Goal: Task Accomplishment & Management: Manage account settings

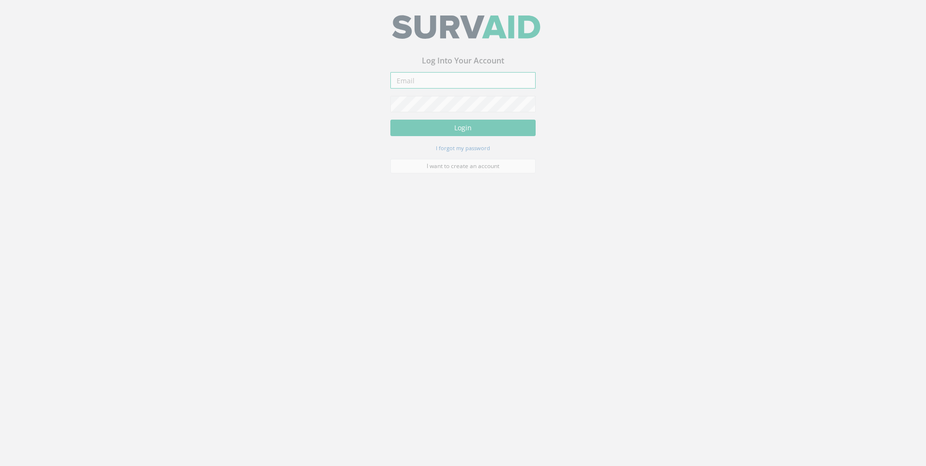
type input "[EMAIL_ADDRESS][DOMAIN_NAME]"
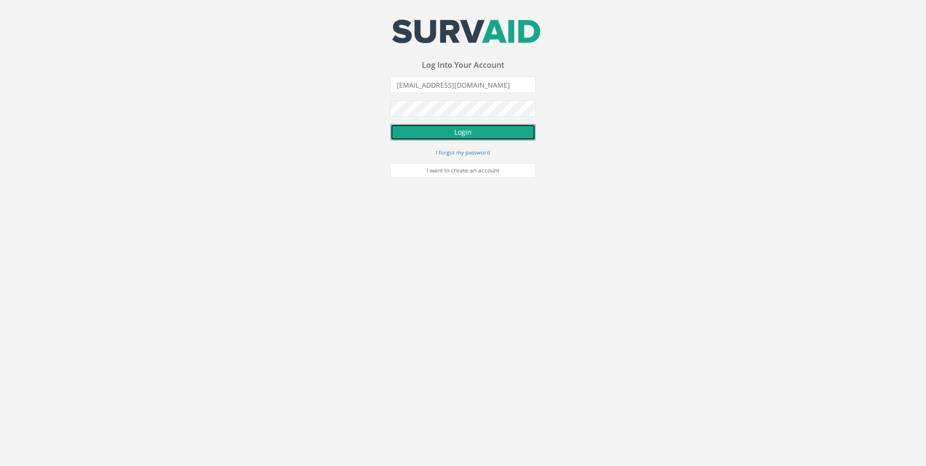
click at [445, 134] on button "Login" at bounding box center [463, 132] width 145 height 16
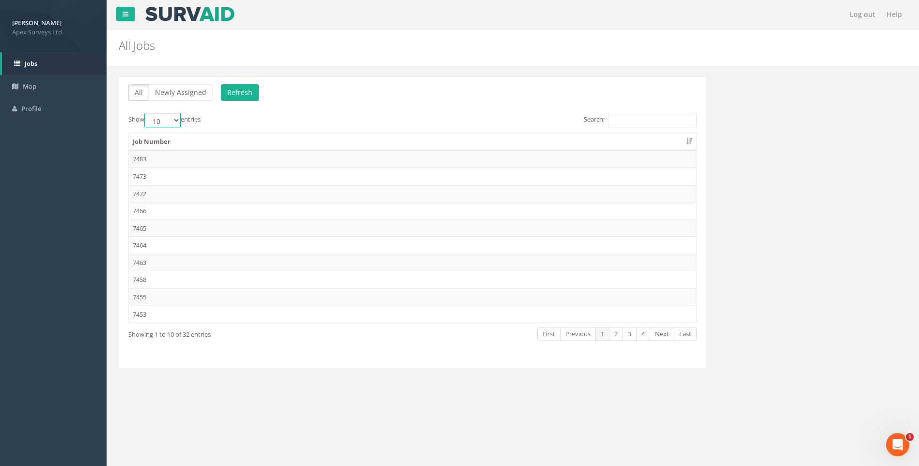
click at [180, 118] on select "10 25 50 100" at bounding box center [162, 120] width 36 height 15
select select "100"
click at [146, 113] on select "10 25 50 100" at bounding box center [162, 120] width 36 height 15
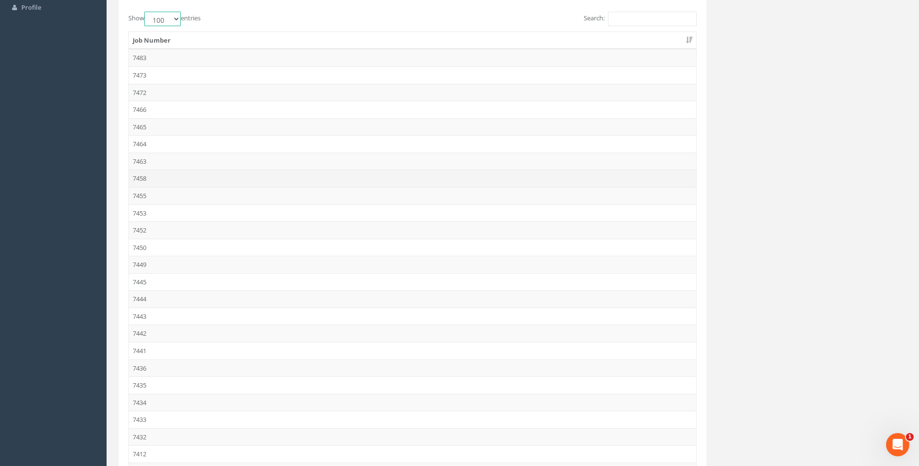
scroll to position [145, 0]
click at [138, 394] on td "7432" at bounding box center [412, 392] width 567 height 17
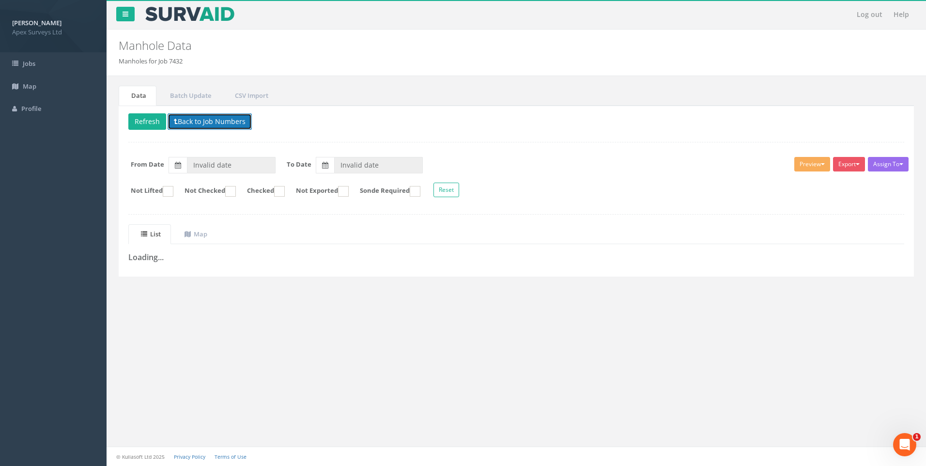
click at [208, 119] on button "Back to Job Numbers" at bounding box center [210, 121] width 84 height 16
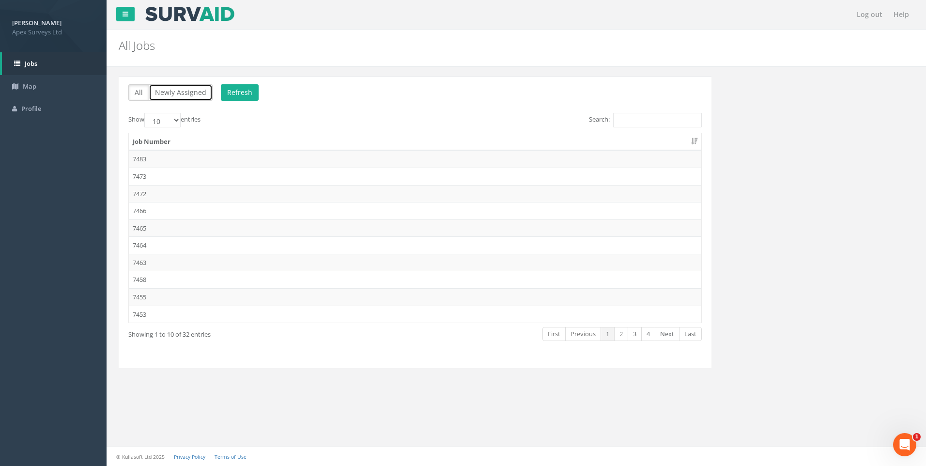
click at [184, 90] on button "Newly Assigned" at bounding box center [181, 92] width 64 height 16
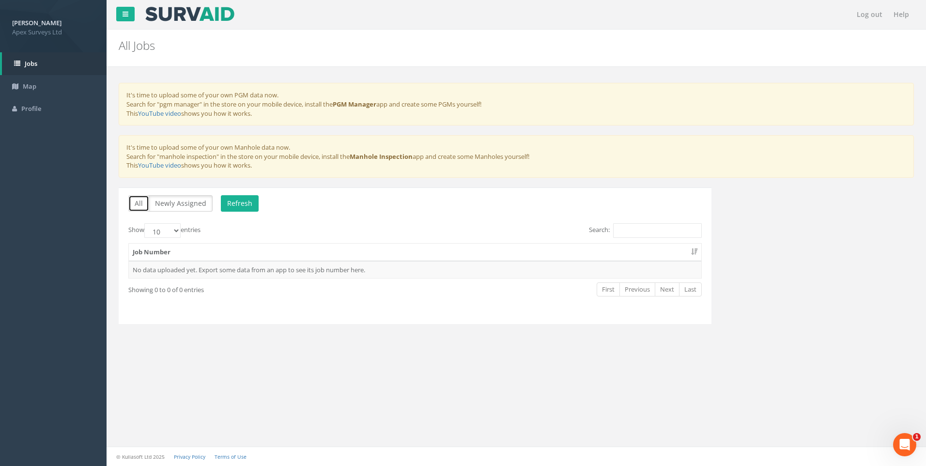
click at [135, 202] on button "All" at bounding box center [138, 203] width 21 height 16
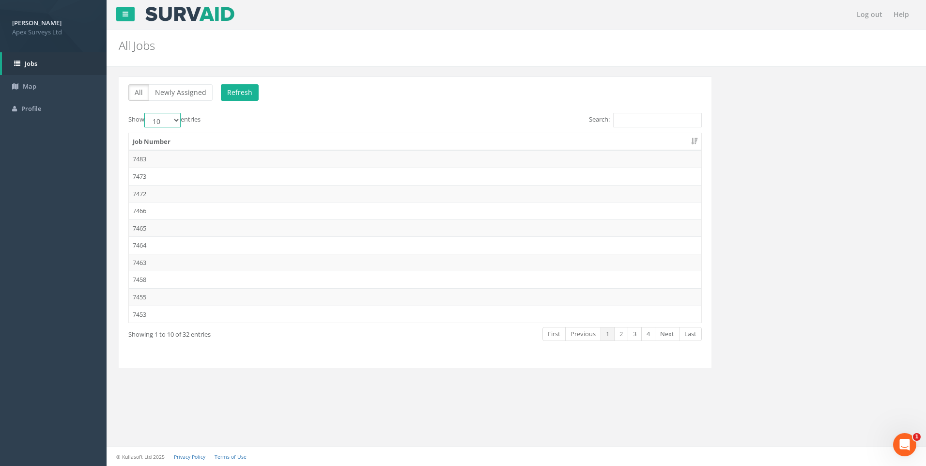
click at [177, 118] on select "10 25 50 100" at bounding box center [162, 120] width 36 height 15
select select "100"
click at [146, 113] on select "10 25 50 100" at bounding box center [162, 120] width 36 height 15
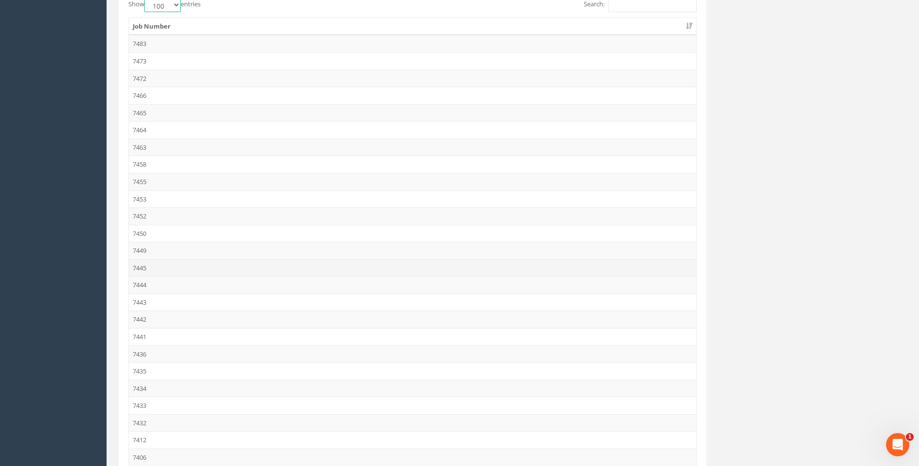
scroll to position [194, 0]
click at [140, 341] on td "7432" at bounding box center [412, 344] width 567 height 17
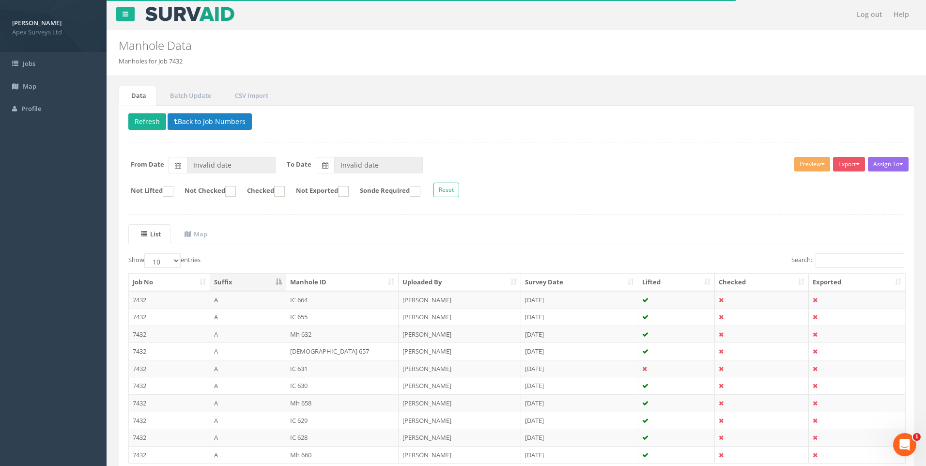
type input "[DATE]"
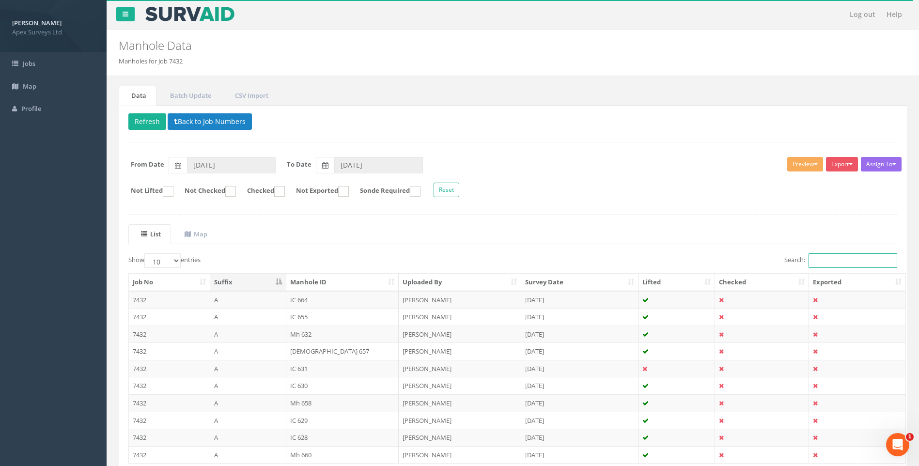
click at [830, 257] on input "Search:" at bounding box center [853, 260] width 89 height 15
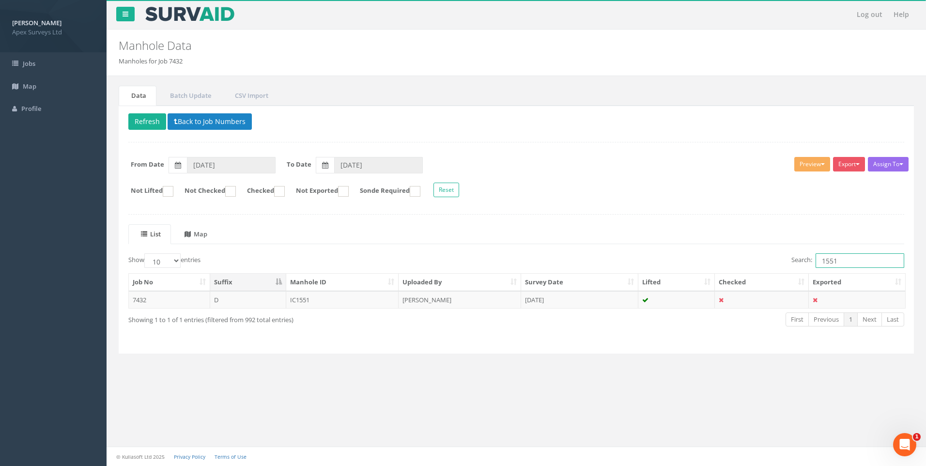
type input "1551"
click at [207, 234] on uib-tab-heading "Map" at bounding box center [196, 234] width 23 height 9
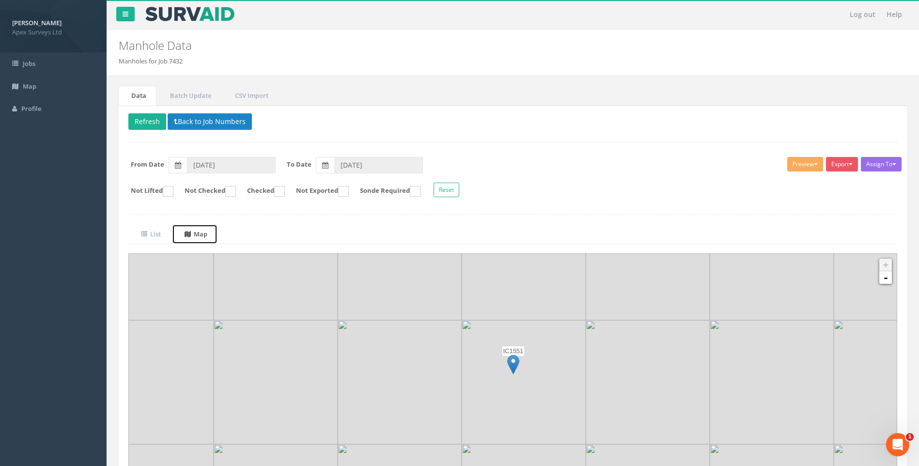
scroll to position [72, 0]
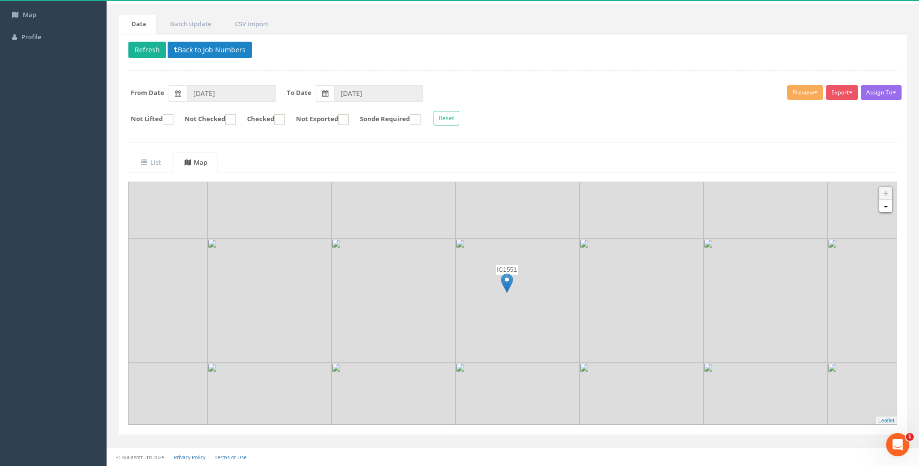
drag, startPoint x: 562, startPoint y: 298, endPoint x: 556, endPoint y: 288, distance: 12.0
click at [556, 288] on img at bounding box center [517, 301] width 124 height 124
drag, startPoint x: 533, startPoint y: 301, endPoint x: 534, endPoint y: 310, distance: 9.3
click at [534, 310] on img at bounding box center [518, 307] width 124 height 124
click at [883, 209] on link "-" at bounding box center [885, 206] width 13 height 13
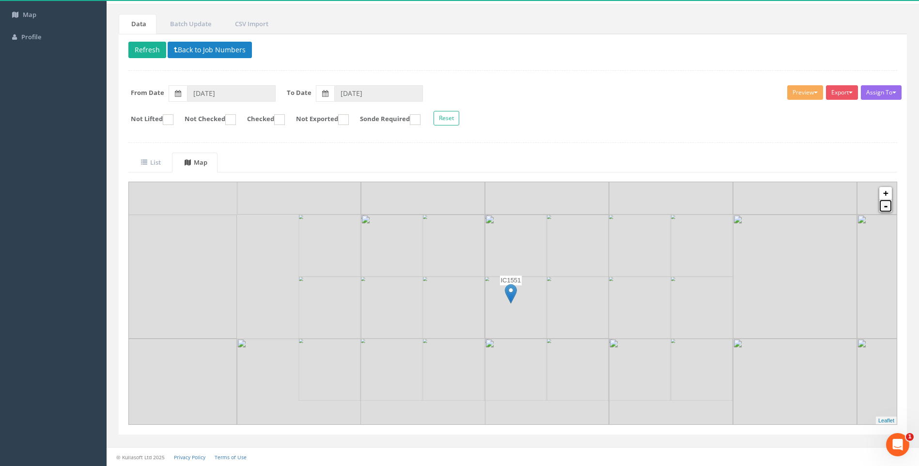
click at [883, 209] on link "-" at bounding box center [885, 206] width 13 height 13
click at [153, 158] on uib-tab-heading "List" at bounding box center [151, 162] width 20 height 9
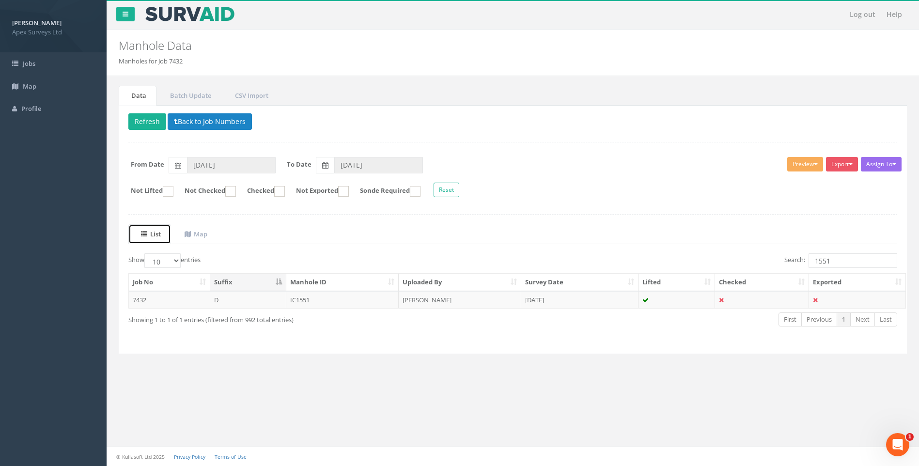
scroll to position [0, 0]
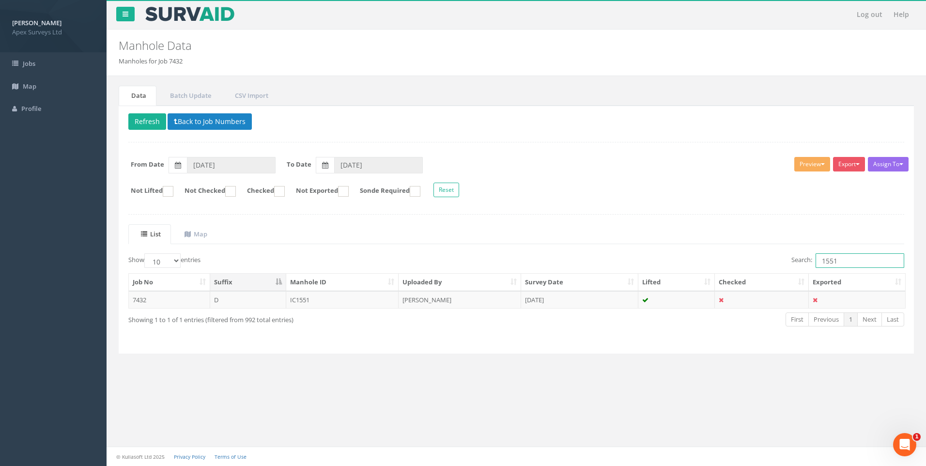
drag, startPoint x: 845, startPoint y: 259, endPoint x: 761, endPoint y: 260, distance: 83.8
click at [761, 260] on div "Search: 1551" at bounding box center [714, 261] width 381 height 17
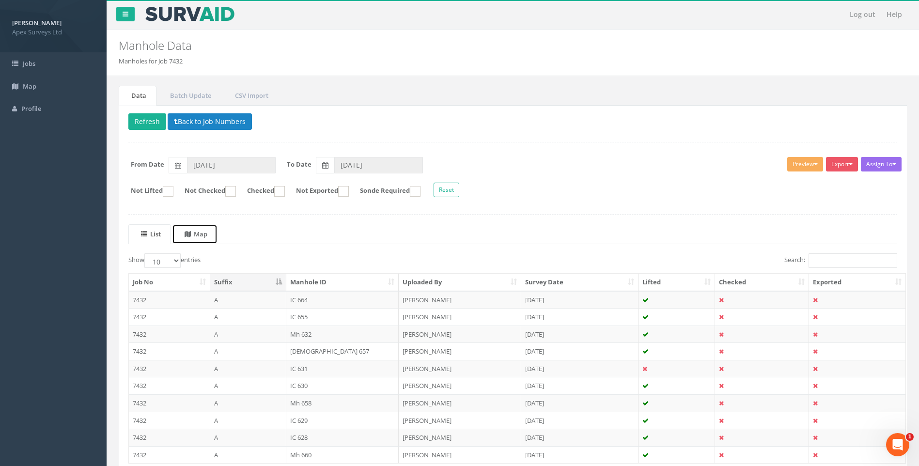
click at [201, 234] on uib-tab-heading "Map" at bounding box center [196, 234] width 23 height 9
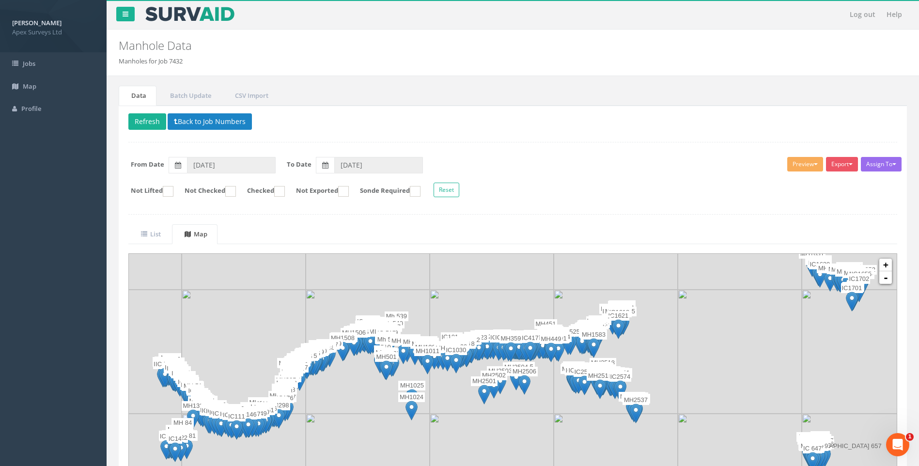
click at [602, 227] on ul "List Map" at bounding box center [512, 234] width 769 height 20
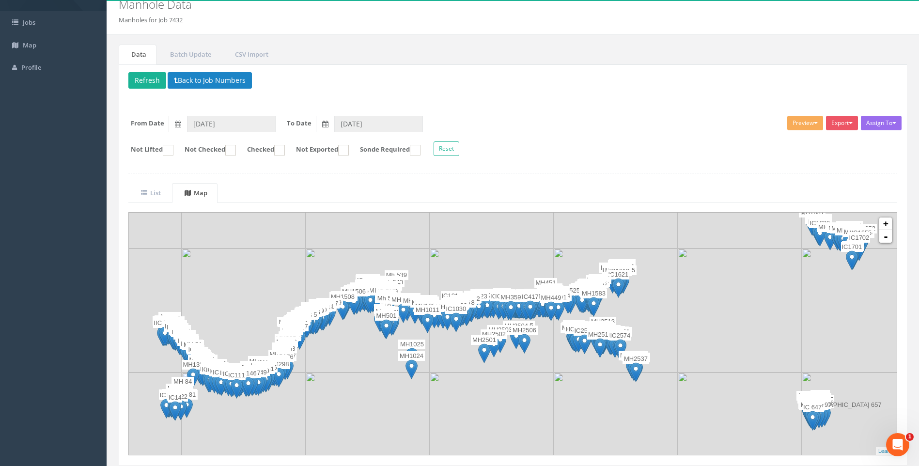
scroll to position [72, 0]
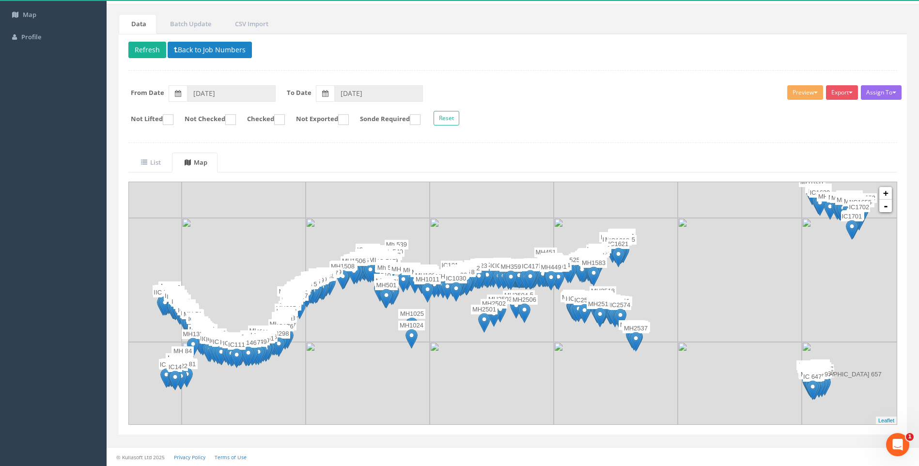
drag, startPoint x: 306, startPoint y: 260, endPoint x: 490, endPoint y: 226, distance: 187.3
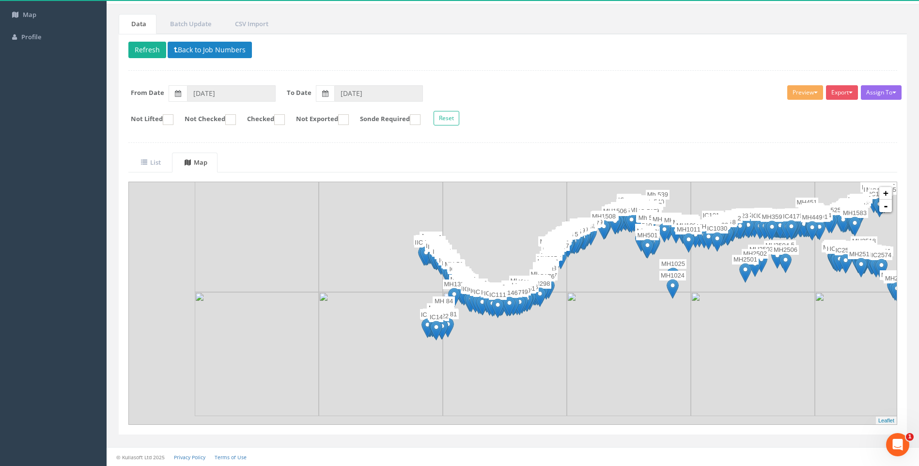
drag, startPoint x: 366, startPoint y: 331, endPoint x: 628, endPoint y: 282, distance: 266.4
click at [628, 282] on img at bounding box center [629, 230] width 124 height 124
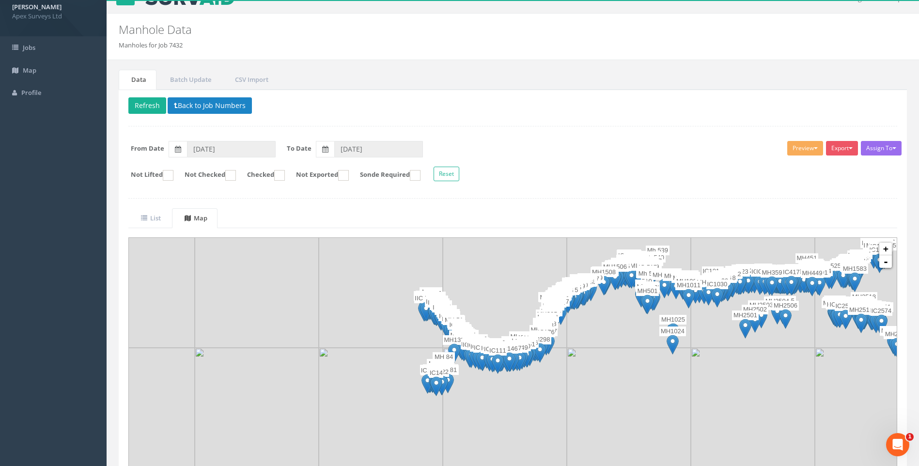
scroll to position [0, 0]
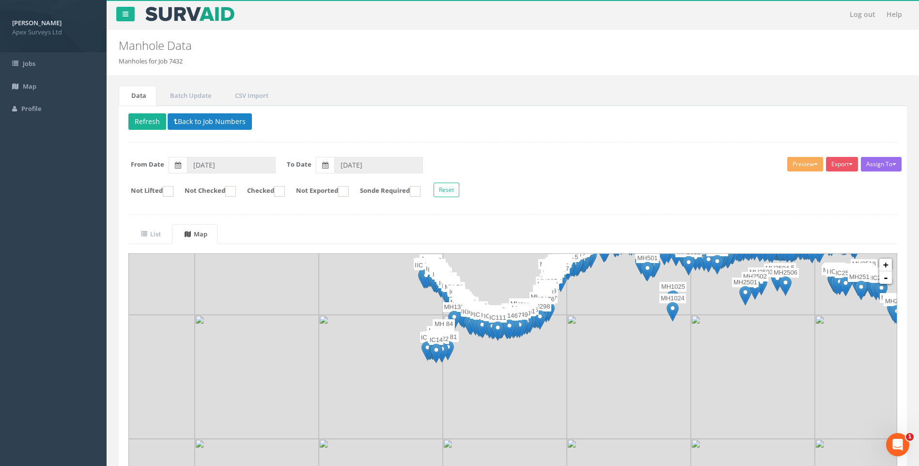
drag, startPoint x: 492, startPoint y: 322, endPoint x: 492, endPoint y: 271, distance: 50.4
click at [492, 271] on img at bounding box center [505, 253] width 124 height 124
drag, startPoint x: 524, startPoint y: 208, endPoint x: 534, endPoint y: 79, distance: 128.8
click at [534, 79] on div "Data Batch Update CSV Import Delete Refresh Back to Job Numbers Assign To No Co…" at bounding box center [513, 307] width 798 height 462
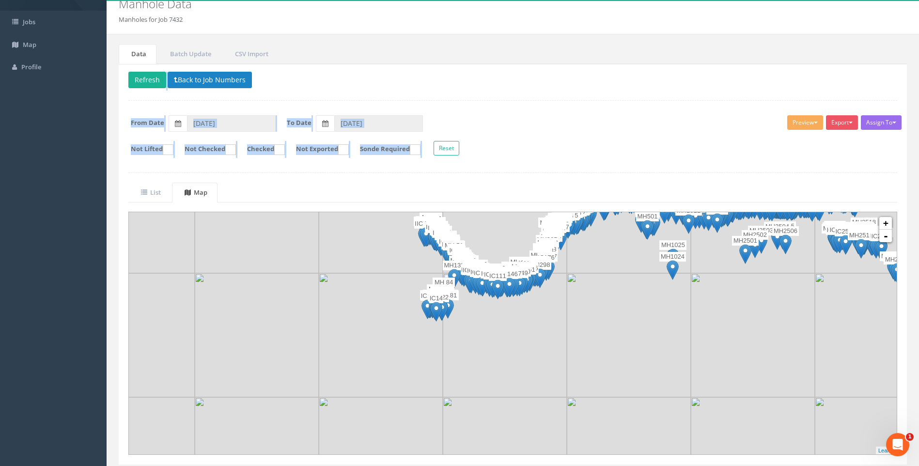
scroll to position [72, 0]
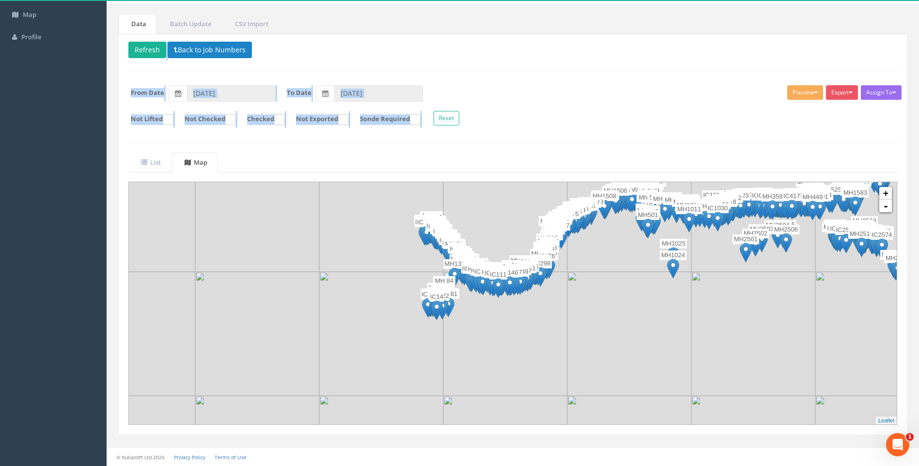
drag, startPoint x: 505, startPoint y: 301, endPoint x: 505, endPoint y: 313, distance: 11.2
click at [505, 313] on img at bounding box center [505, 334] width 124 height 124
click at [886, 190] on link "+" at bounding box center [885, 193] width 13 height 13
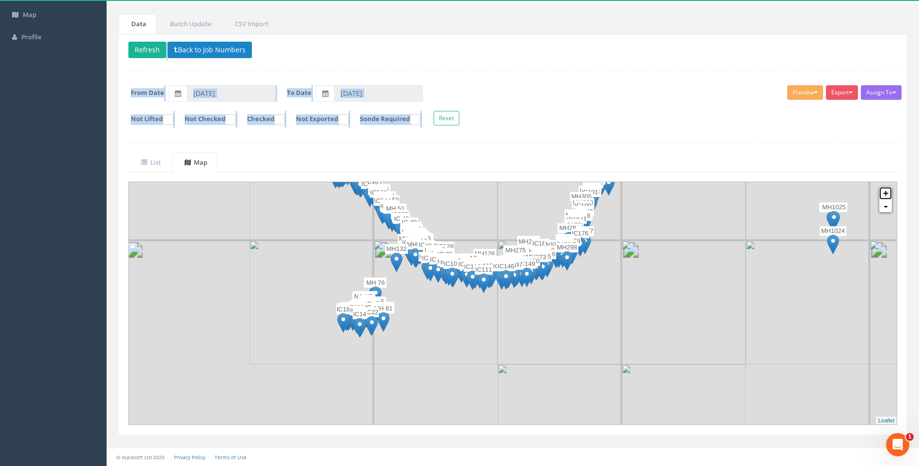
click at [886, 190] on link "+" at bounding box center [885, 193] width 13 height 13
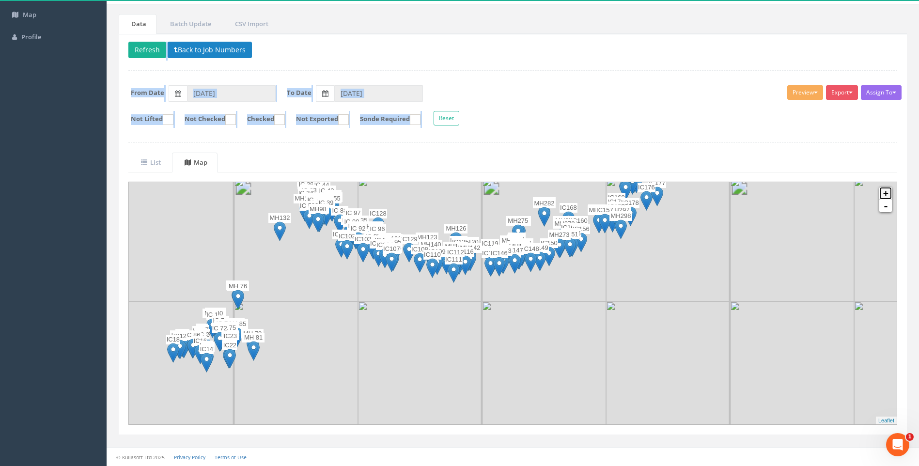
click at [886, 190] on link "+" at bounding box center [885, 193] width 13 height 13
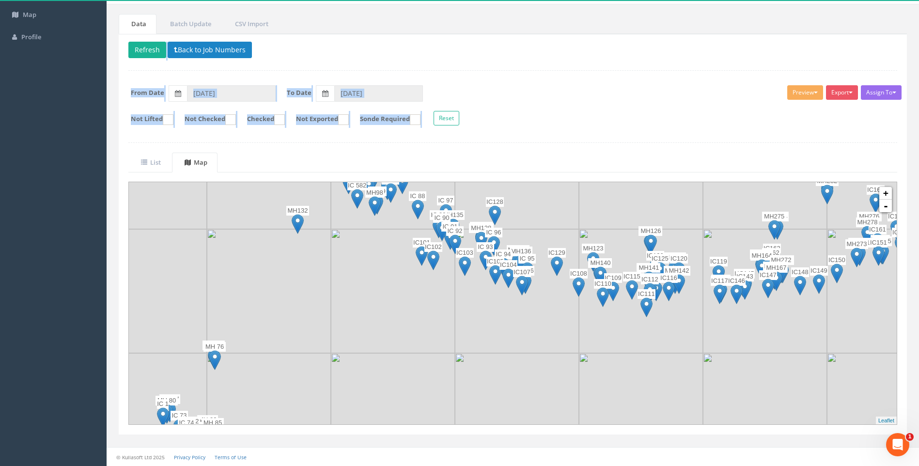
drag, startPoint x: 503, startPoint y: 329, endPoint x: 728, endPoint y: 368, distance: 228.2
click at [643, 166] on div at bounding box center [643, 166] width 0 height 0
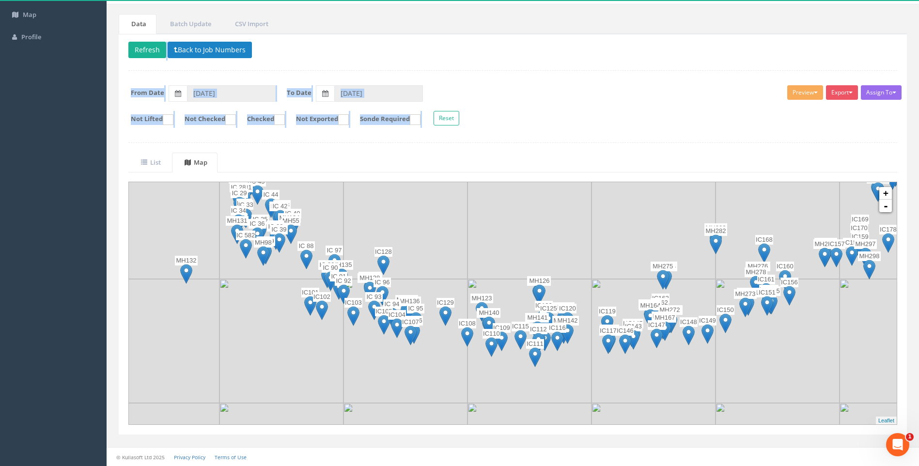
drag, startPoint x: 462, startPoint y: 382, endPoint x: 257, endPoint y: 364, distance: 205.7
click at [257, 364] on img at bounding box center [282, 341] width 124 height 124
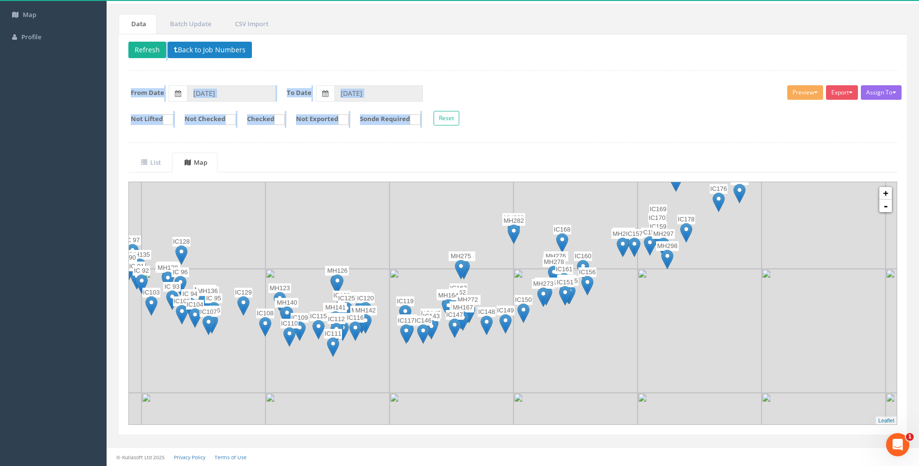
drag, startPoint x: 785, startPoint y: 355, endPoint x: 576, endPoint y: 345, distance: 209.1
click at [576, 345] on img at bounding box center [576, 331] width 124 height 124
click at [644, 144] on div "Delete Refresh Back to Job Numbers Assign To No Companies Added Export Heathrow…" at bounding box center [513, 234] width 788 height 401
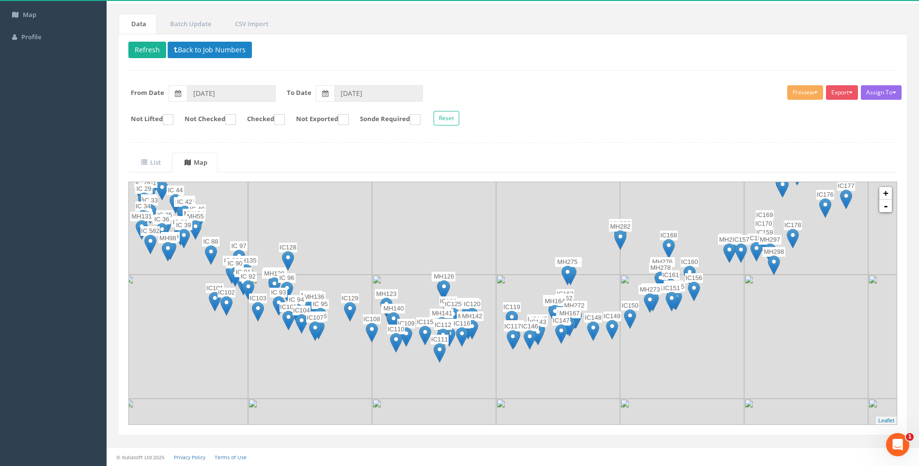
drag, startPoint x: 518, startPoint y: 274, endPoint x: 624, endPoint y: 280, distance: 106.8
click at [624, 280] on img at bounding box center [682, 337] width 124 height 124
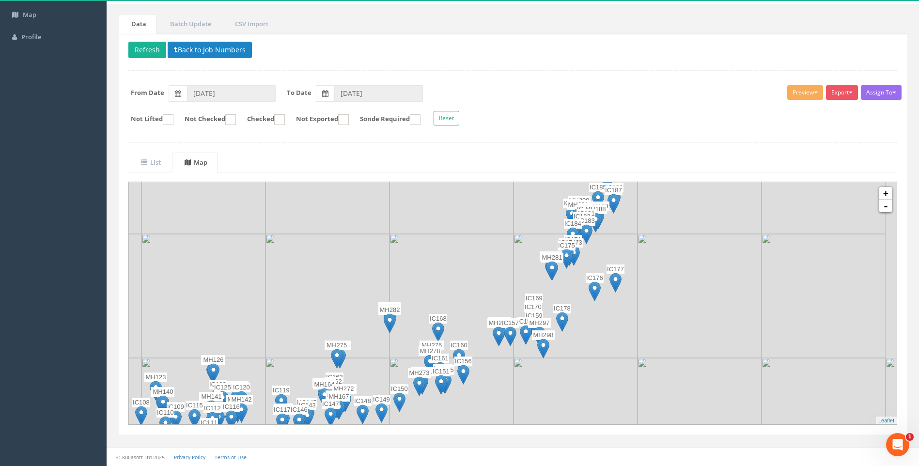
drag, startPoint x: 634, startPoint y: 334, endPoint x: 486, endPoint y: 384, distance: 156.6
click at [205, 295] on div at bounding box center [205, 295] width 0 height 0
click at [888, 209] on link "-" at bounding box center [885, 206] width 13 height 13
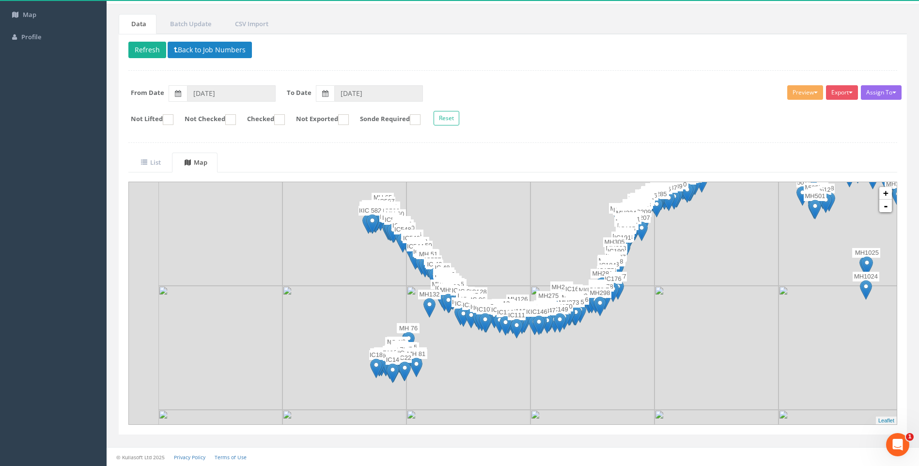
drag, startPoint x: 601, startPoint y: 307, endPoint x: 680, endPoint y: 307, distance: 79.5
click at [680, 307] on img at bounding box center [717, 348] width 124 height 124
click at [884, 194] on link "+" at bounding box center [885, 193] width 13 height 13
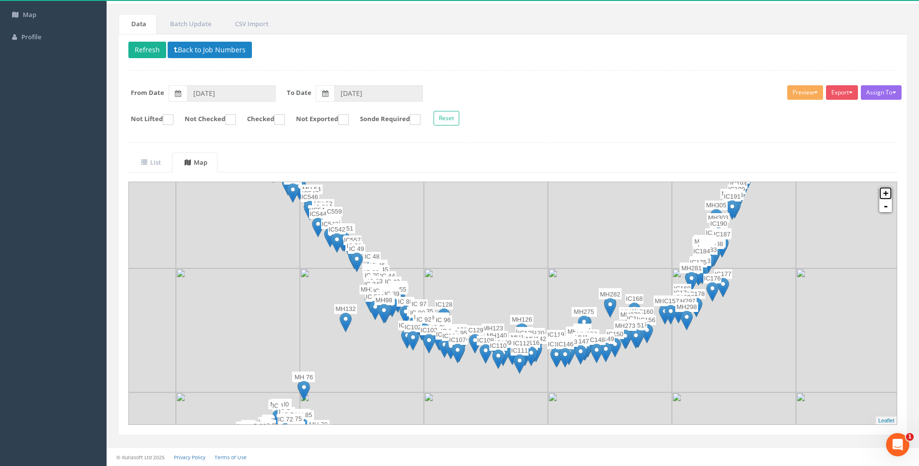
click at [884, 194] on link "+" at bounding box center [885, 193] width 13 height 13
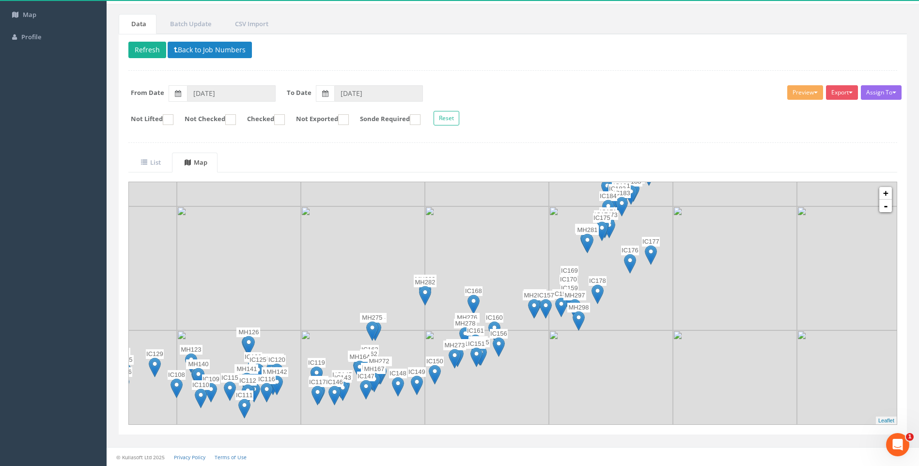
drag, startPoint x: 502, startPoint y: 252, endPoint x: 320, endPoint y: 262, distance: 181.5
click at [320, 262] on img at bounding box center [363, 268] width 124 height 124
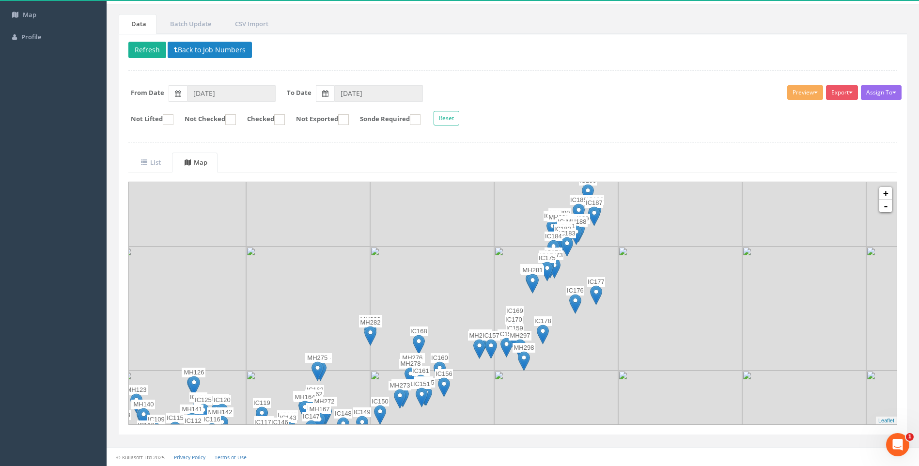
drag, startPoint x: 626, startPoint y: 360, endPoint x: 607, endPoint y: 375, distance: 24.8
click at [607, 375] on img at bounding box center [556, 433] width 124 height 124
click at [630, 133] on div "Delete Refresh Back to Job Numbers Assign To No Companies Added Export Heathrow…" at bounding box center [513, 234] width 788 height 401
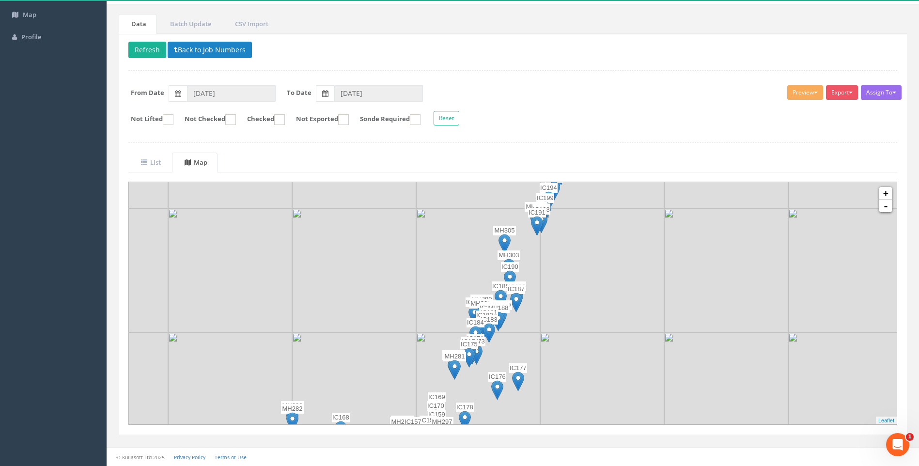
drag, startPoint x: 663, startPoint y: 254, endPoint x: 548, endPoint y: 376, distance: 167.6
click at [548, 376] on img at bounding box center [602, 395] width 124 height 124
click at [886, 206] on link "-" at bounding box center [885, 206] width 13 height 13
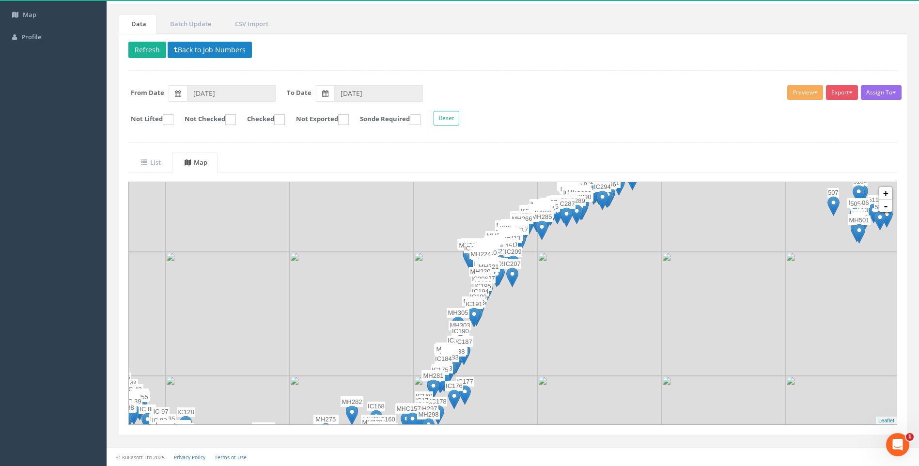
drag, startPoint x: 607, startPoint y: 318, endPoint x: 523, endPoint y: 388, distance: 108.7
click at [523, 388] on img at bounding box center [476, 438] width 124 height 124
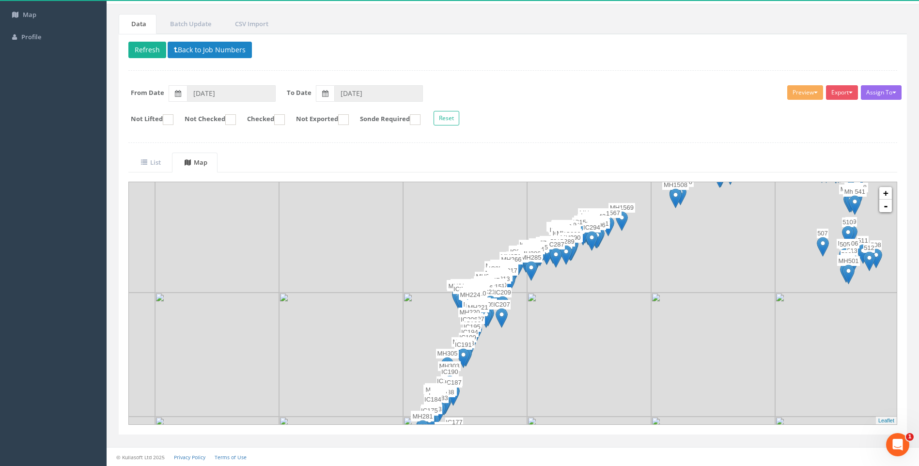
drag, startPoint x: 653, startPoint y: 267, endPoint x: 633, endPoint y: 329, distance: 64.7
click at [633, 329] on img at bounding box center [589, 355] width 124 height 124
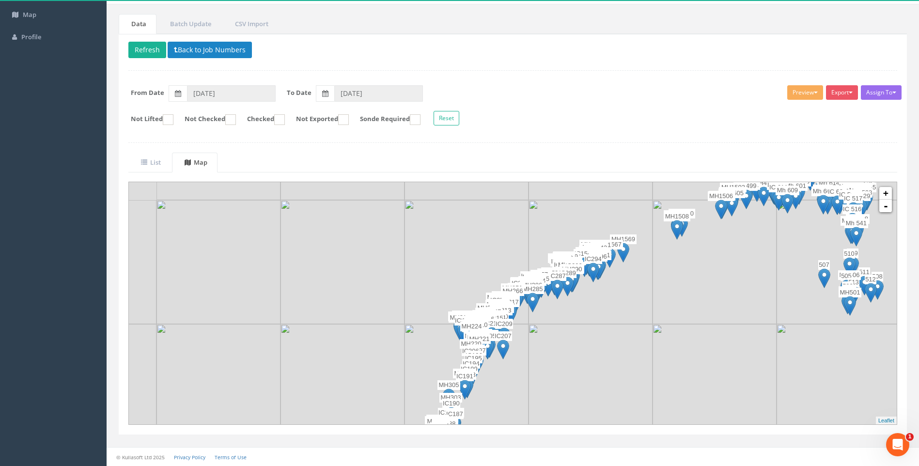
drag, startPoint x: 616, startPoint y: 292, endPoint x: 617, endPoint y: 324, distance: 32.0
click at [617, 324] on img at bounding box center [591, 262] width 124 height 124
click at [884, 194] on link "+" at bounding box center [885, 193] width 13 height 13
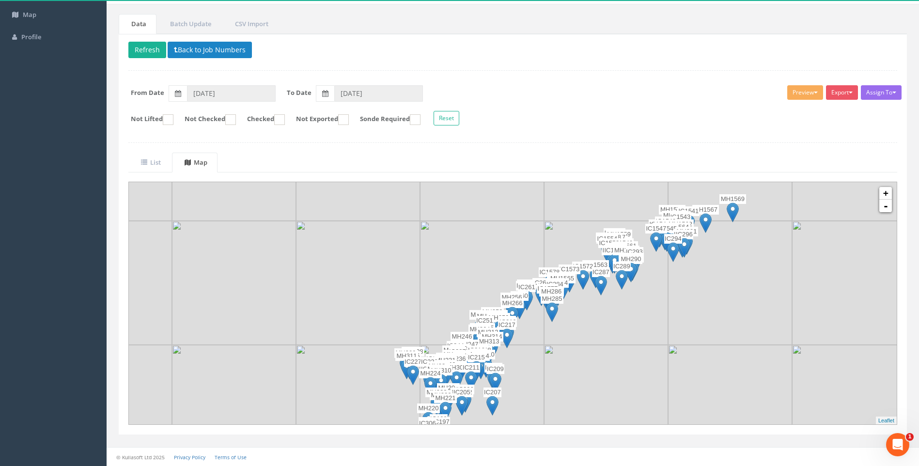
click at [640, 106] on div "Assign To No Companies Added Export Heathrow United Utilities SurvAid IC SurvAi…" at bounding box center [513, 106] width 784 height 53
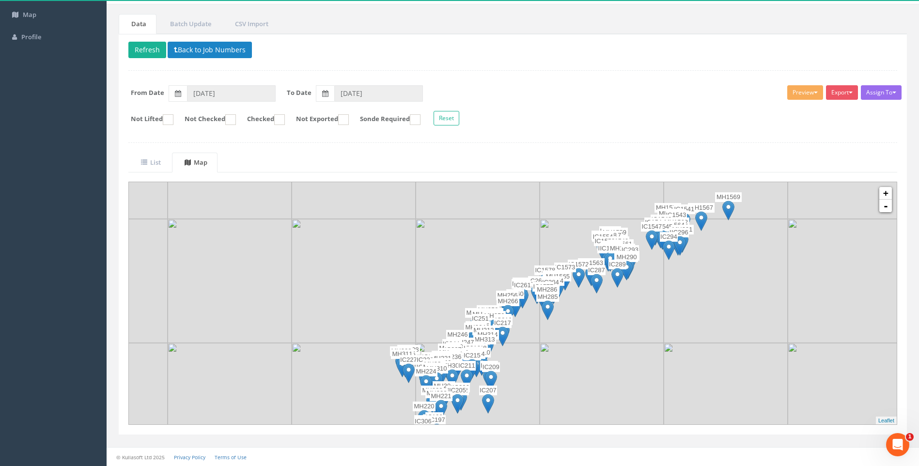
click at [630, 315] on img at bounding box center [602, 281] width 124 height 124
click at [885, 195] on link "+" at bounding box center [885, 193] width 13 height 13
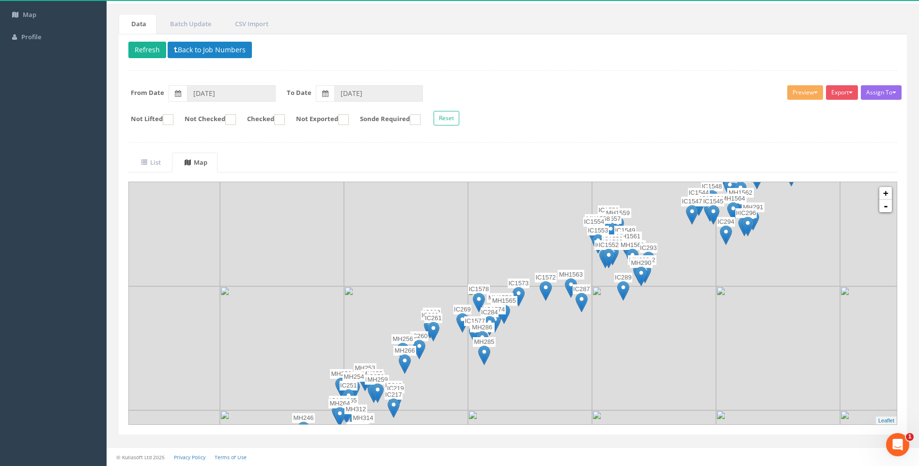
drag, startPoint x: 716, startPoint y: 316, endPoint x: 541, endPoint y: 373, distance: 184.3
click at [885, 194] on link "+" at bounding box center [885, 193] width 13 height 13
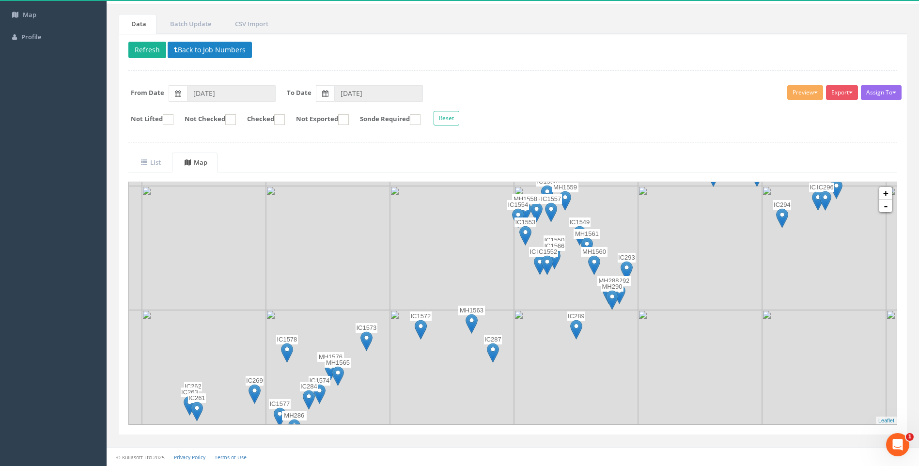
drag, startPoint x: 720, startPoint y: 330, endPoint x: 562, endPoint y: 370, distance: 162.7
click at [562, 370] on img at bounding box center [576, 372] width 124 height 124
click at [885, 193] on link "+" at bounding box center [885, 193] width 13 height 13
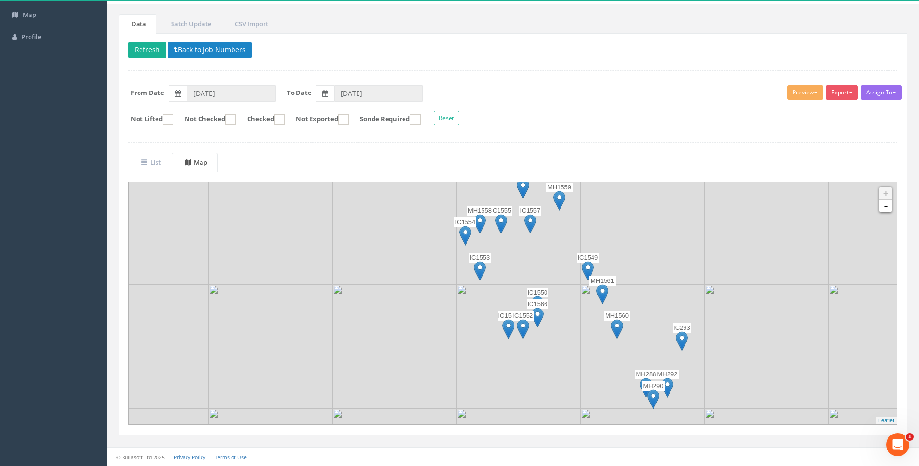
drag, startPoint x: 654, startPoint y: 254, endPoint x: 596, endPoint y: 348, distance: 110.5
click at [596, 348] on img at bounding box center [643, 347] width 124 height 124
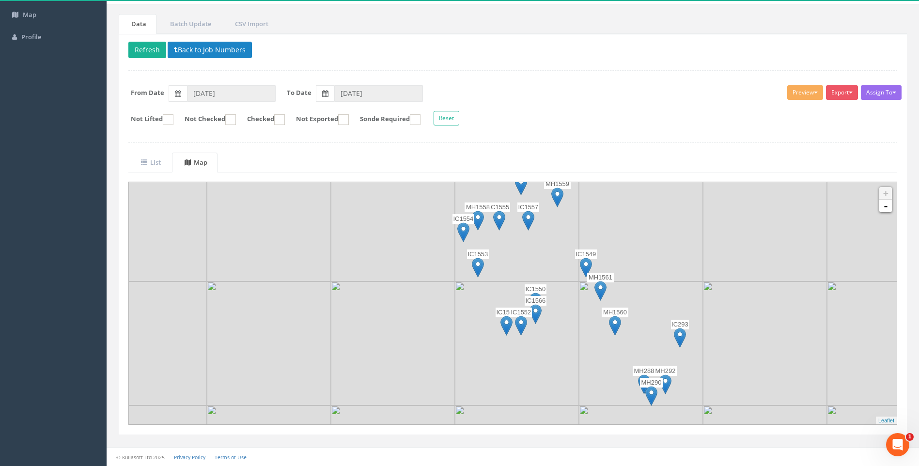
drag, startPoint x: 541, startPoint y: 341, endPoint x: 537, endPoint y: 329, distance: 13.0
click at [537, 329] on img at bounding box center [517, 344] width 124 height 124
click at [521, 326] on img at bounding box center [521, 326] width 12 height 20
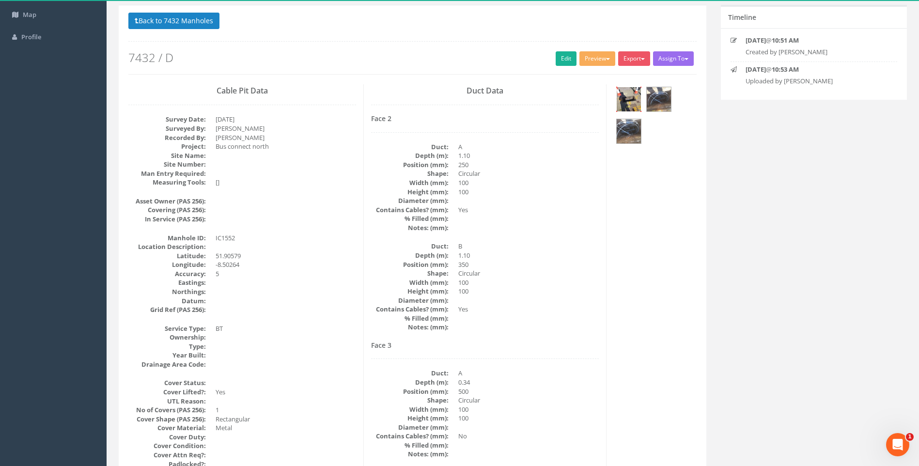
click at [635, 93] on img at bounding box center [629, 99] width 24 height 24
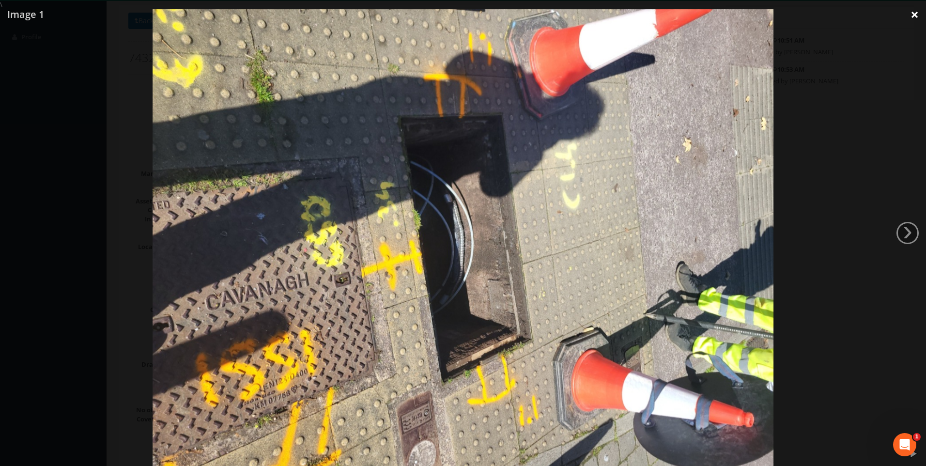
click at [916, 15] on link "×" at bounding box center [915, 14] width 23 height 29
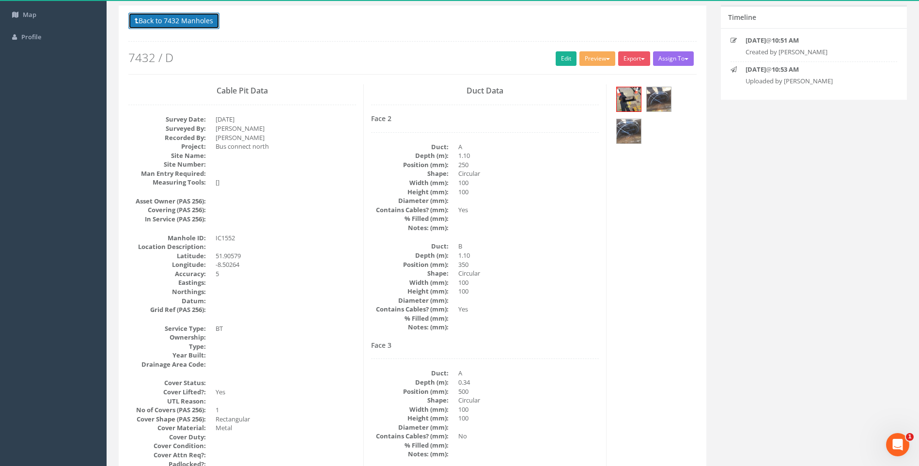
click at [170, 22] on button "Back to 7432 Manholes" at bounding box center [173, 21] width 91 height 16
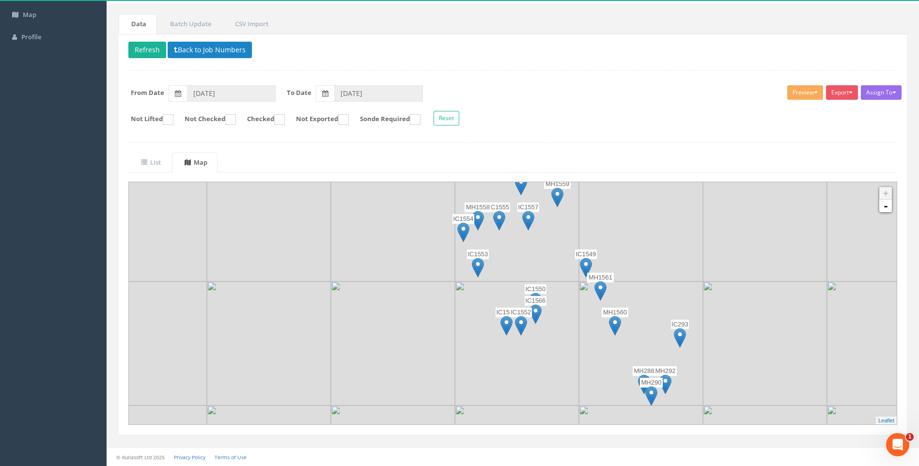
click at [536, 312] on img at bounding box center [536, 314] width 12 height 20
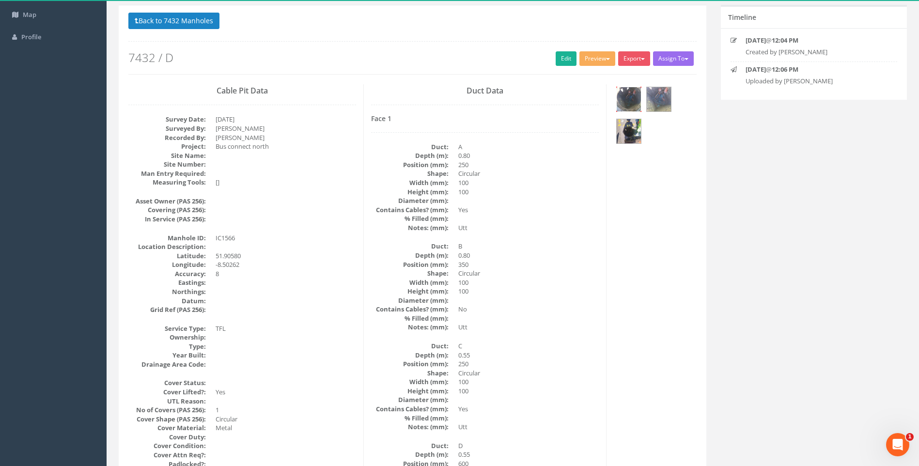
click at [628, 99] on img at bounding box center [629, 99] width 24 height 24
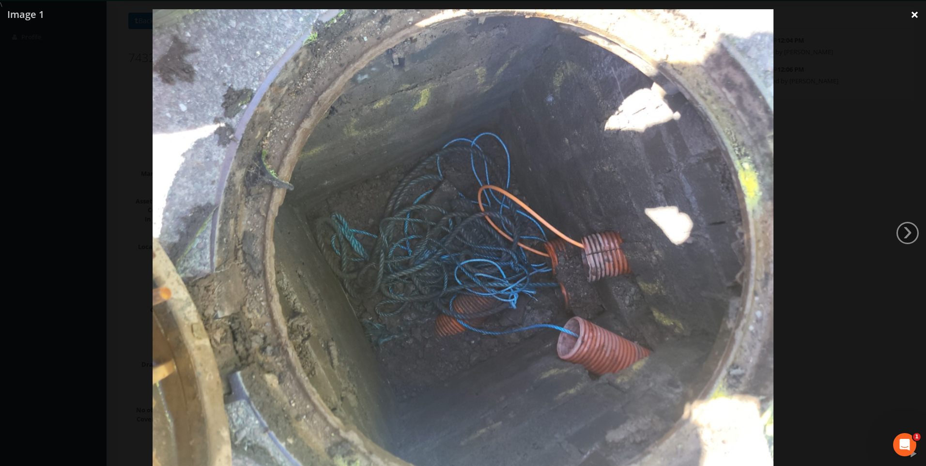
click at [913, 13] on link "×" at bounding box center [915, 14] width 23 height 29
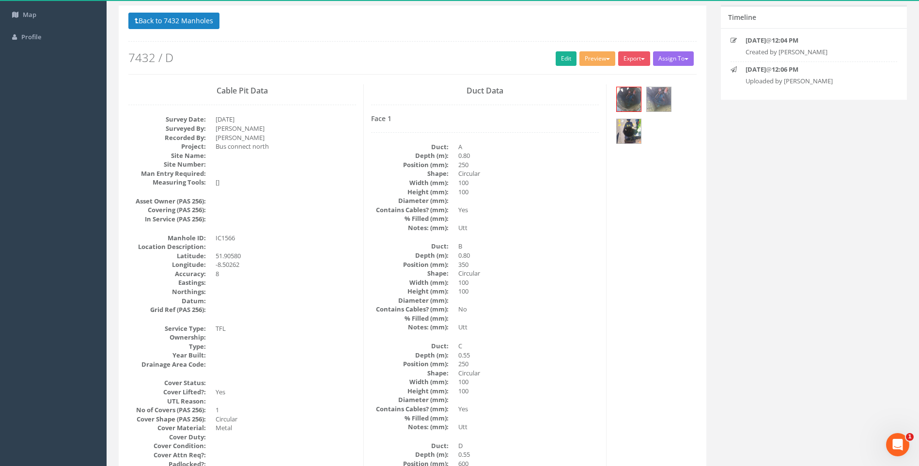
click at [598, 284] on dd "100" at bounding box center [528, 282] width 141 height 9
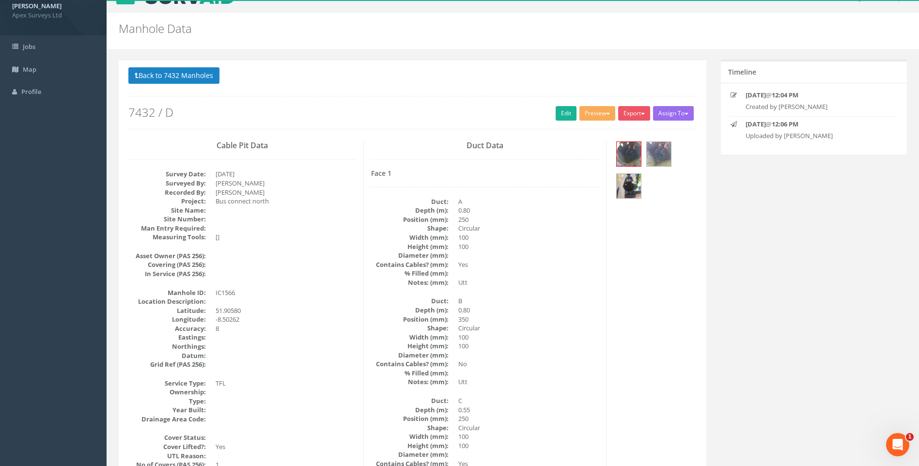
scroll to position [0, 0]
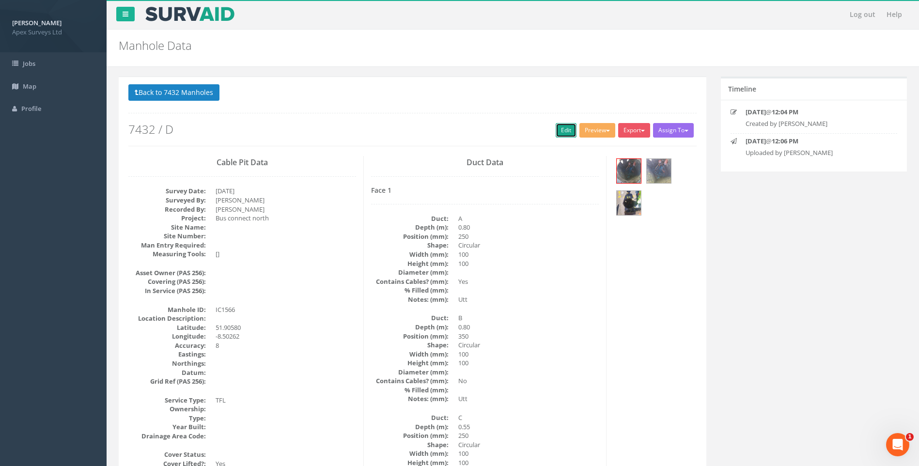
click at [557, 130] on link "Edit" at bounding box center [566, 130] width 21 height 15
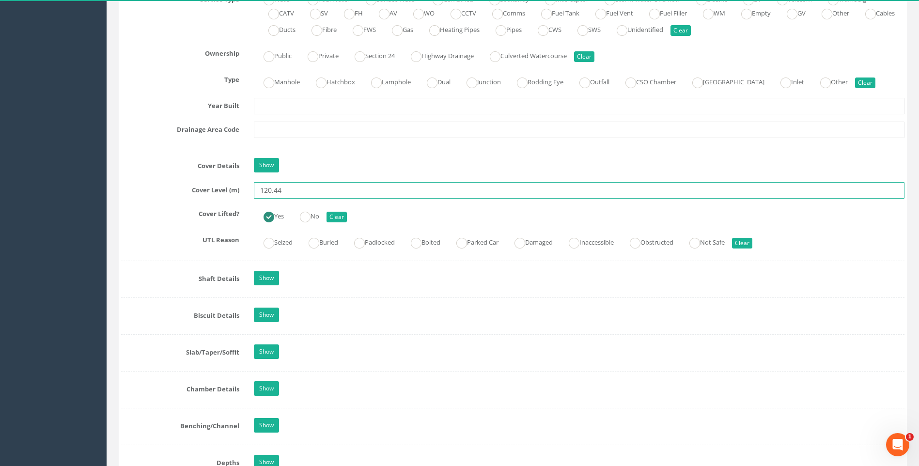
type input "120.44"
click at [187, 206] on label "Cover Lifted?" at bounding box center [180, 212] width 133 height 13
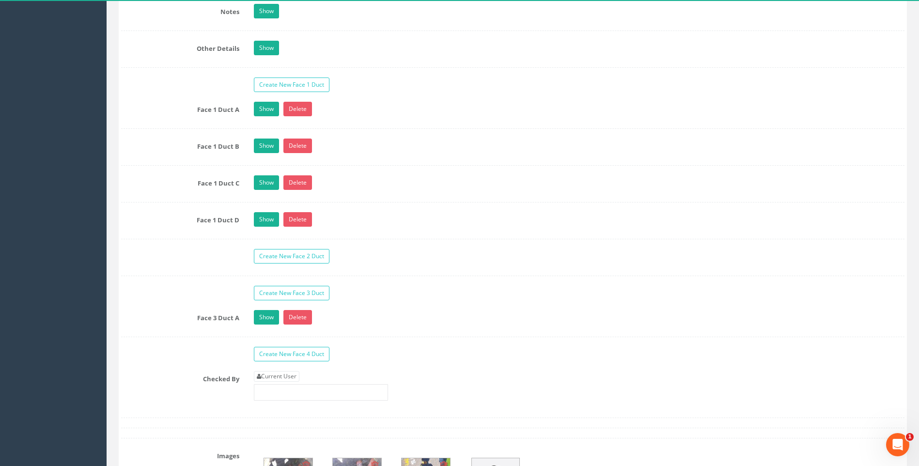
scroll to position [1795, 0]
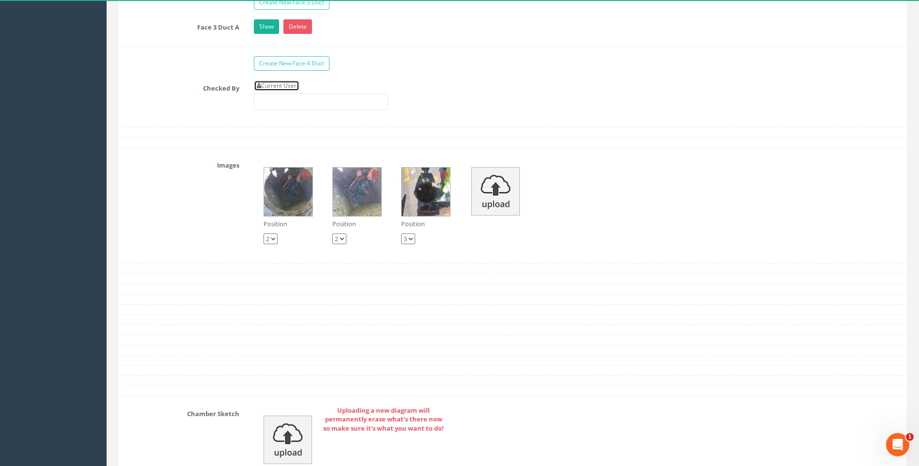
drag, startPoint x: 276, startPoint y: 84, endPoint x: 175, endPoint y: 109, distance: 104.2
click at [276, 84] on link "Current User" at bounding box center [277, 85] width 46 height 11
type input "[PERSON_NAME]"
click at [175, 109] on div "Checked By Current User [PERSON_NAME]" at bounding box center [513, 98] width 798 height 37
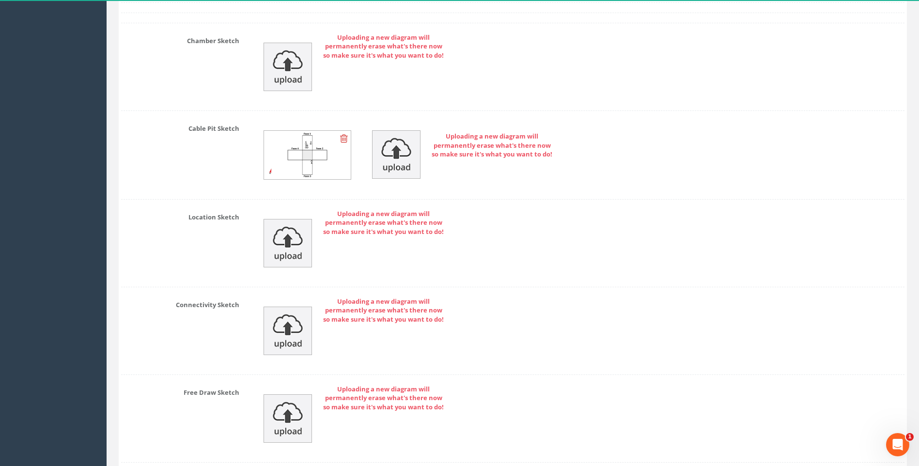
scroll to position [2242, 0]
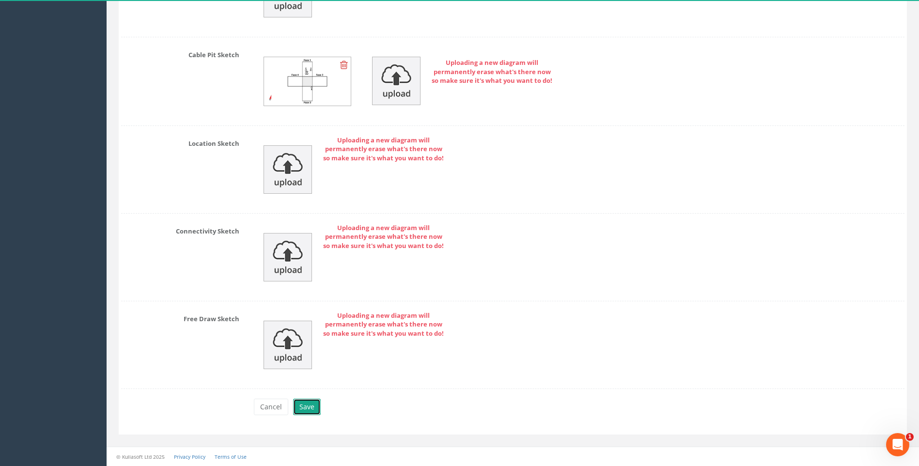
click at [307, 409] on button "Save" at bounding box center [307, 407] width 28 height 16
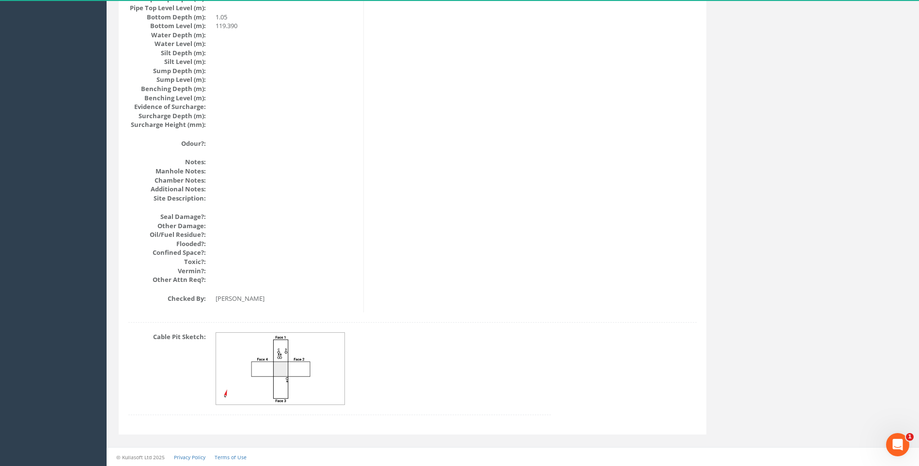
scroll to position [1028, 0]
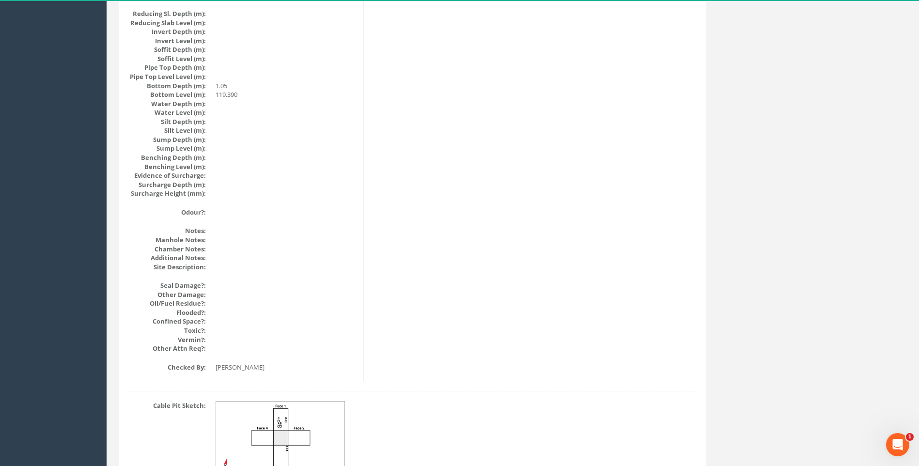
scroll to position [883, 0]
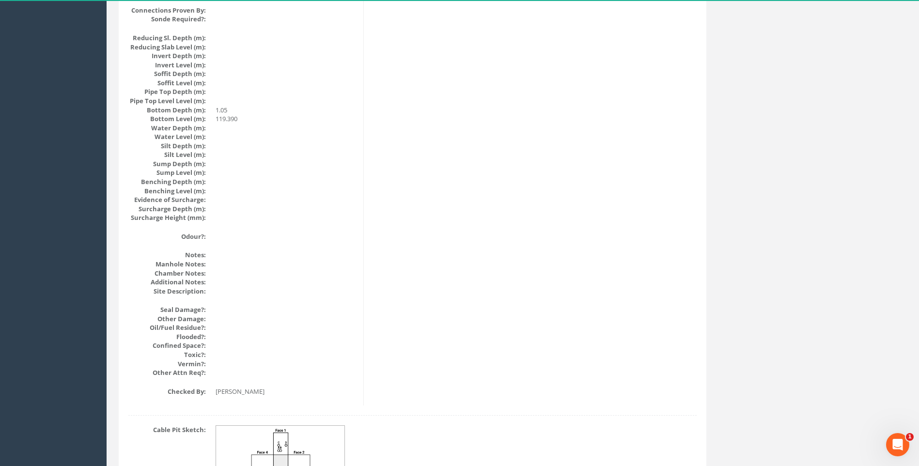
scroll to position [980, 0]
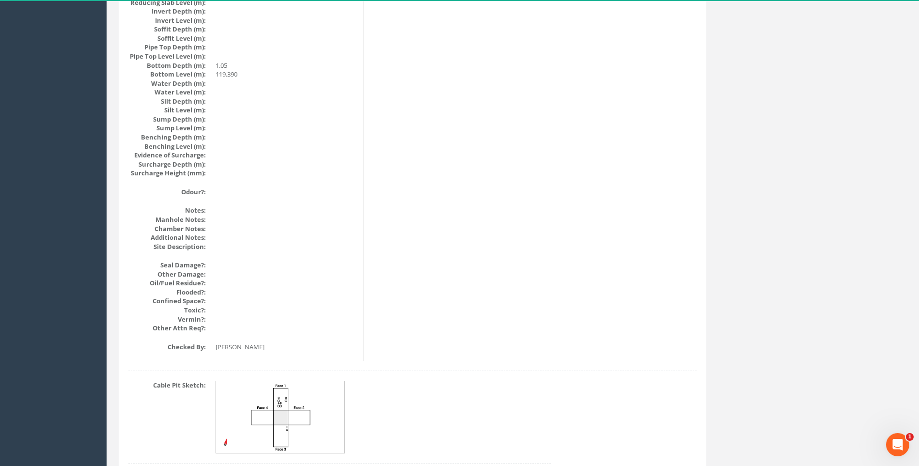
click at [299, 399] on img at bounding box center [280, 417] width 129 height 72
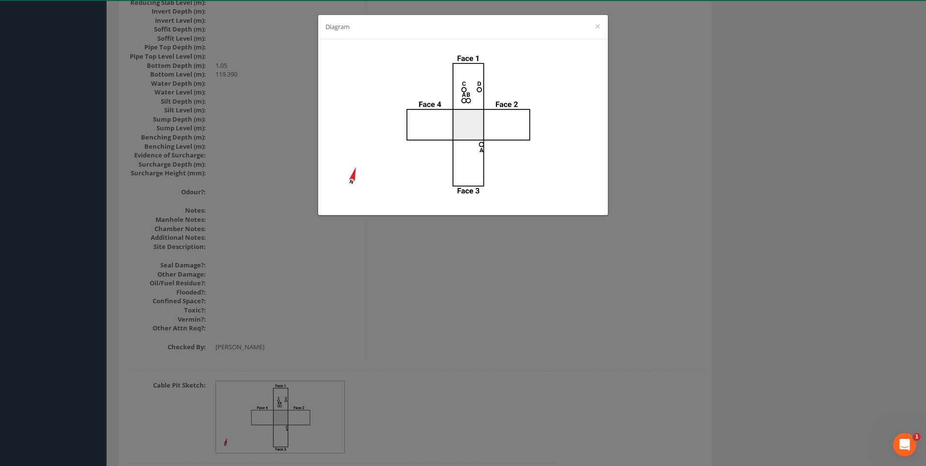
click at [593, 285] on div "Diagram ×" at bounding box center [463, 233] width 926 height 466
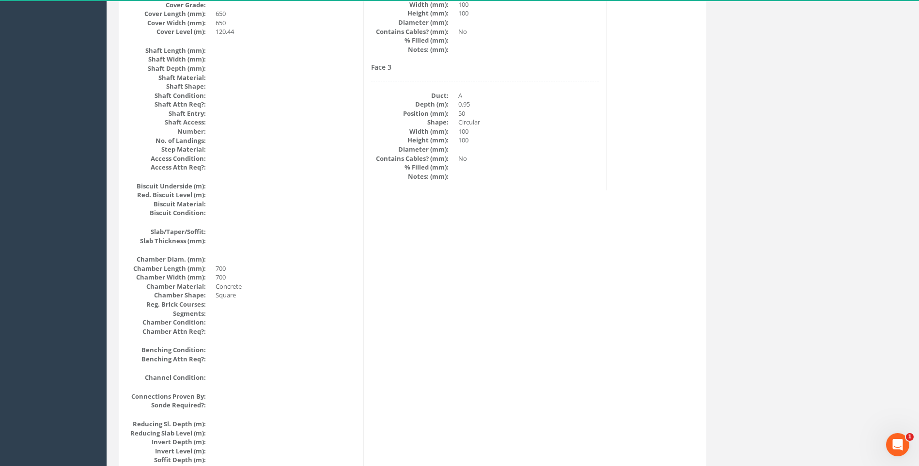
scroll to position [447, 0]
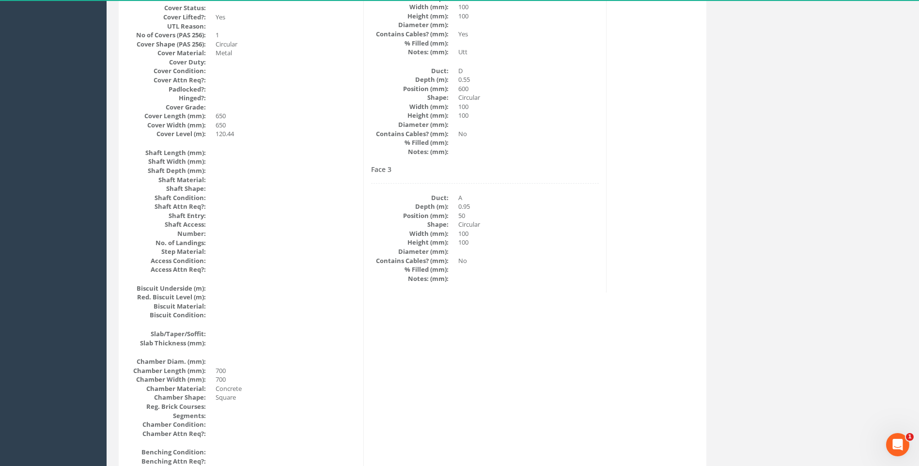
click at [501, 372] on div "Cable Pit Data Survey Date: [DATE] Surveyed By: [PERSON_NAME] Recorded By: [PER…" at bounding box center [412, 301] width 583 height 1185
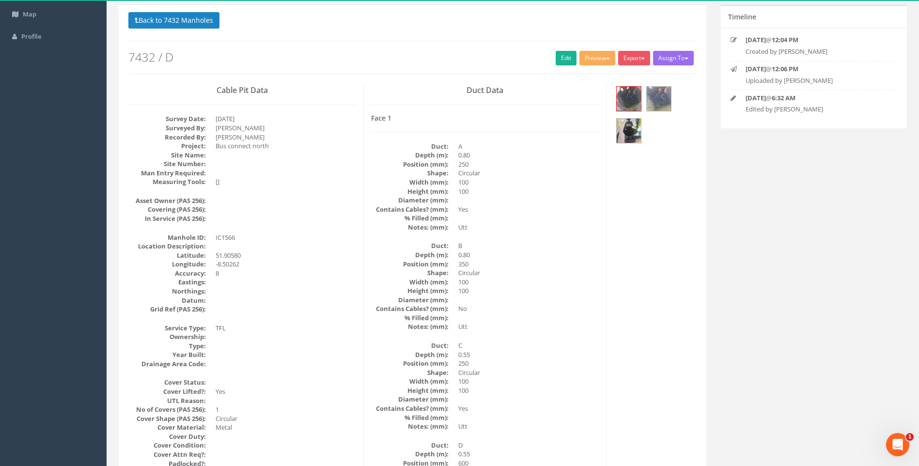
scroll to position [156, 0]
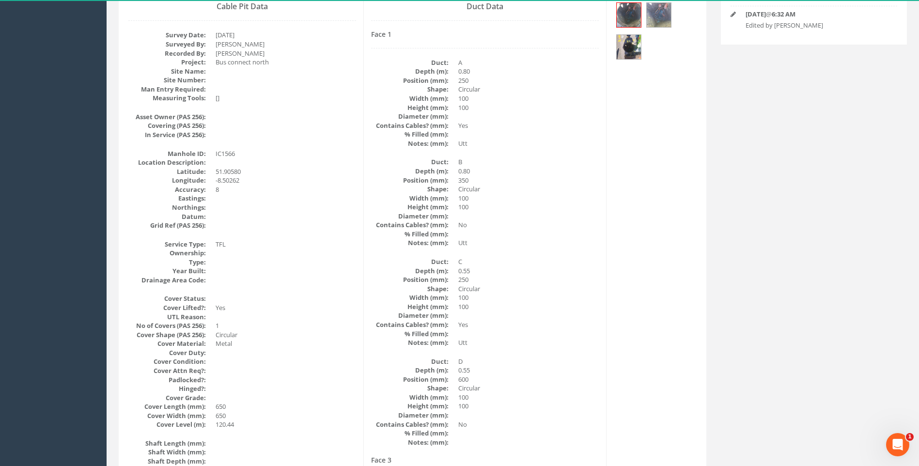
click at [570, 270] on dd "0.55" at bounding box center [528, 271] width 141 height 9
click at [628, 15] on img at bounding box center [629, 15] width 24 height 24
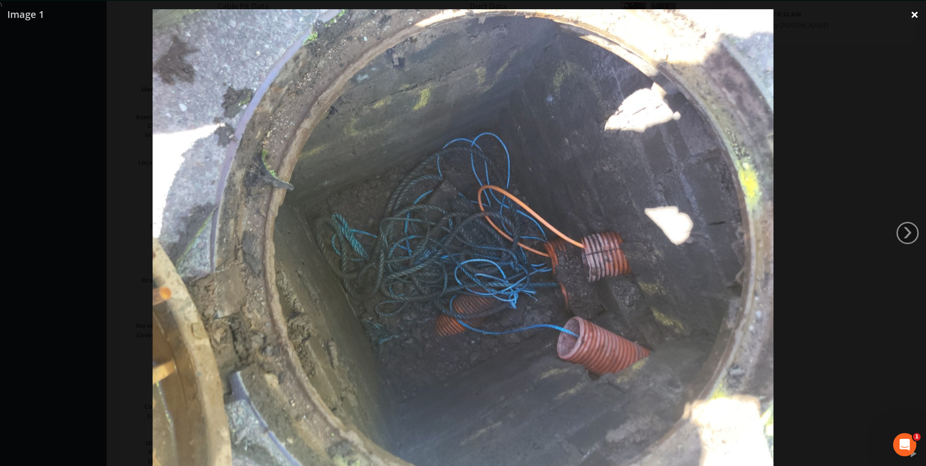
click at [915, 13] on link "×" at bounding box center [915, 14] width 23 height 29
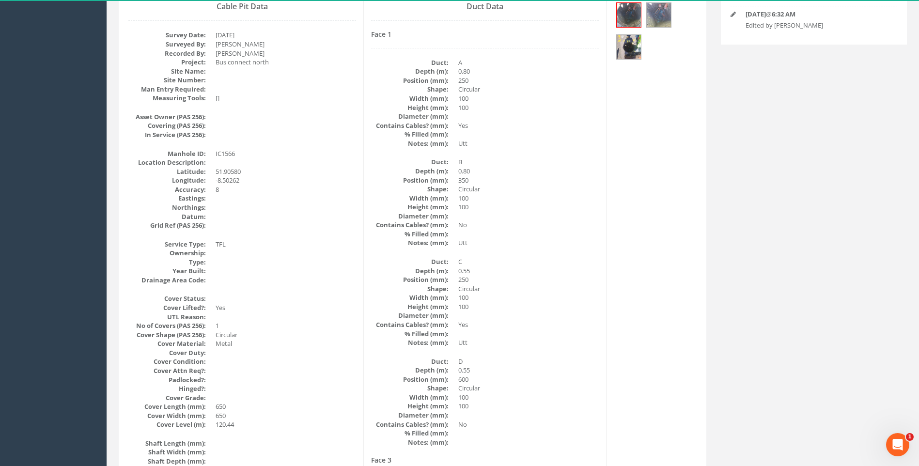
click at [583, 251] on div "Face 1 Duct: A Depth (m): 0.80 Position (mm): 250 Shape: Circular Width (mm): 1…" at bounding box center [485, 239] width 228 height 416
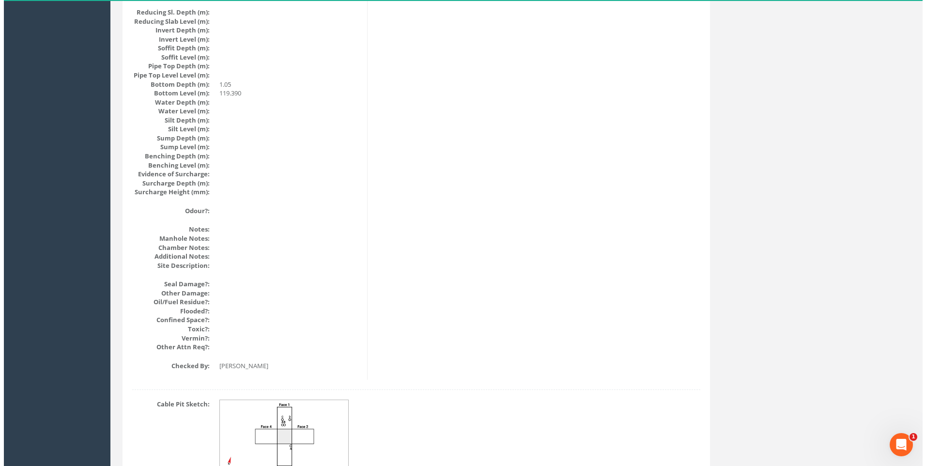
scroll to position [1028, 0]
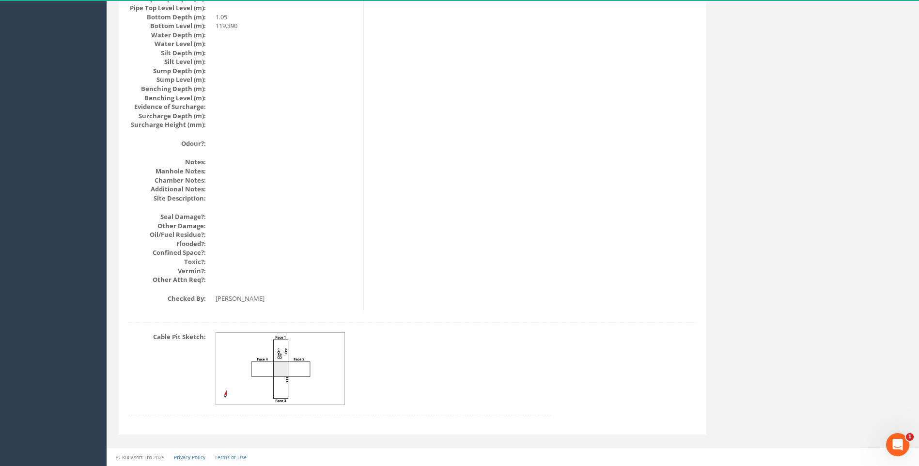
click at [301, 359] on img at bounding box center [280, 369] width 129 height 72
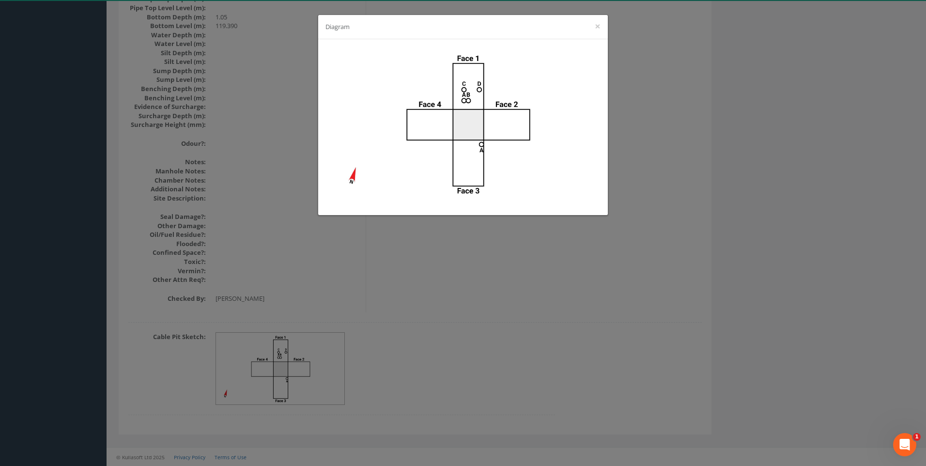
click at [553, 298] on div "Diagram ×" at bounding box center [463, 233] width 926 height 466
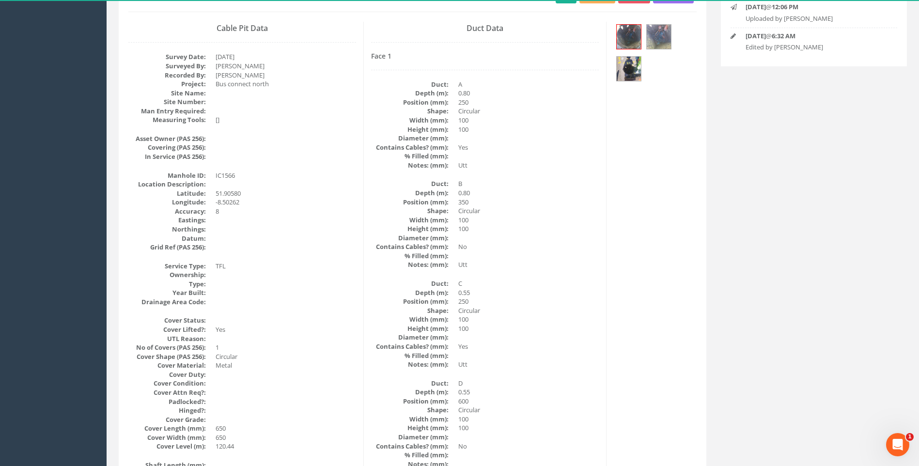
scroll to position [156, 0]
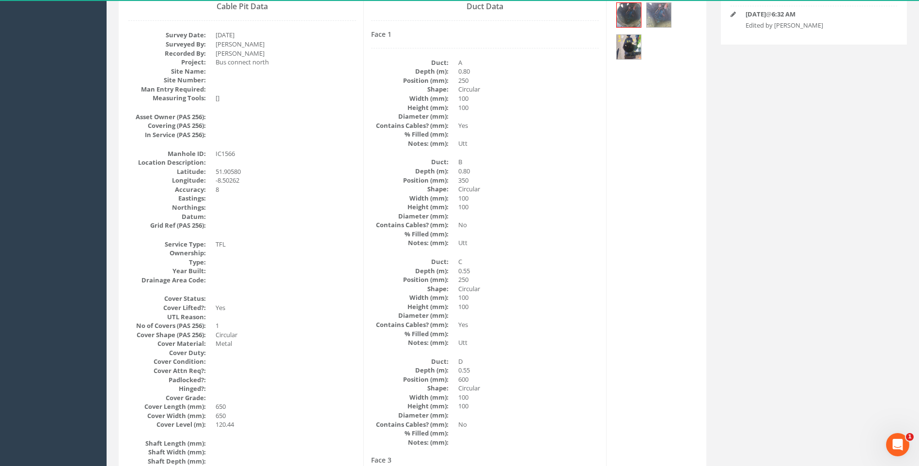
click at [523, 300] on dd "100" at bounding box center [528, 297] width 141 height 9
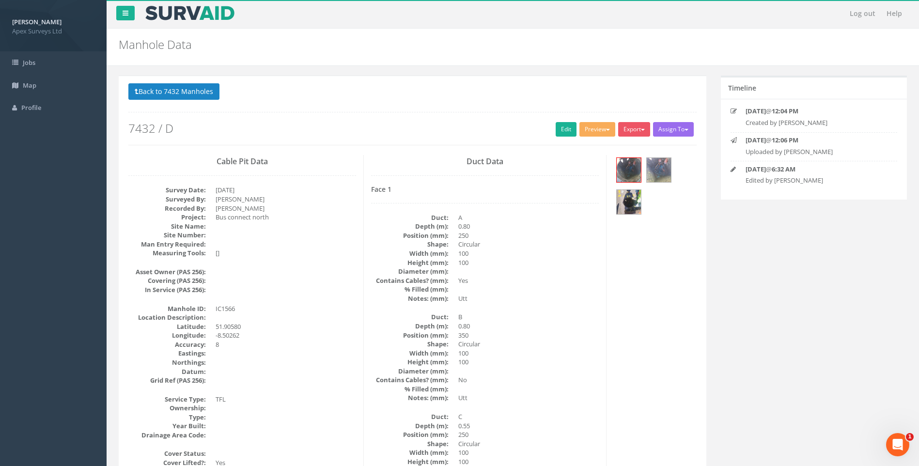
scroll to position [0, 0]
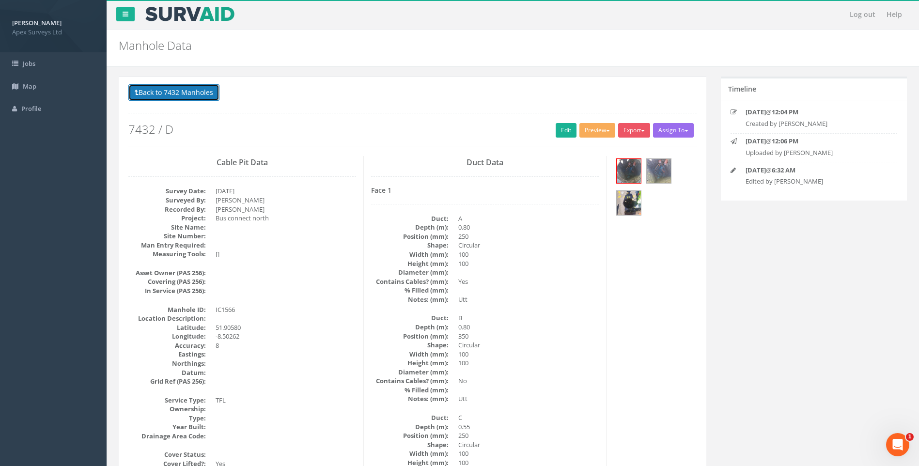
click at [184, 89] on button "Back to 7432 Manholes" at bounding box center [173, 92] width 91 height 16
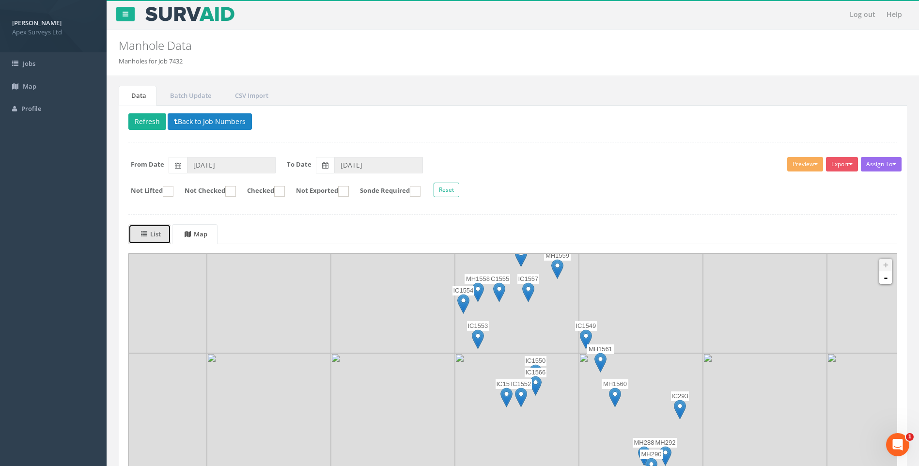
drag, startPoint x: 156, startPoint y: 231, endPoint x: 661, endPoint y: 282, distance: 508.0
click at [156, 231] on uib-tab-heading "List" at bounding box center [151, 234] width 20 height 9
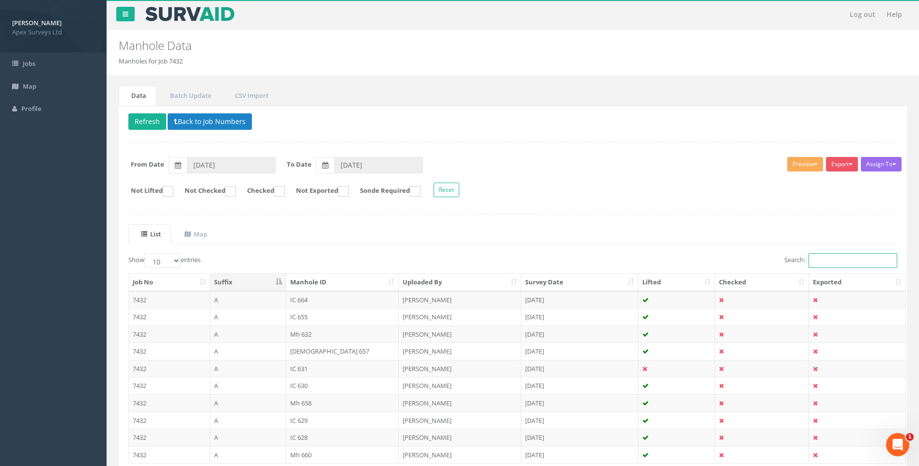
click at [835, 255] on input "Search:" at bounding box center [853, 260] width 89 height 15
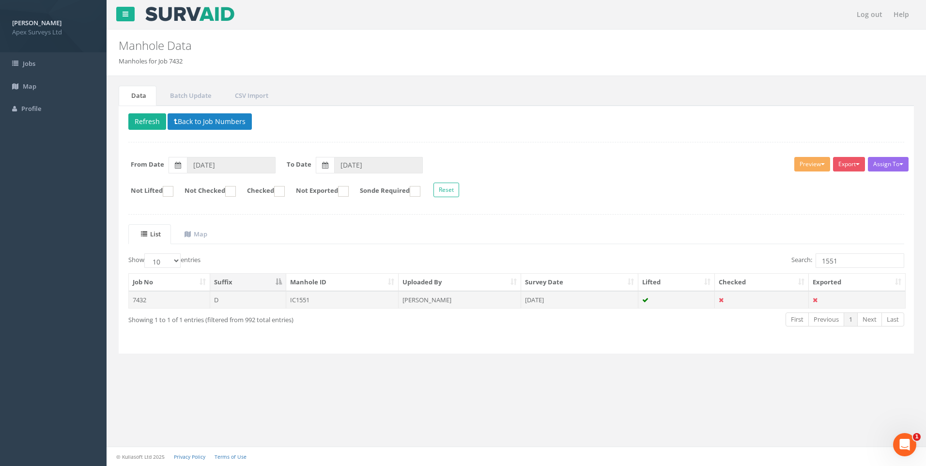
click at [308, 299] on td "IC1551" at bounding box center [342, 299] width 113 height 17
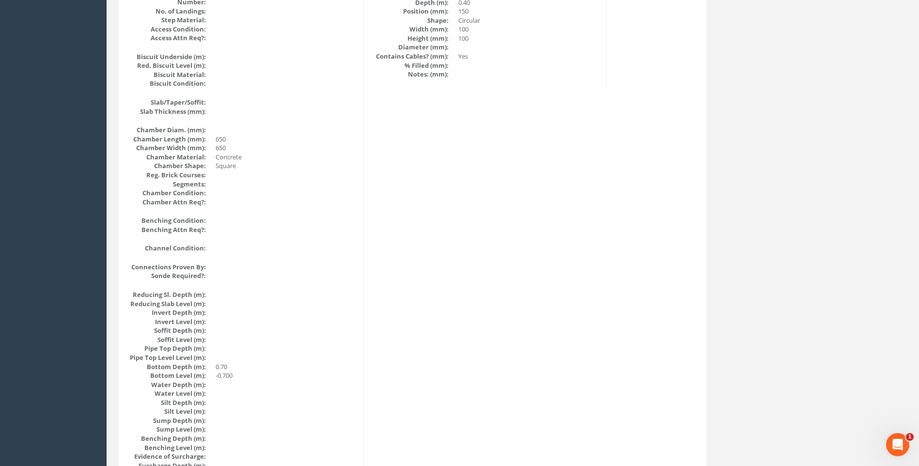
scroll to position [872, 0]
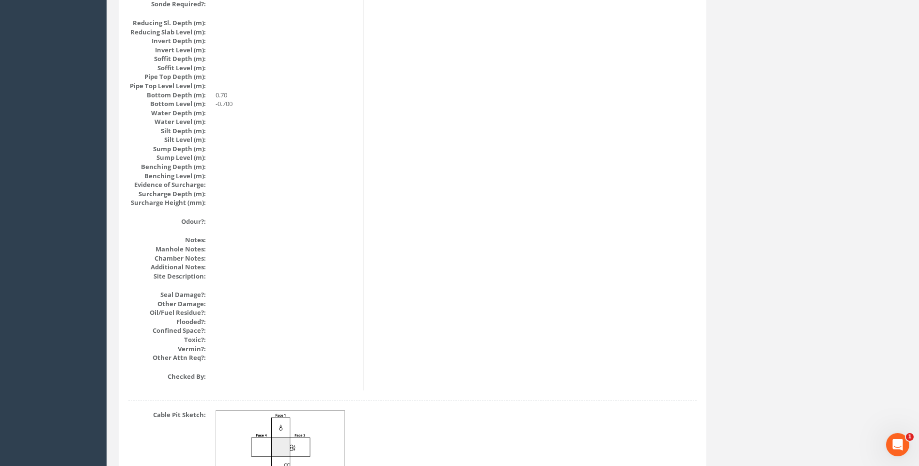
scroll to position [1028, 0]
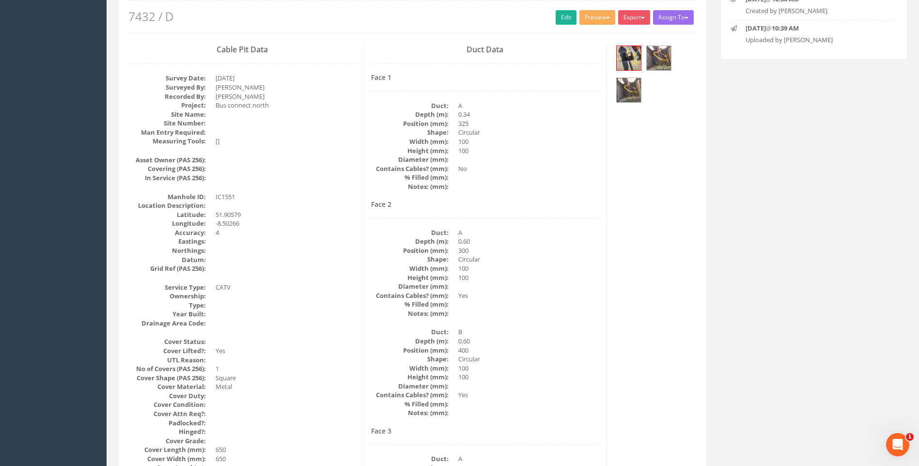
scroll to position [108, 0]
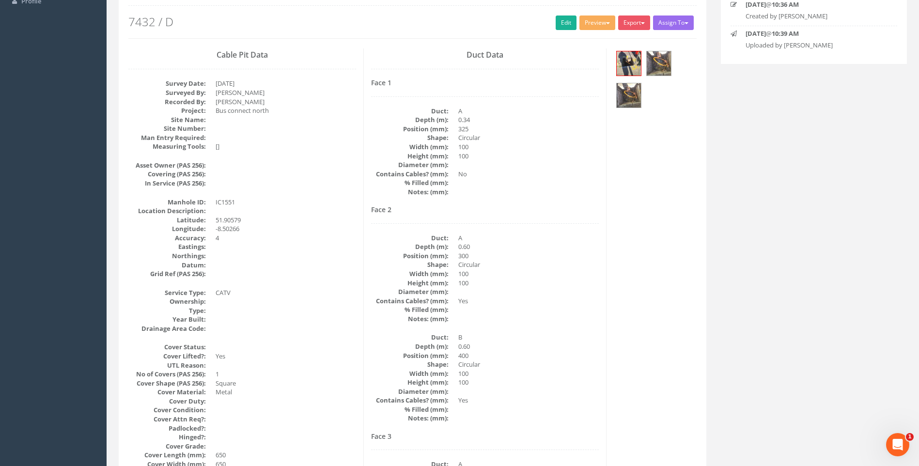
click at [511, 322] on dd at bounding box center [528, 318] width 141 height 9
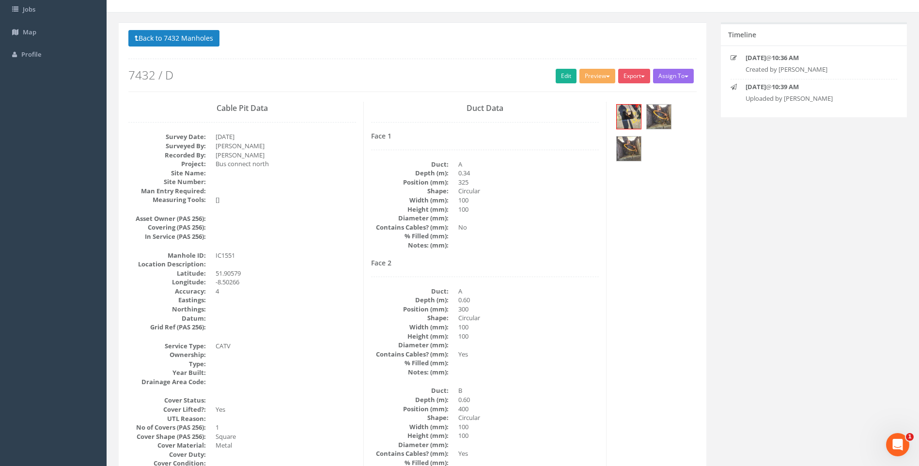
scroll to position [0, 0]
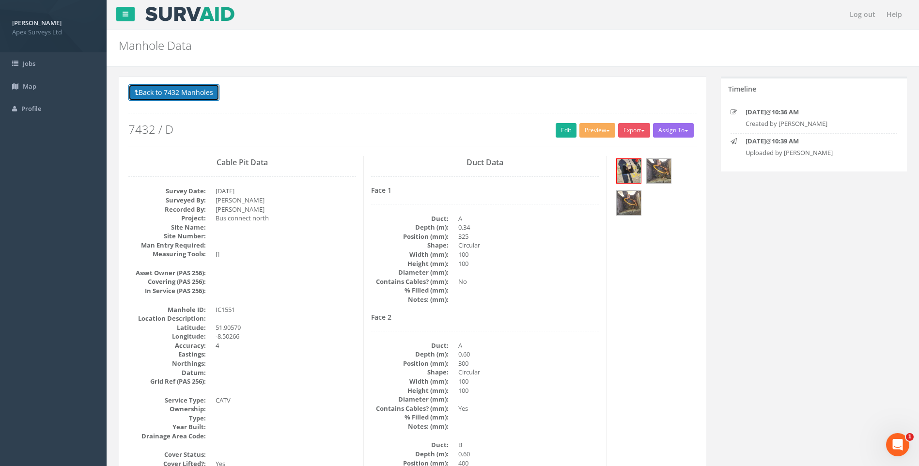
click at [158, 92] on button "Back to 7432 Manholes" at bounding box center [173, 92] width 91 height 16
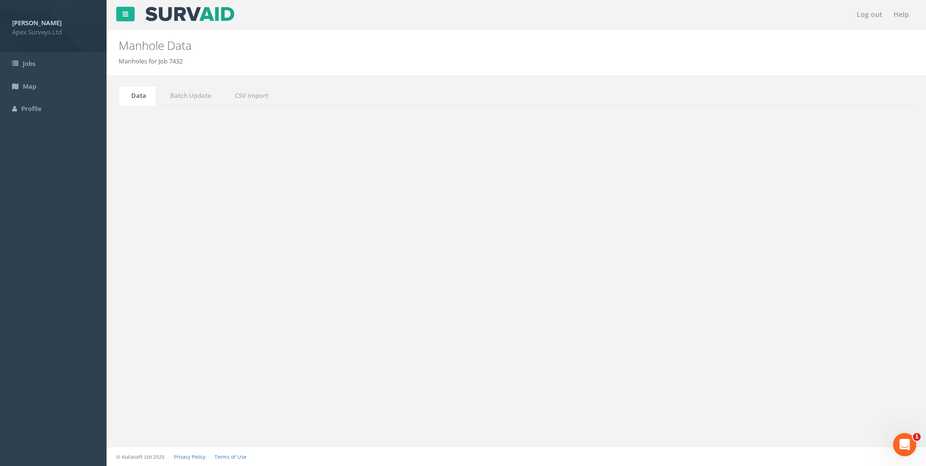
drag, startPoint x: 829, startPoint y: 259, endPoint x: 843, endPoint y: 260, distance: 14.1
click at [842, 260] on input "1551" at bounding box center [860, 260] width 89 height 15
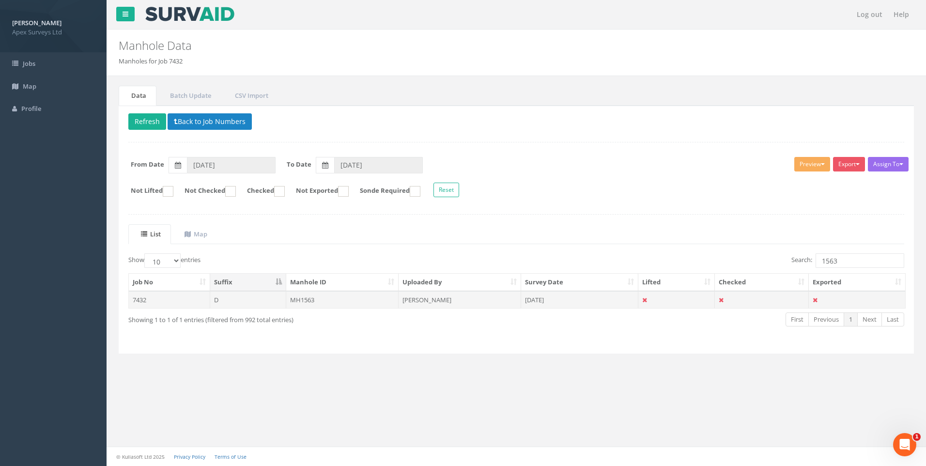
click at [440, 298] on td "[PERSON_NAME]" at bounding box center [460, 299] width 123 height 17
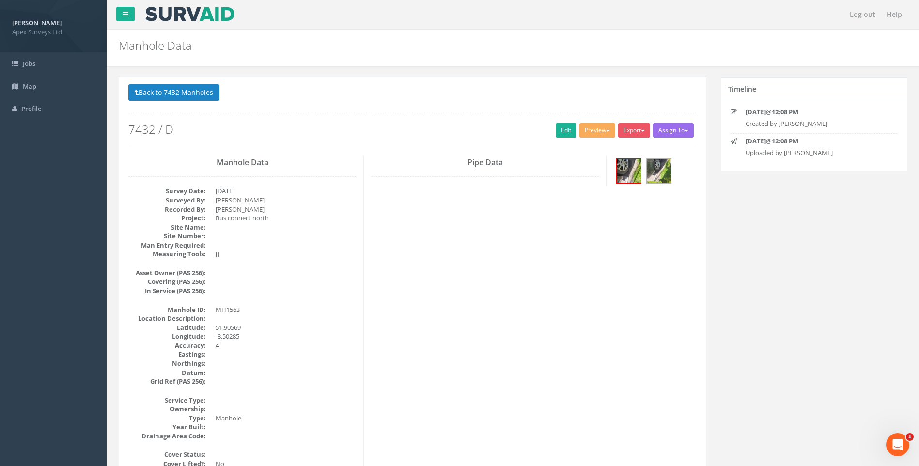
click at [183, 92] on button "Back to 7432 Manholes" at bounding box center [173, 92] width 91 height 16
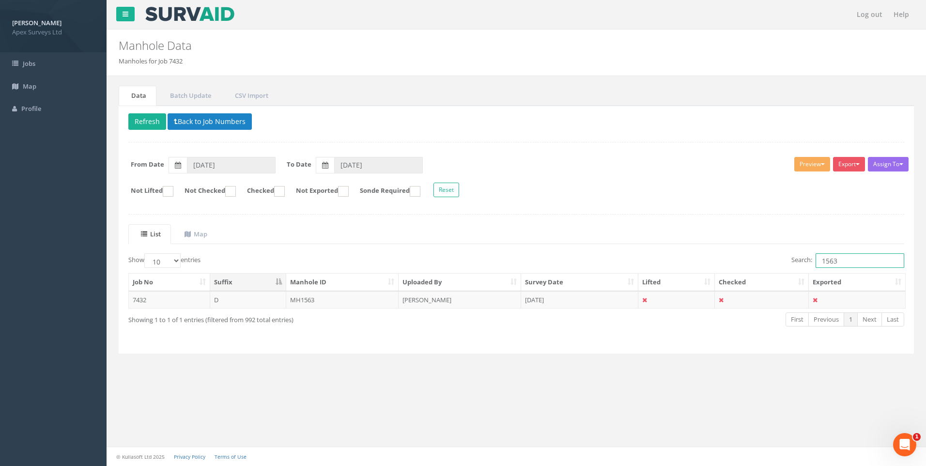
drag, startPoint x: 830, startPoint y: 259, endPoint x: 863, endPoint y: 263, distance: 34.1
click at [863, 263] on input "1563" at bounding box center [860, 260] width 89 height 15
type input "1571"
drag, startPoint x: 303, startPoint y: 298, endPoint x: 351, endPoint y: 307, distance: 48.9
click at [305, 298] on td "IC1571" at bounding box center [342, 299] width 113 height 17
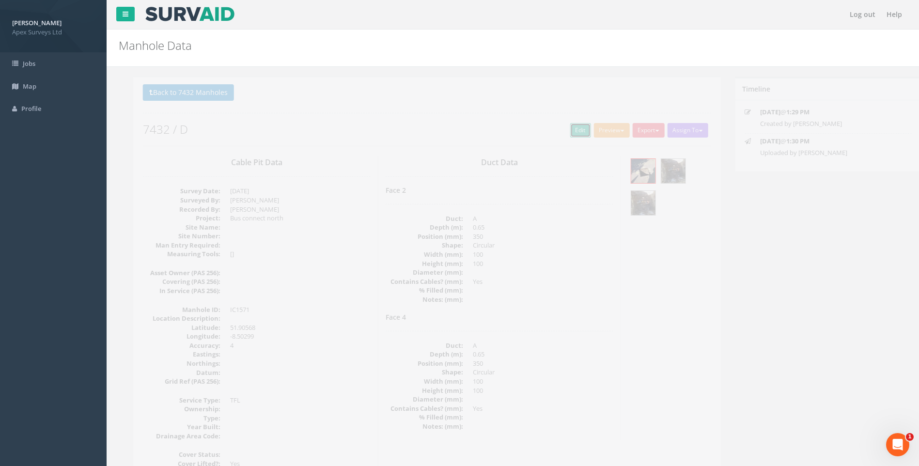
click at [565, 128] on link "Edit" at bounding box center [566, 130] width 21 height 15
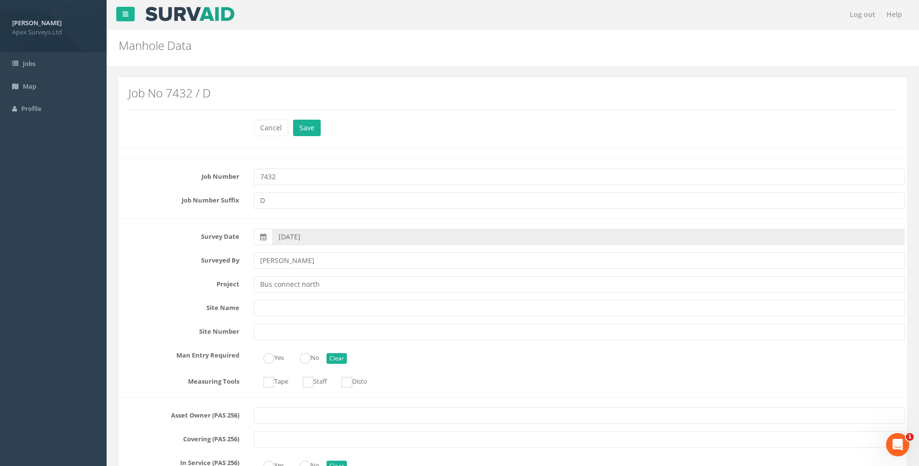
click at [172, 287] on label "Project" at bounding box center [180, 282] width 133 height 13
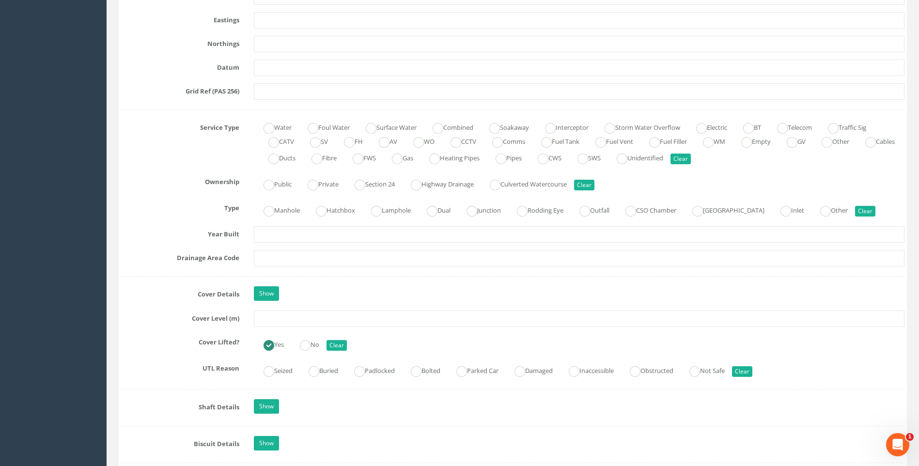
scroll to position [678, 0]
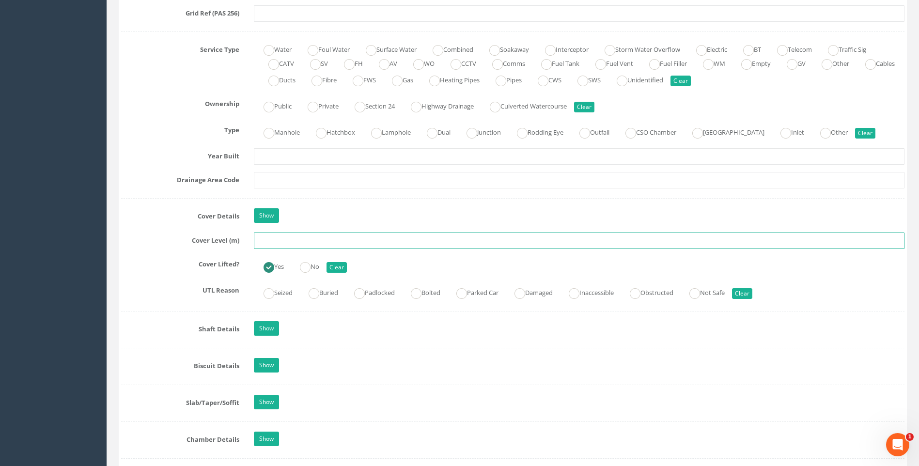
click at [284, 245] on input "text" at bounding box center [579, 241] width 651 height 16
type input "119.77"
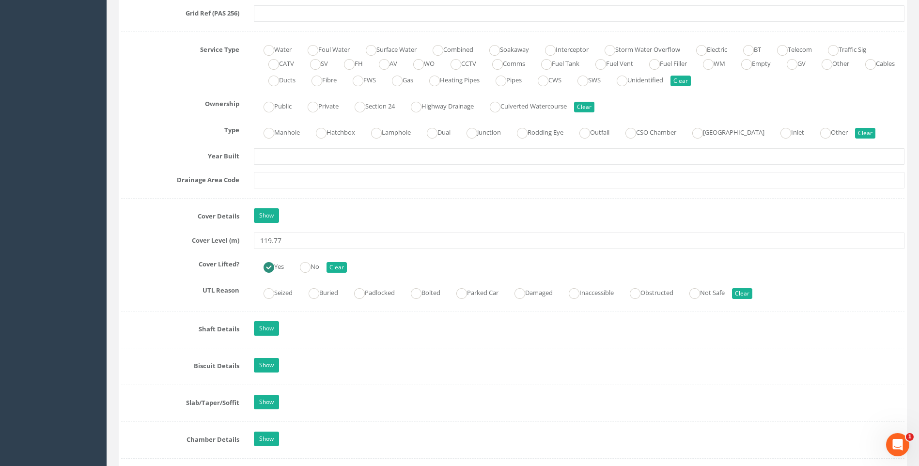
click at [150, 233] on label "Cover Level (m)" at bounding box center [180, 239] width 133 height 13
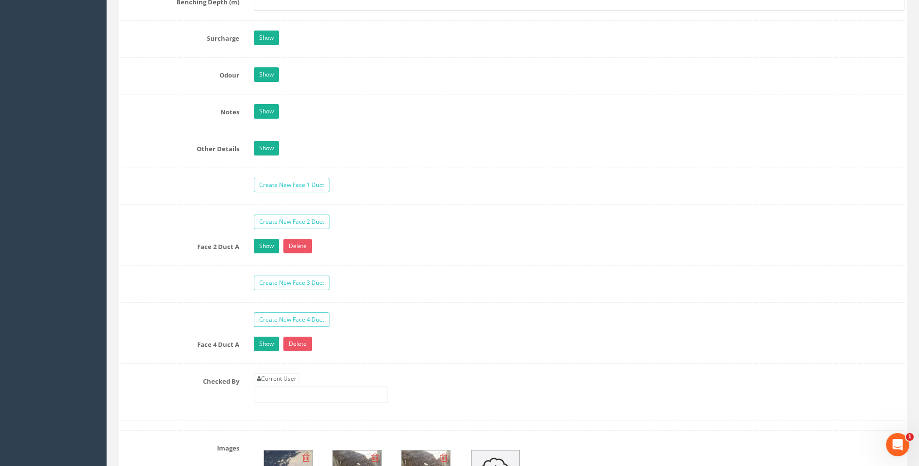
scroll to position [1502, 0]
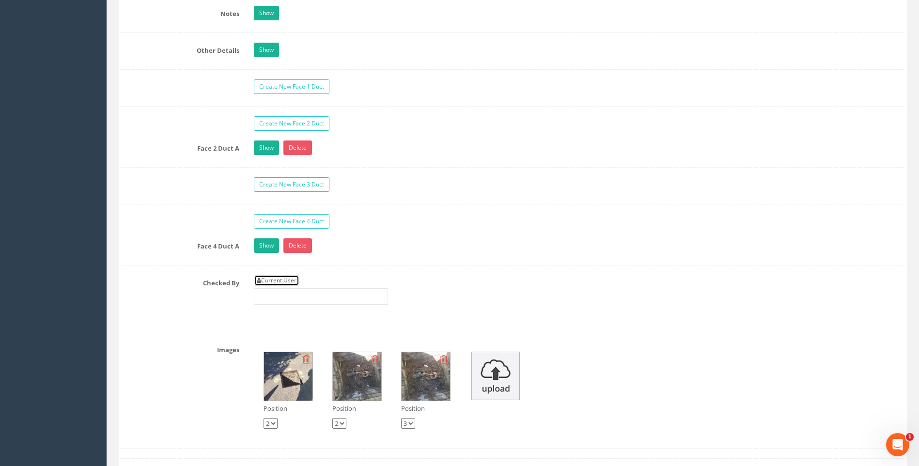
click at [288, 280] on link "Current User" at bounding box center [277, 280] width 46 height 11
type input "[PERSON_NAME]"
click at [179, 276] on label "Checked By" at bounding box center [180, 281] width 133 height 13
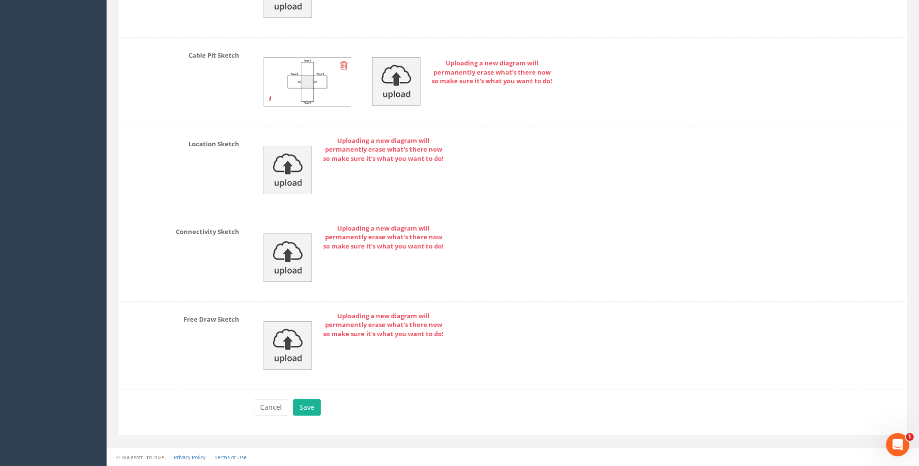
scroll to position [2134, 0]
click at [315, 404] on button "Save" at bounding box center [307, 407] width 28 height 16
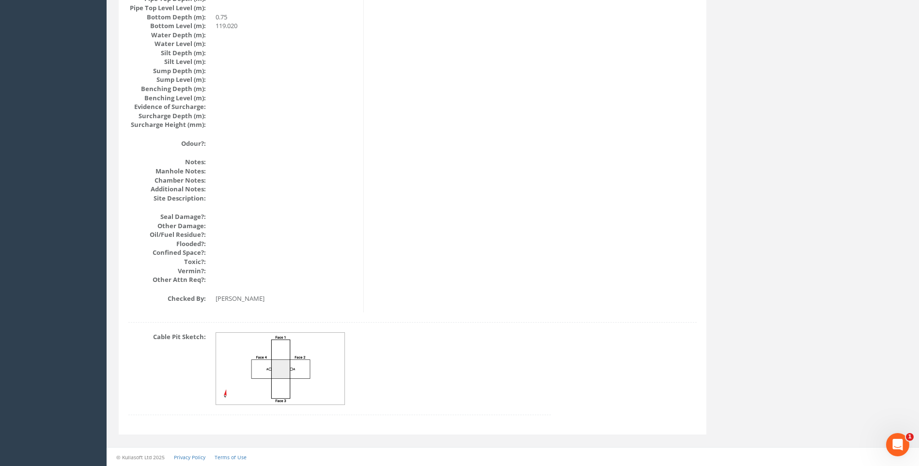
scroll to position [1028, 0]
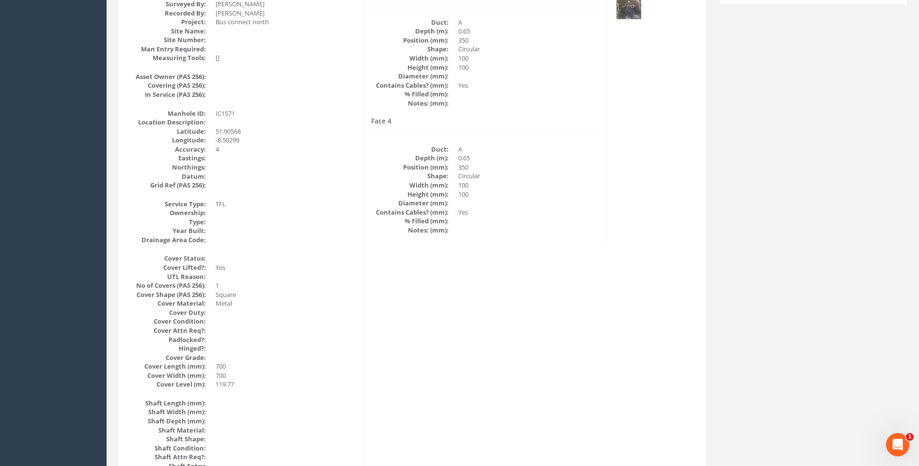
scroll to position [108, 0]
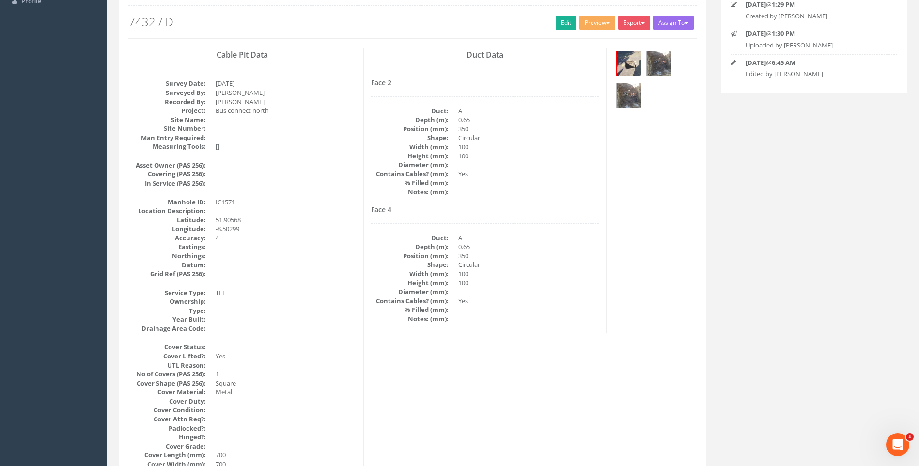
drag, startPoint x: 364, startPoint y: 261, endPoint x: 313, endPoint y: 228, distance: 61.7
click at [364, 261] on div "Duct Data Face 2 Duct: A Depth (m): 0.65 Position (mm): 350 Shape: Circular Wid…" at bounding box center [485, 190] width 243 height 285
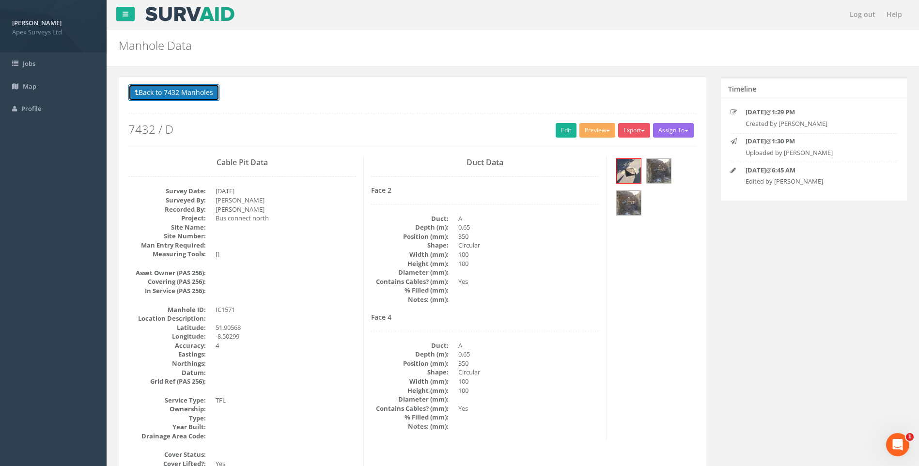
drag, startPoint x: 168, startPoint y: 90, endPoint x: 209, endPoint y: 112, distance: 47.1
click at [168, 90] on button "Back to 7432 Manholes" at bounding box center [173, 92] width 91 height 16
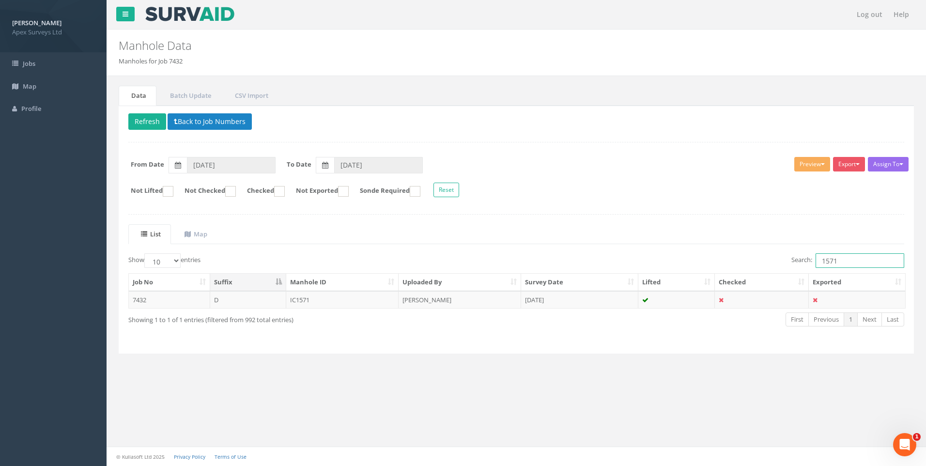
click at [837, 261] on input "1571" at bounding box center [860, 260] width 89 height 15
type input "1572"
click at [425, 298] on td "[PERSON_NAME]" at bounding box center [460, 299] width 123 height 17
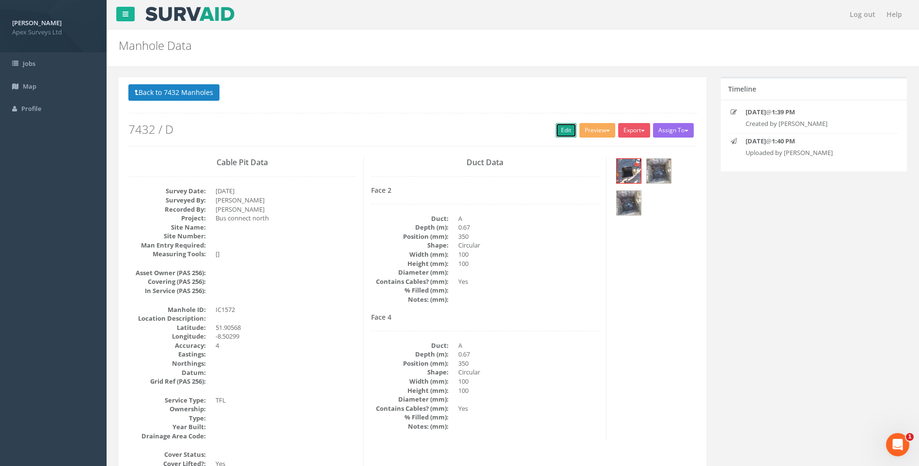
click at [558, 130] on link "Edit" at bounding box center [566, 130] width 21 height 15
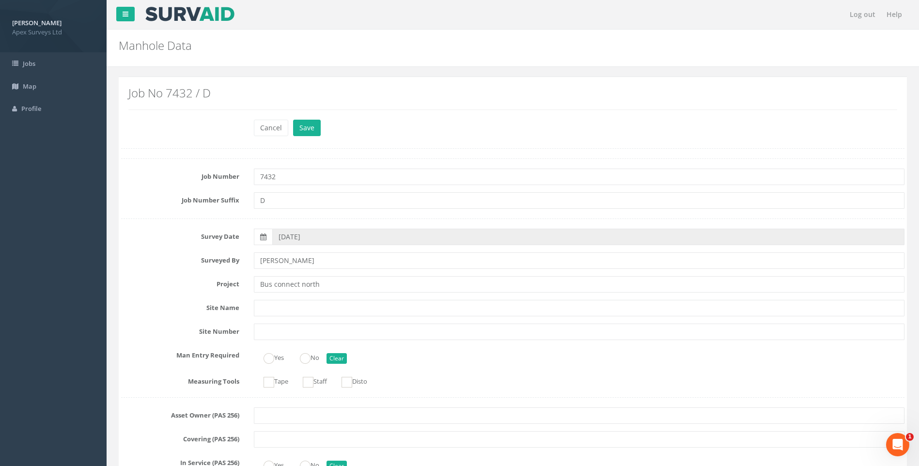
click at [153, 279] on label "Project" at bounding box center [180, 282] width 133 height 13
click at [149, 264] on label "Surveyed By" at bounding box center [180, 258] width 133 height 13
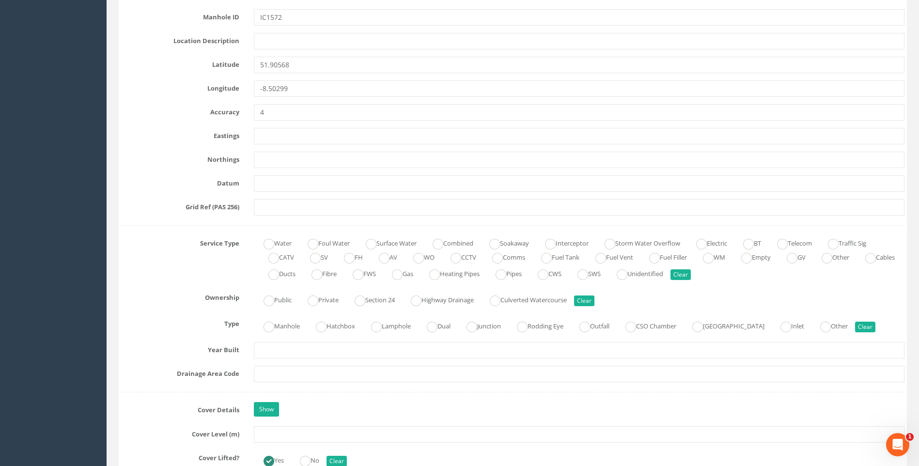
scroll to position [630, 0]
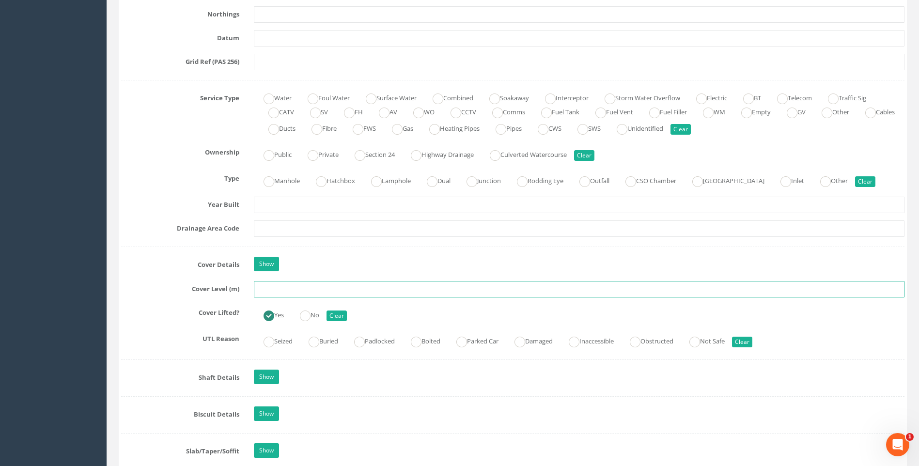
click at [278, 290] on input "text" at bounding box center [579, 289] width 651 height 16
type input "119.70"
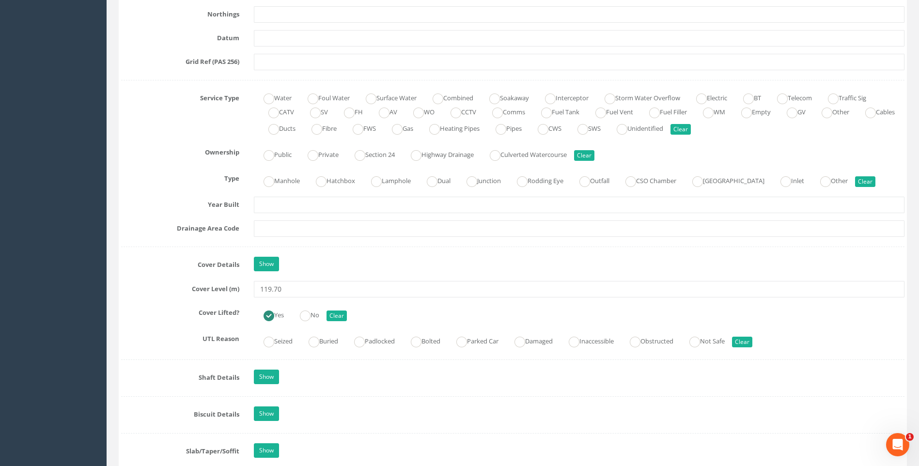
click at [142, 282] on label "Cover Level (m)" at bounding box center [180, 287] width 133 height 13
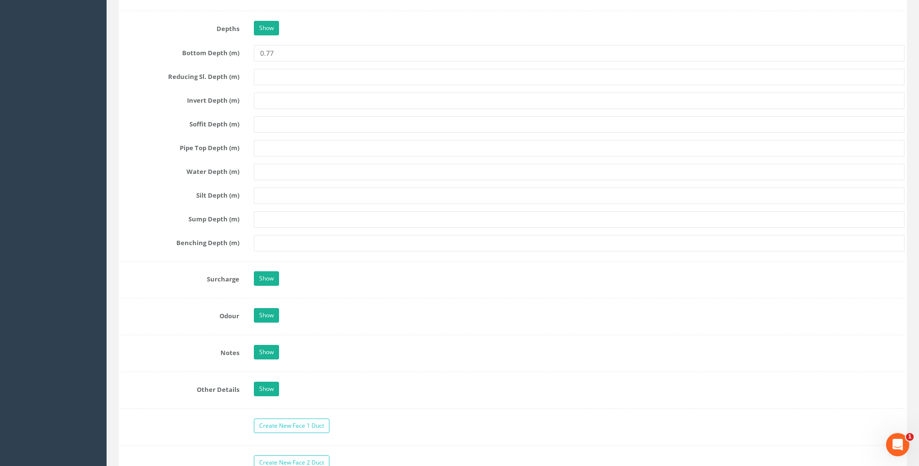
scroll to position [1454, 0]
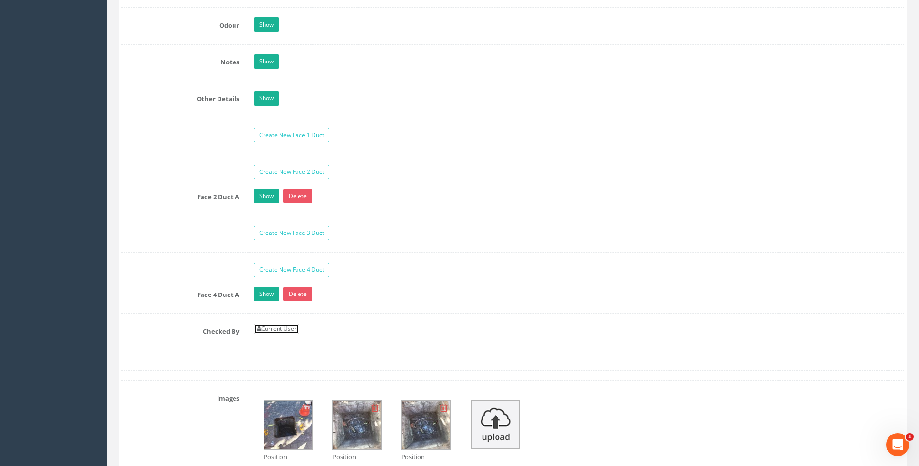
click at [287, 324] on link "Current User" at bounding box center [277, 329] width 46 height 11
type input "[PERSON_NAME]"
click at [149, 301] on div "Face 4 Duct A Show Delete" at bounding box center [513, 295] width 798 height 17
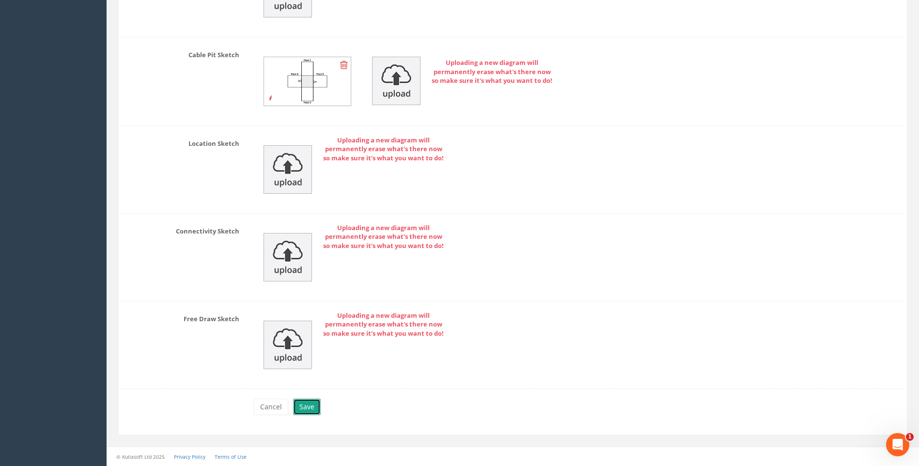
click at [303, 405] on button "Save" at bounding box center [307, 407] width 28 height 16
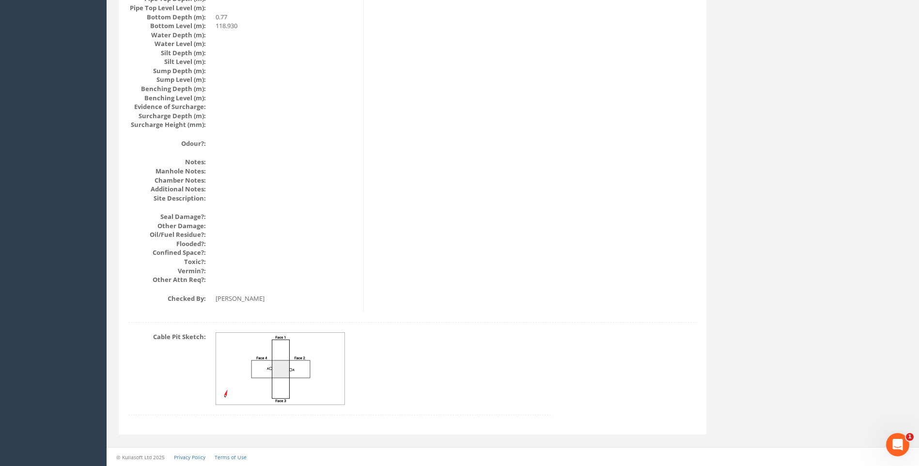
scroll to position [1028, 0]
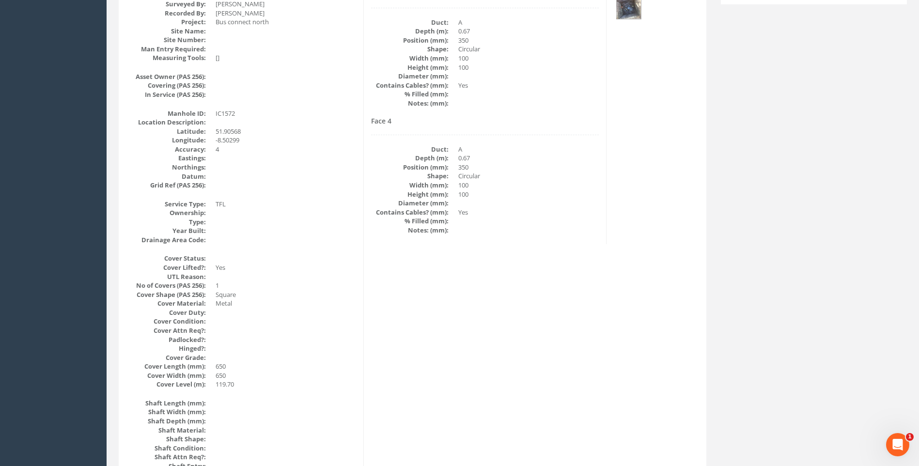
scroll to position [108, 0]
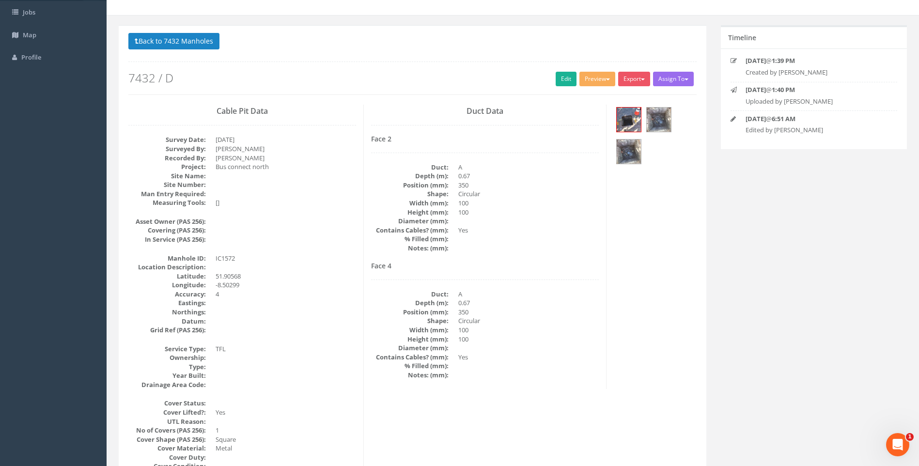
scroll to position [0, 0]
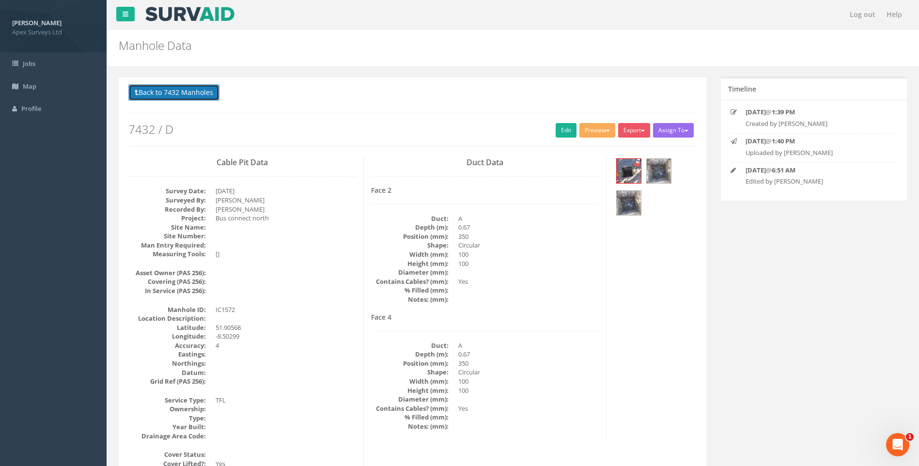
click at [171, 90] on button "Back to 7432 Manholes" at bounding box center [173, 92] width 91 height 16
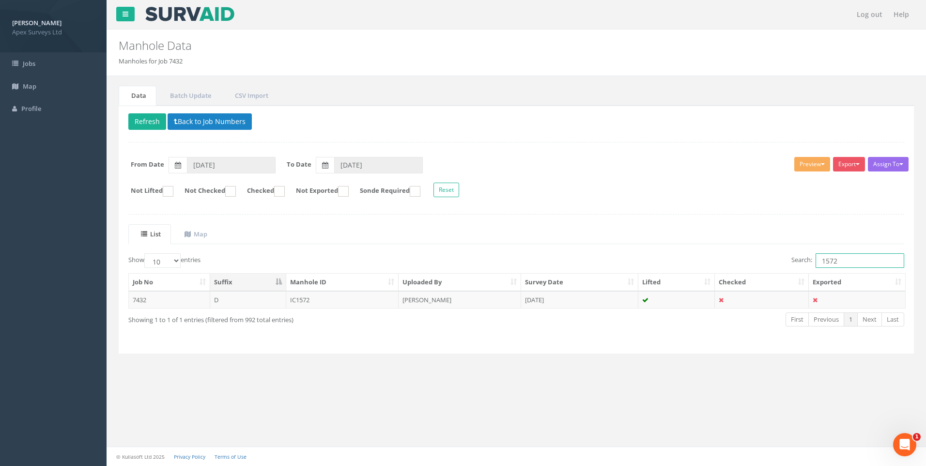
click at [839, 260] on input "1572" at bounding box center [860, 260] width 89 height 15
type input "1574"
click at [420, 299] on td "[PERSON_NAME]" at bounding box center [460, 299] width 123 height 17
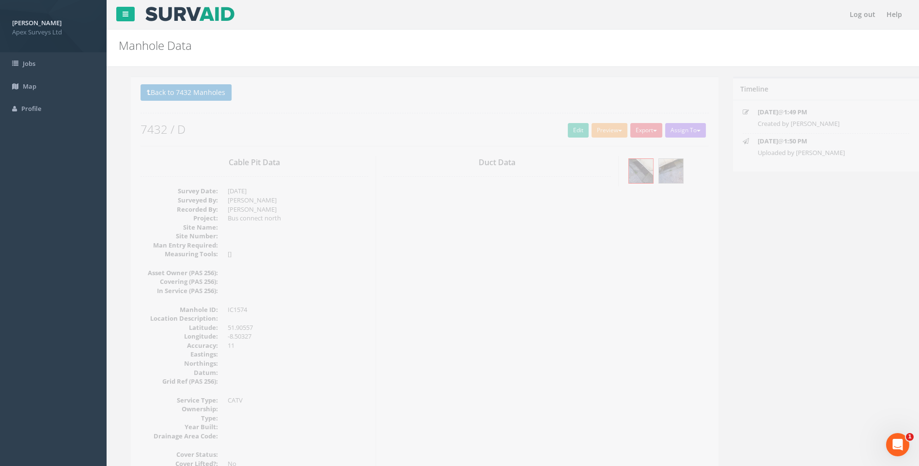
click at [560, 128] on link "Edit" at bounding box center [566, 130] width 21 height 15
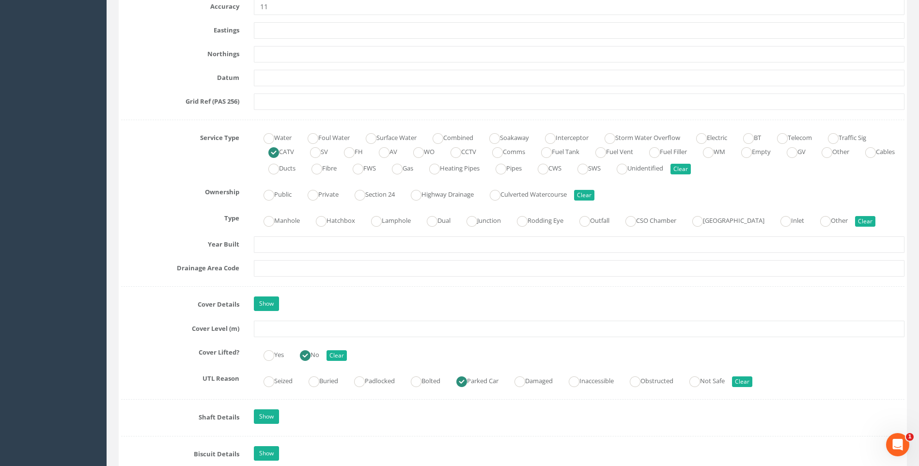
scroll to position [727, 0]
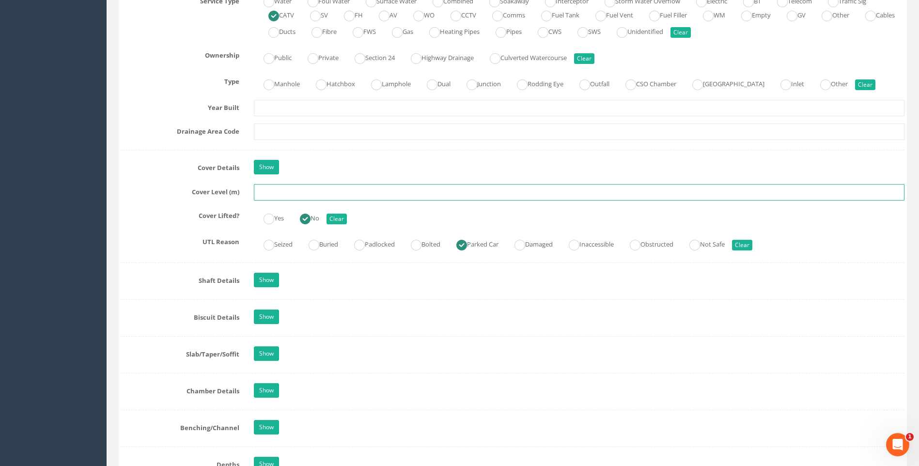
click at [280, 194] on input "text" at bounding box center [579, 192] width 651 height 16
type input "119.49"
click at [153, 193] on label "Cover Level (m)" at bounding box center [180, 190] width 133 height 13
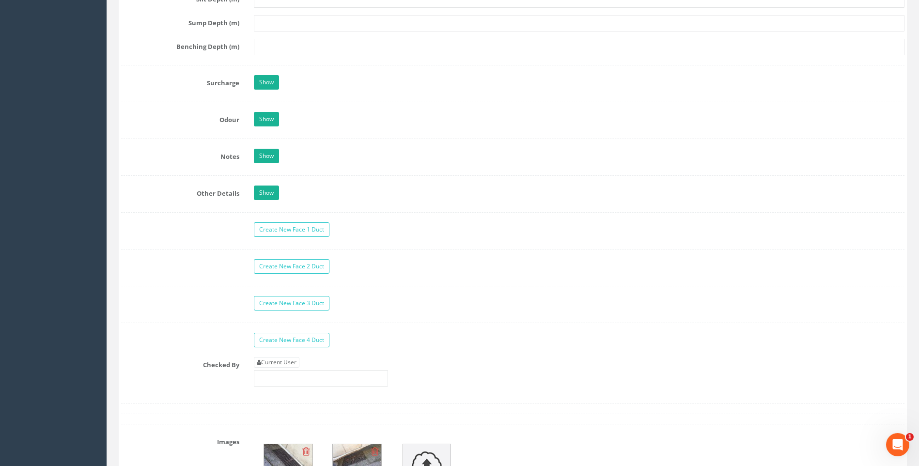
scroll to position [1454, 0]
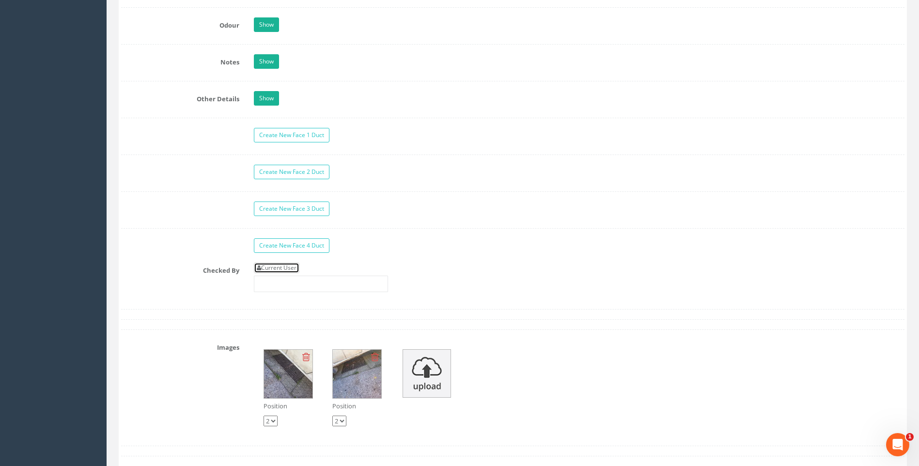
click at [287, 264] on link "Current User" at bounding box center [277, 268] width 46 height 11
type input "[PERSON_NAME]"
click at [180, 241] on label at bounding box center [180, 239] width 133 height 3
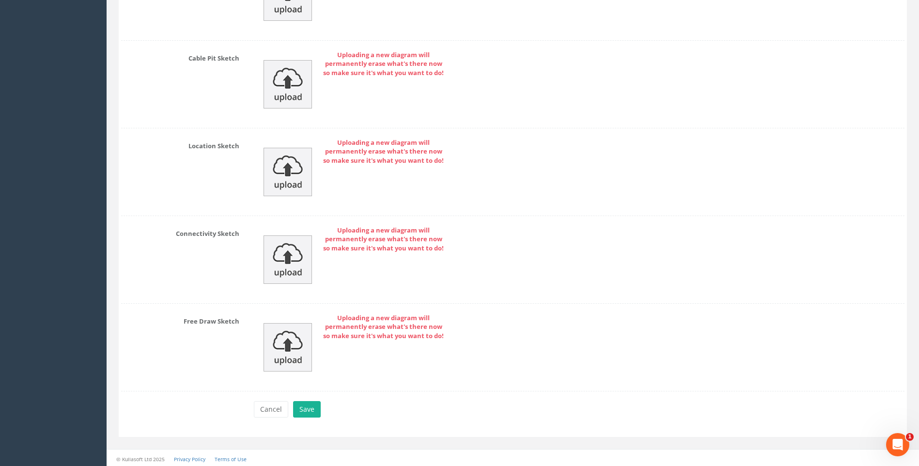
scroll to position [2082, 0]
click at [307, 408] on button "Save" at bounding box center [307, 407] width 28 height 16
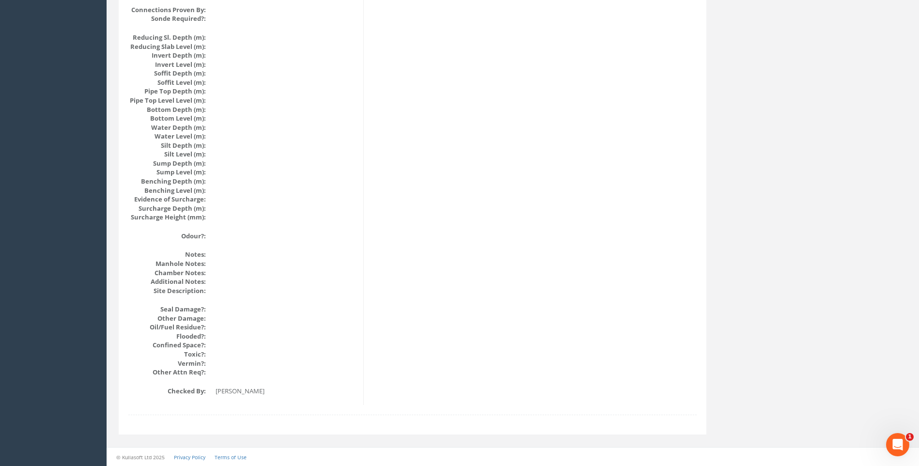
scroll to position [936, 0]
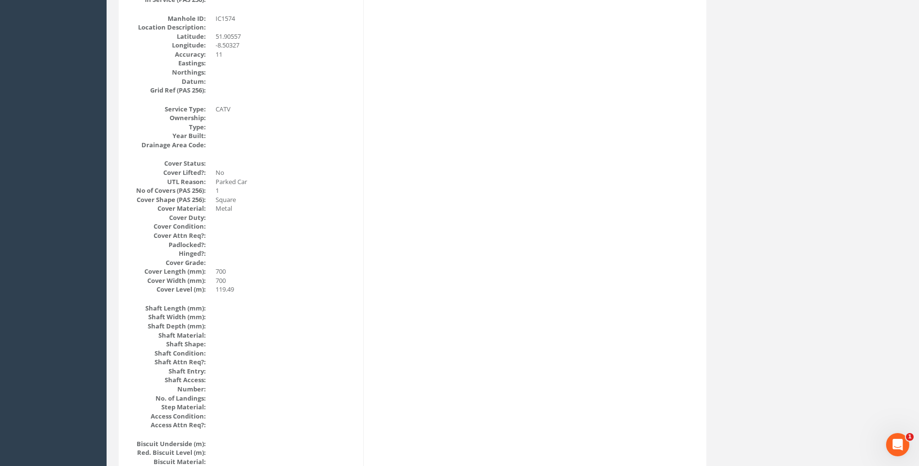
scroll to position [209, 0]
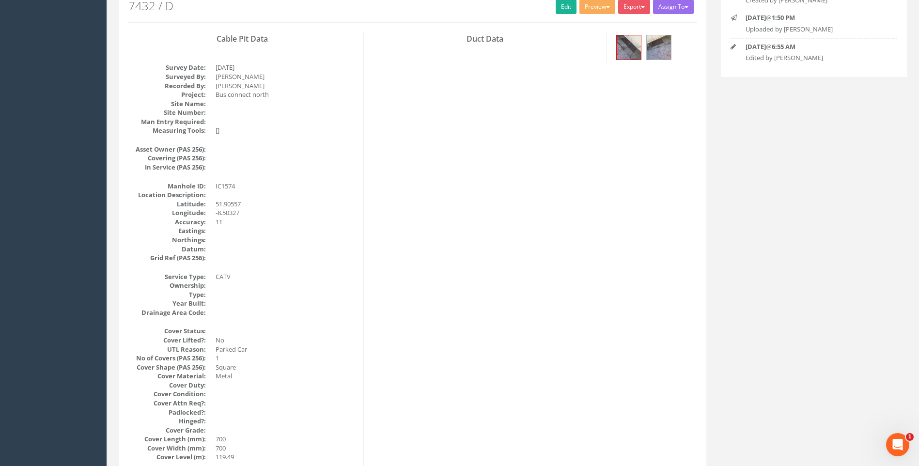
scroll to position [0, 0]
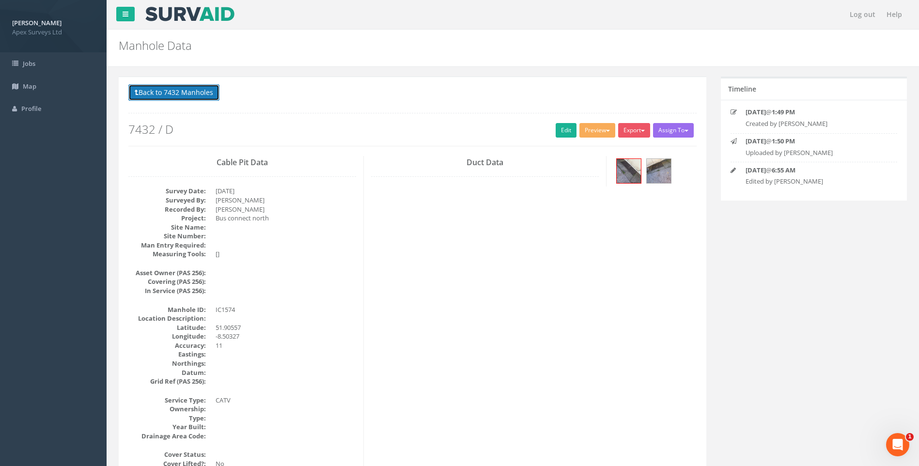
click at [195, 94] on button "Back to 7432 Manholes" at bounding box center [173, 92] width 91 height 16
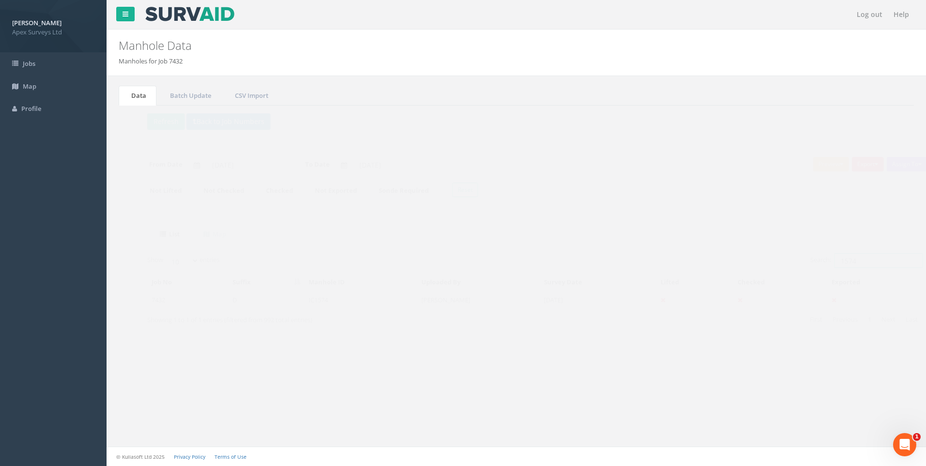
drag, startPoint x: 832, startPoint y: 259, endPoint x: 840, endPoint y: 258, distance: 7.8
click at [840, 259] on input "1574" at bounding box center [860, 260] width 89 height 15
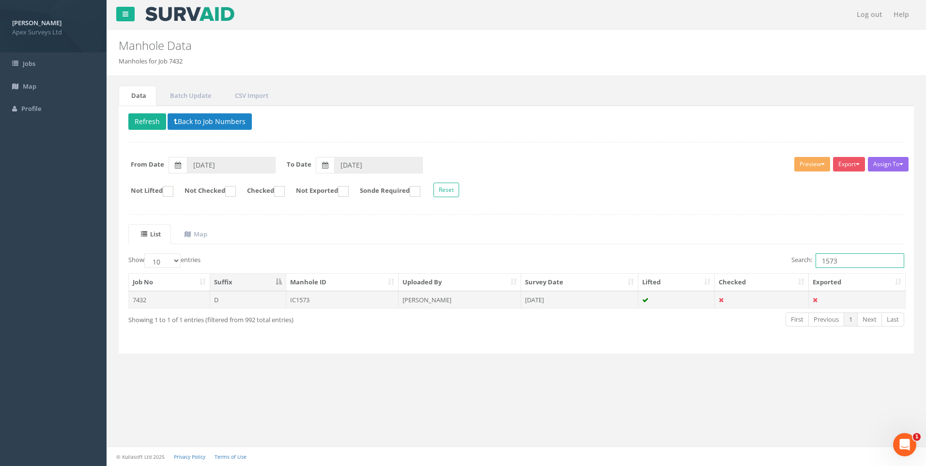
type input "1573"
click at [412, 298] on td "[PERSON_NAME]" at bounding box center [460, 299] width 123 height 17
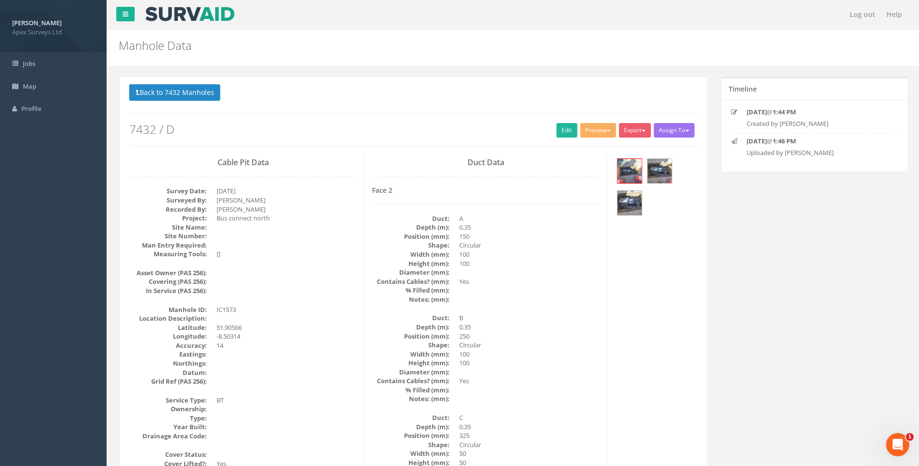
click at [568, 291] on dd at bounding box center [528, 290] width 141 height 9
click at [559, 130] on link "Edit" at bounding box center [566, 130] width 21 height 15
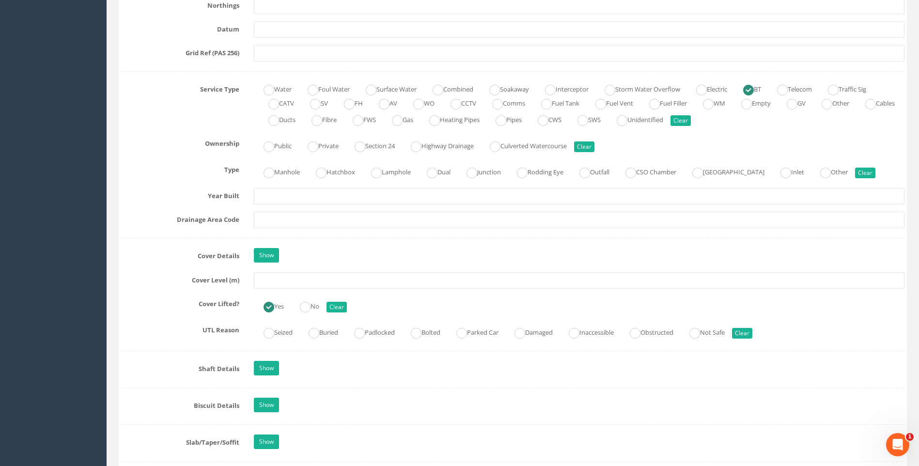
scroll to position [727, 0]
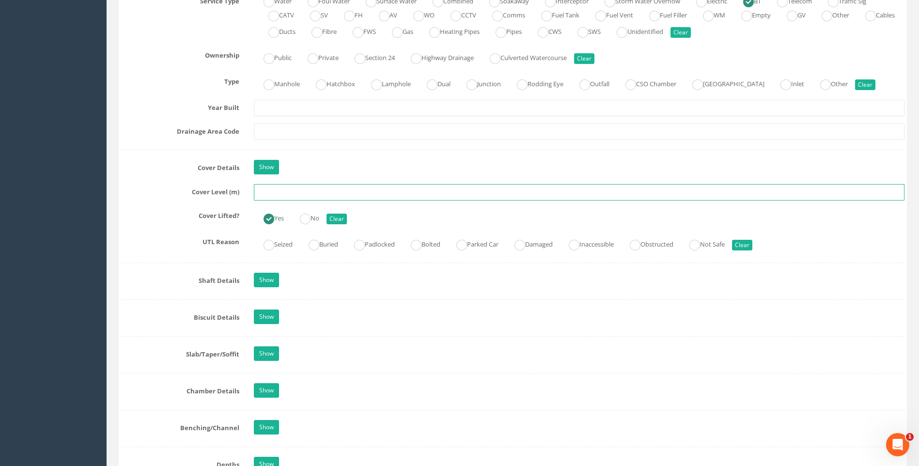
click at [270, 197] on input "text" at bounding box center [579, 192] width 651 height 16
type input "119.52"
click at [143, 236] on label "UTL Reason" at bounding box center [180, 240] width 133 height 13
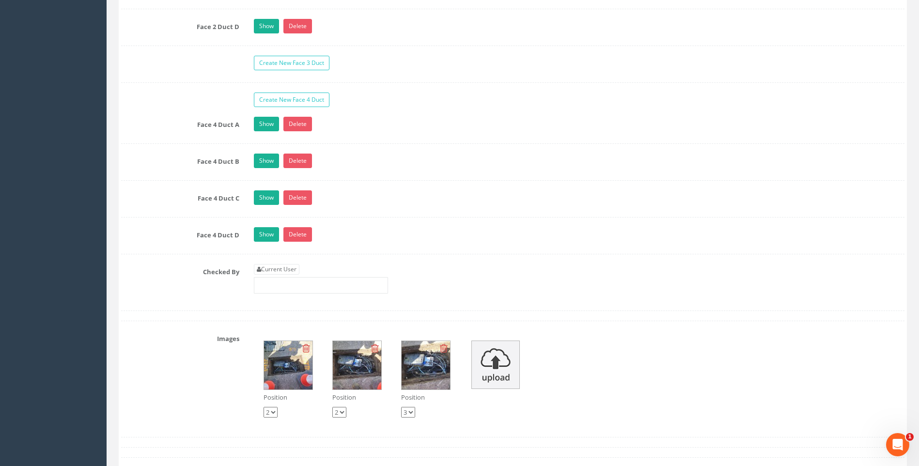
scroll to position [1793, 0]
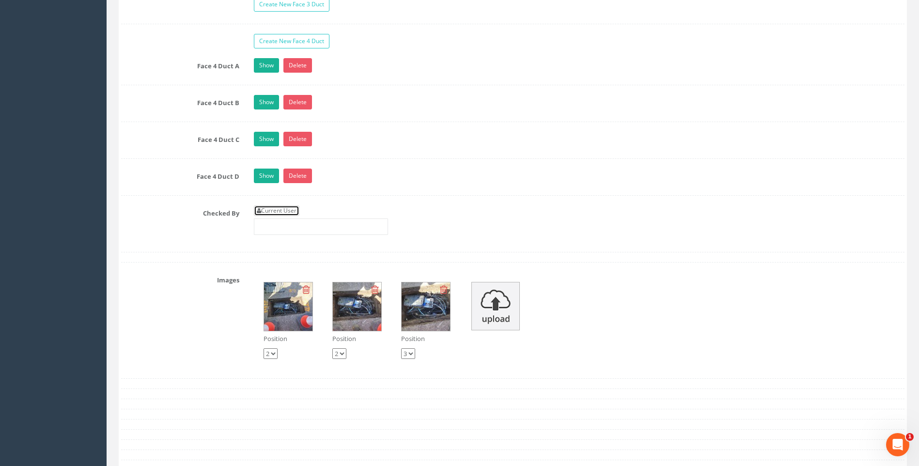
click at [283, 208] on link "Current User" at bounding box center [277, 210] width 46 height 11
type input "[PERSON_NAME]"
click at [182, 229] on div "Checked By Current User [PERSON_NAME]" at bounding box center [513, 223] width 798 height 37
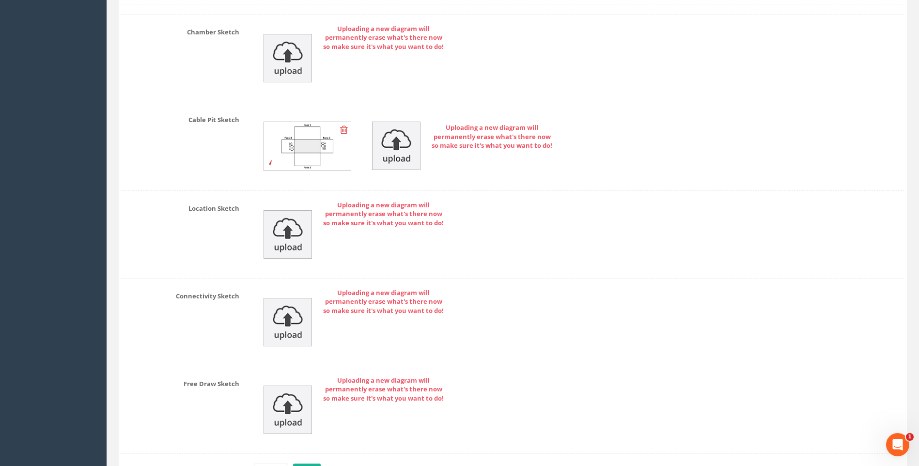
scroll to position [2355, 0]
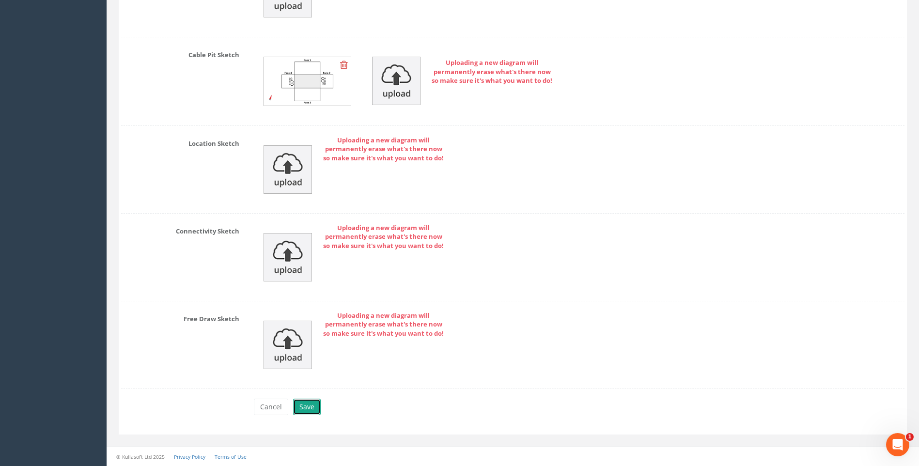
click at [309, 403] on button "Save" at bounding box center [307, 407] width 28 height 16
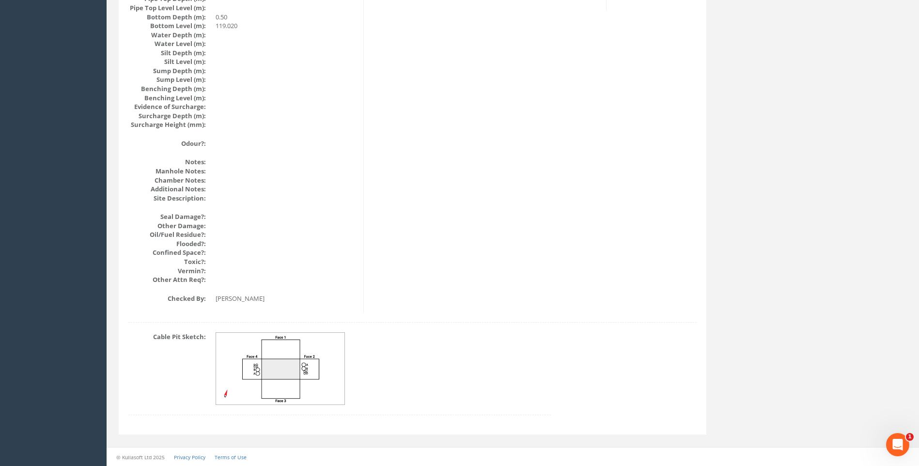
scroll to position [1028, 0]
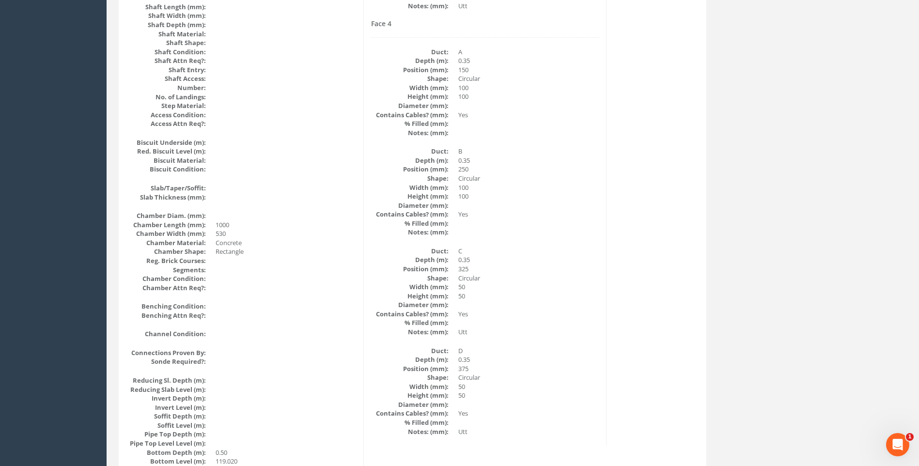
scroll to position [592, 0]
click at [626, 281] on div "Cable Pit Data Survey Date: [DATE] Surveyed By: [PERSON_NAME] Recorded By: [PER…" at bounding box center [412, 156] width 583 height 1185
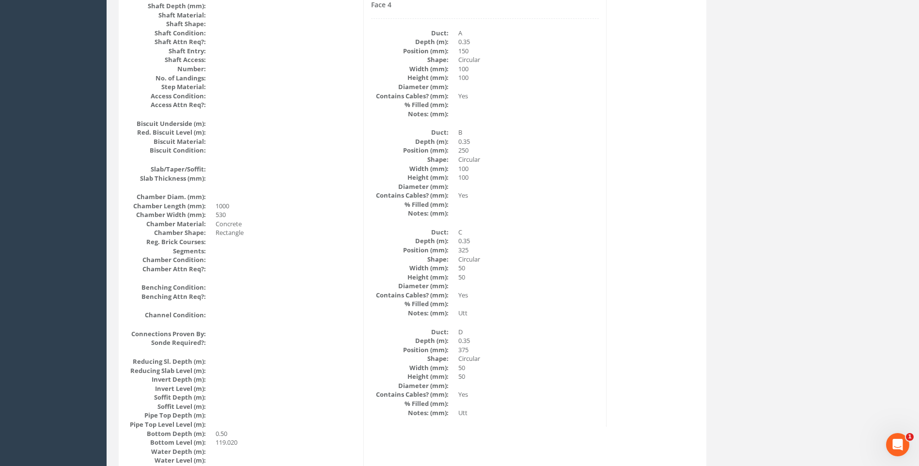
scroll to position [641, 0]
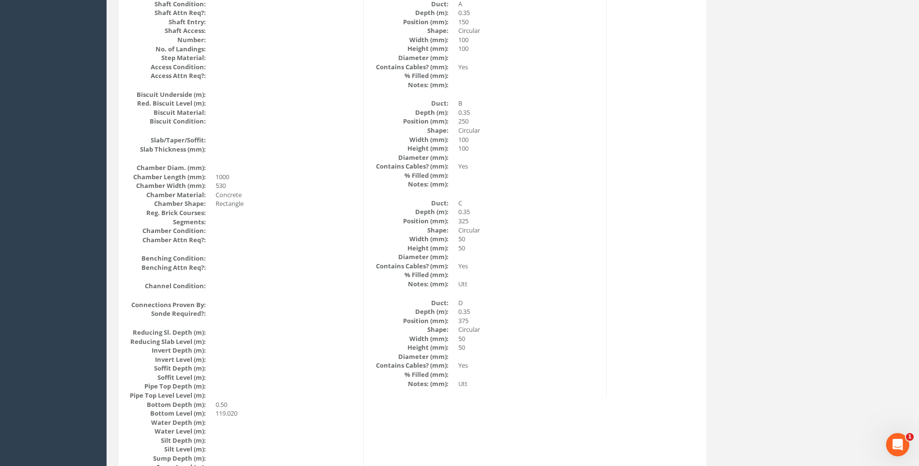
click at [630, 225] on div "Cable Pit Data Survey Date: [DATE] Surveyed By: [PERSON_NAME] Recorded By: [PER…" at bounding box center [412, 107] width 583 height 1185
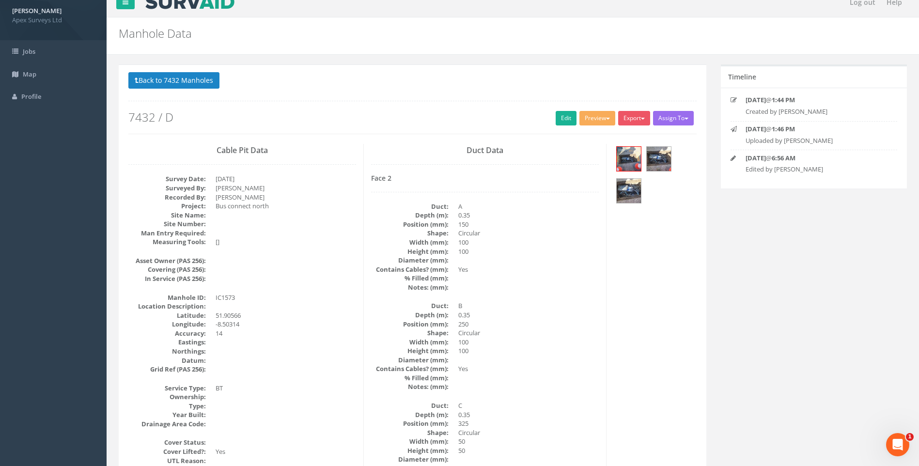
scroll to position [11, 0]
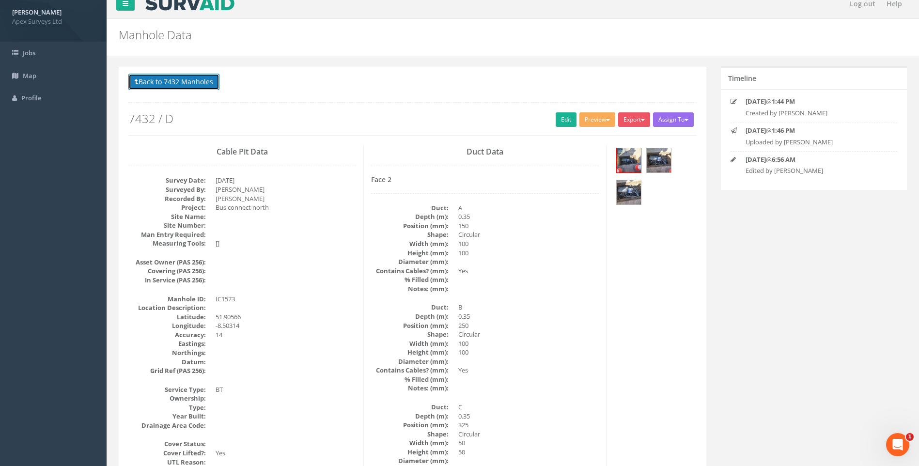
click at [170, 81] on button "Back to 7432 Manholes" at bounding box center [173, 82] width 91 height 16
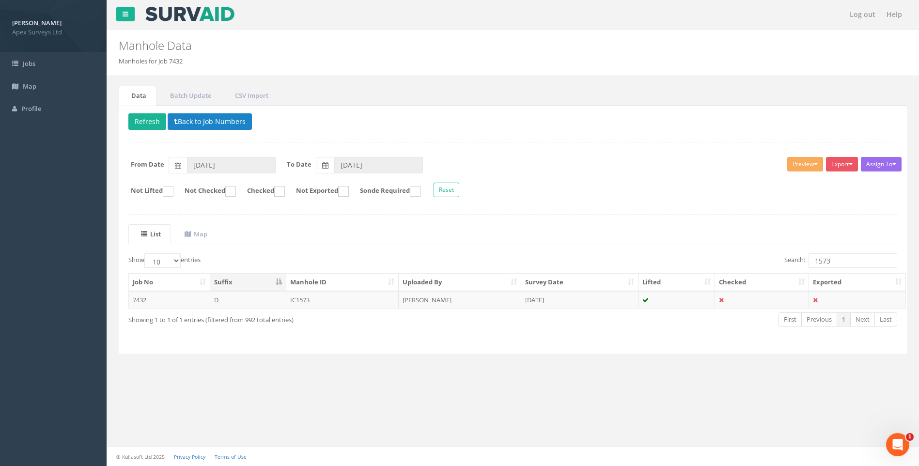
scroll to position [0, 0]
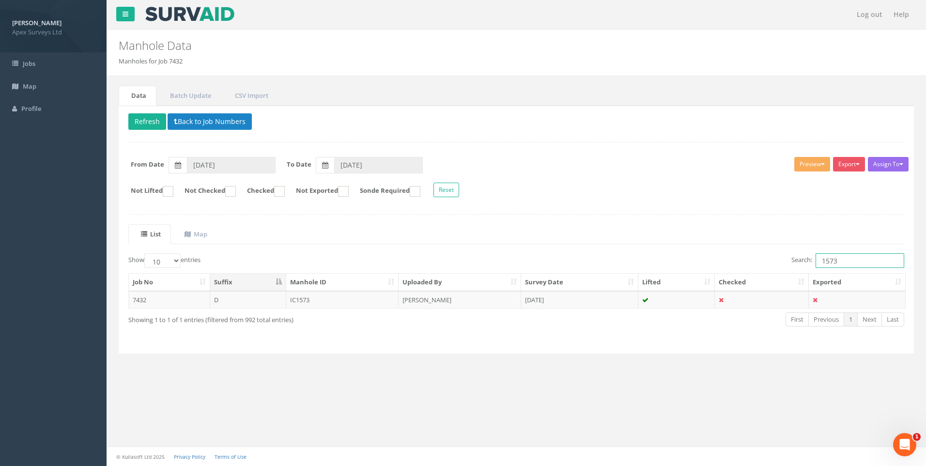
click at [838, 262] on input "1573" at bounding box center [860, 260] width 89 height 15
type input "1576"
click at [319, 301] on td "MH1576" at bounding box center [342, 299] width 113 height 17
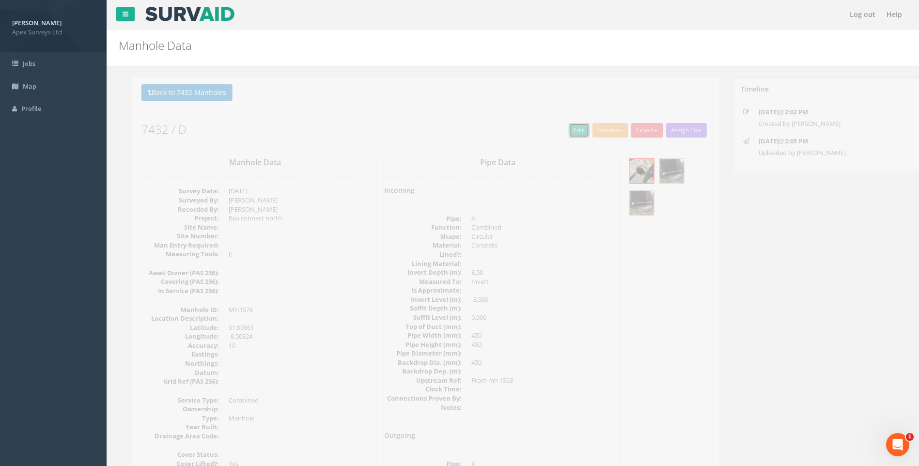
click at [567, 130] on link "Edit" at bounding box center [566, 130] width 21 height 15
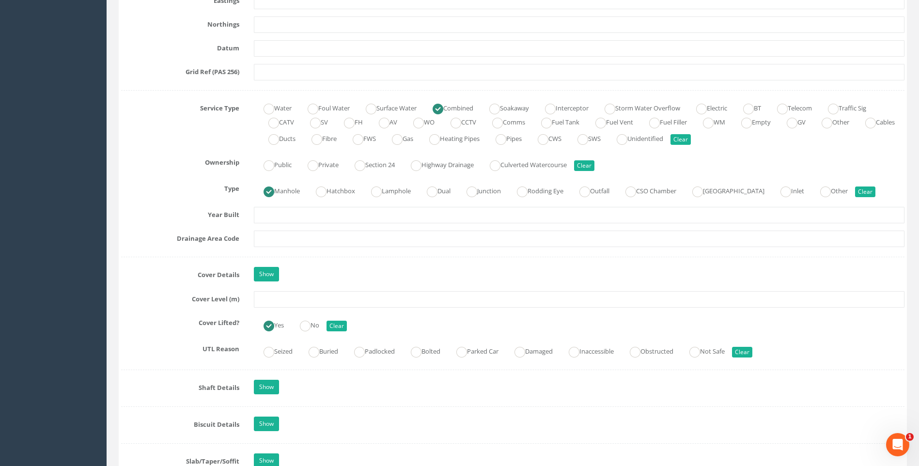
scroll to position [678, 0]
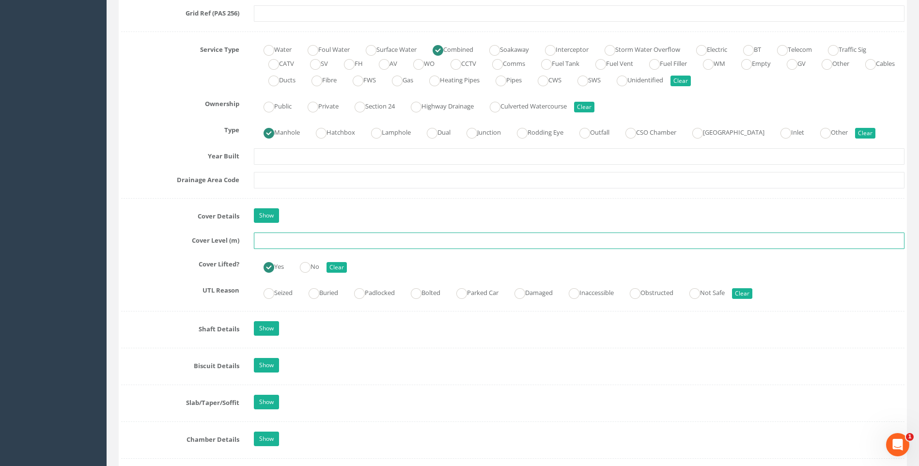
click at [272, 239] on input "text" at bounding box center [579, 241] width 651 height 16
type input "119.29"
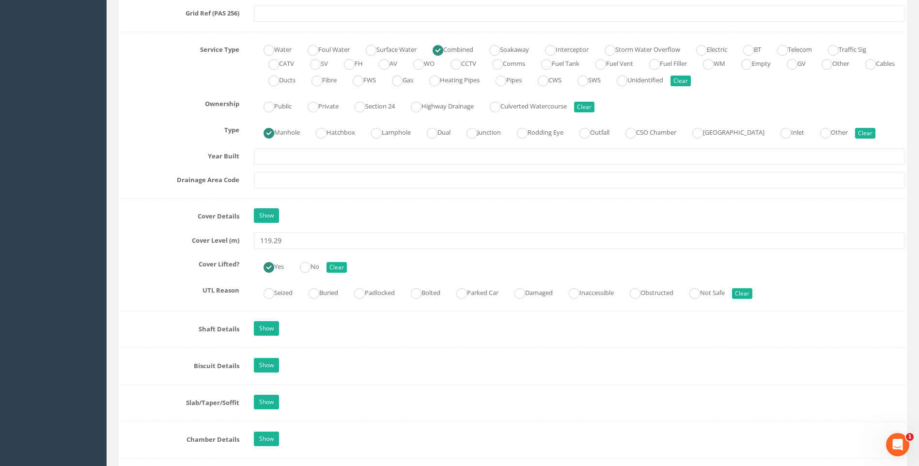
click at [162, 241] on label "Cover Level (m)" at bounding box center [180, 239] width 133 height 13
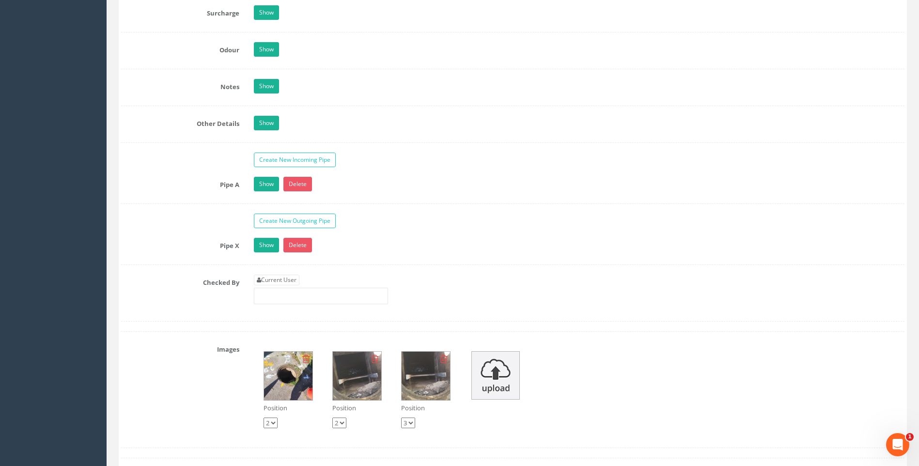
scroll to position [1551, 0]
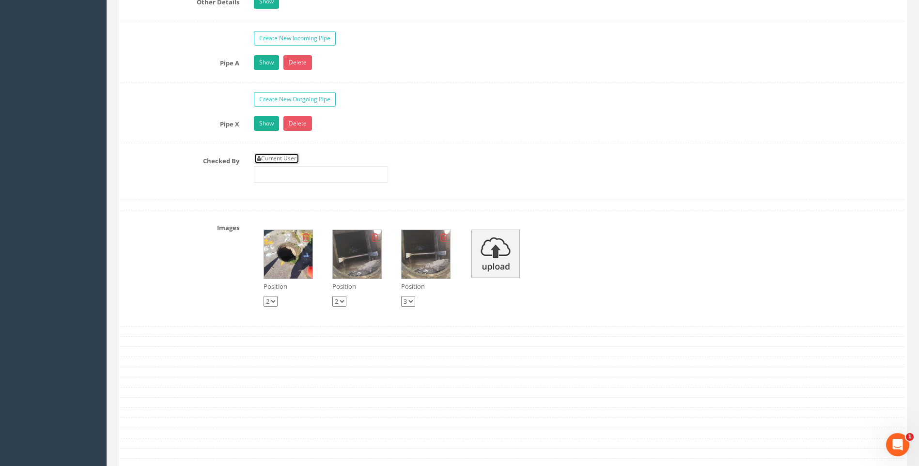
click at [266, 159] on link "Current User" at bounding box center [277, 158] width 46 height 11
type input "[PERSON_NAME]"
click at [158, 181] on div "Checked By Current User [PERSON_NAME]" at bounding box center [513, 171] width 798 height 37
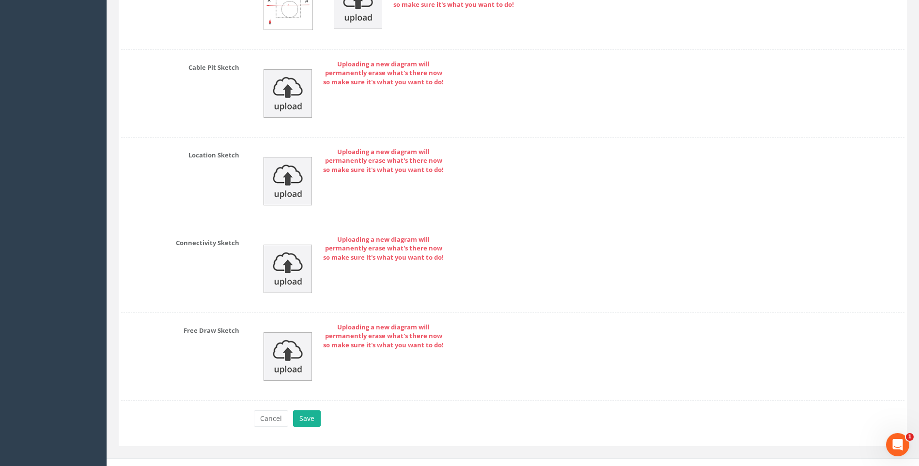
scroll to position [2060, 0]
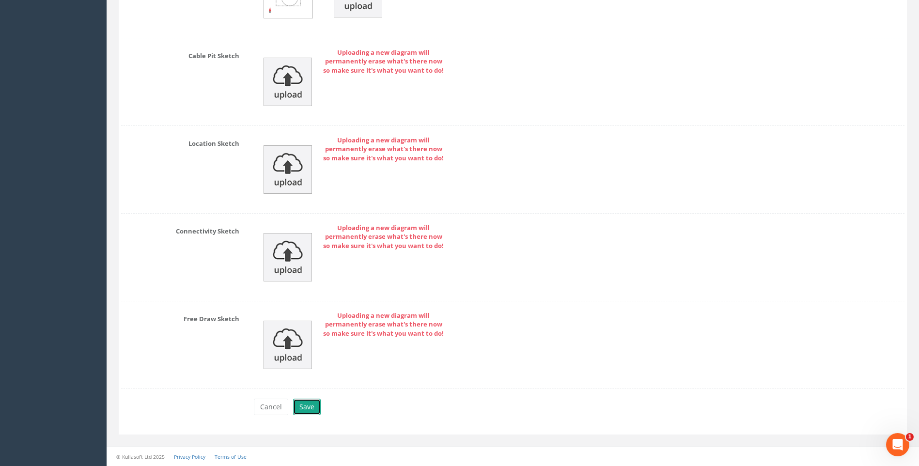
click at [307, 405] on button "Save" at bounding box center [307, 407] width 28 height 16
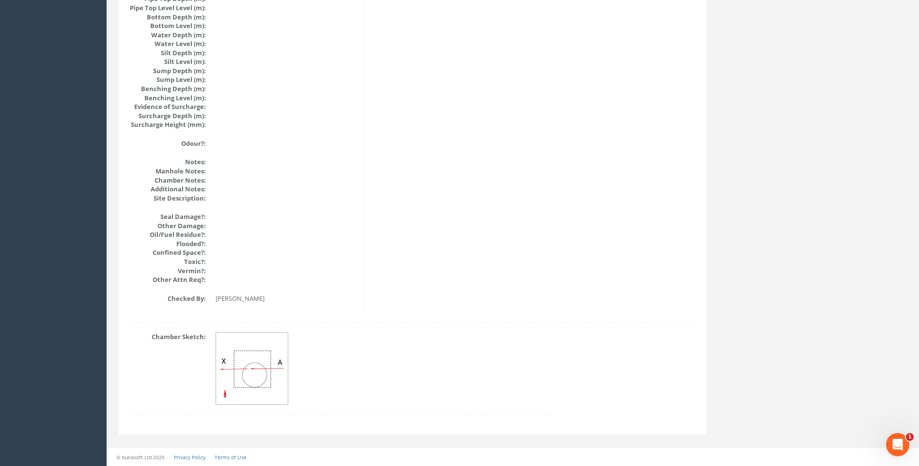
scroll to position [1028, 0]
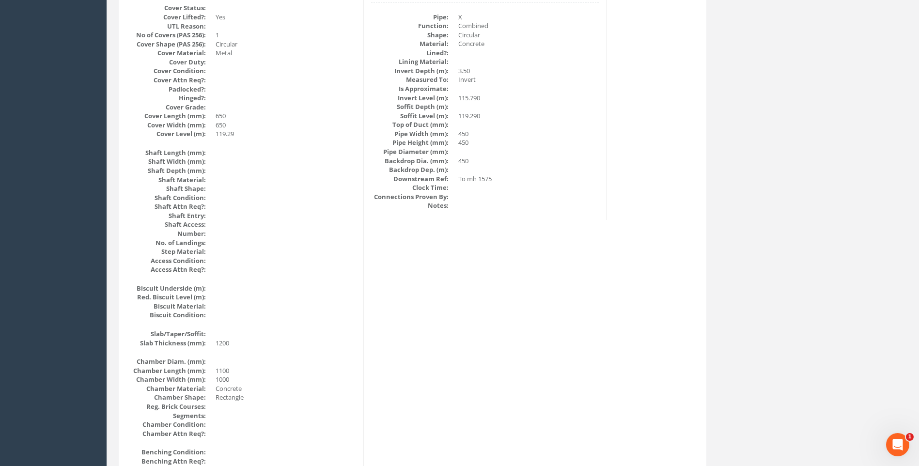
scroll to position [253, 0]
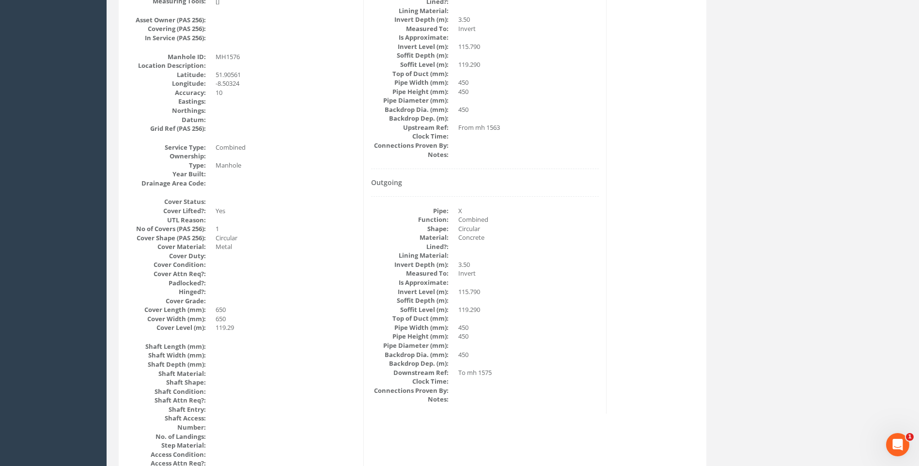
click at [530, 304] on dd at bounding box center [528, 300] width 141 height 9
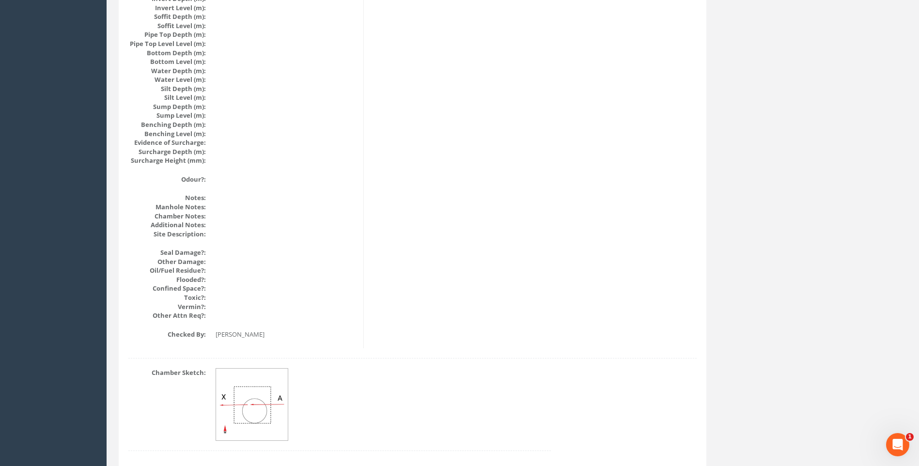
scroll to position [1028, 0]
